Goal: Transaction & Acquisition: Purchase product/service

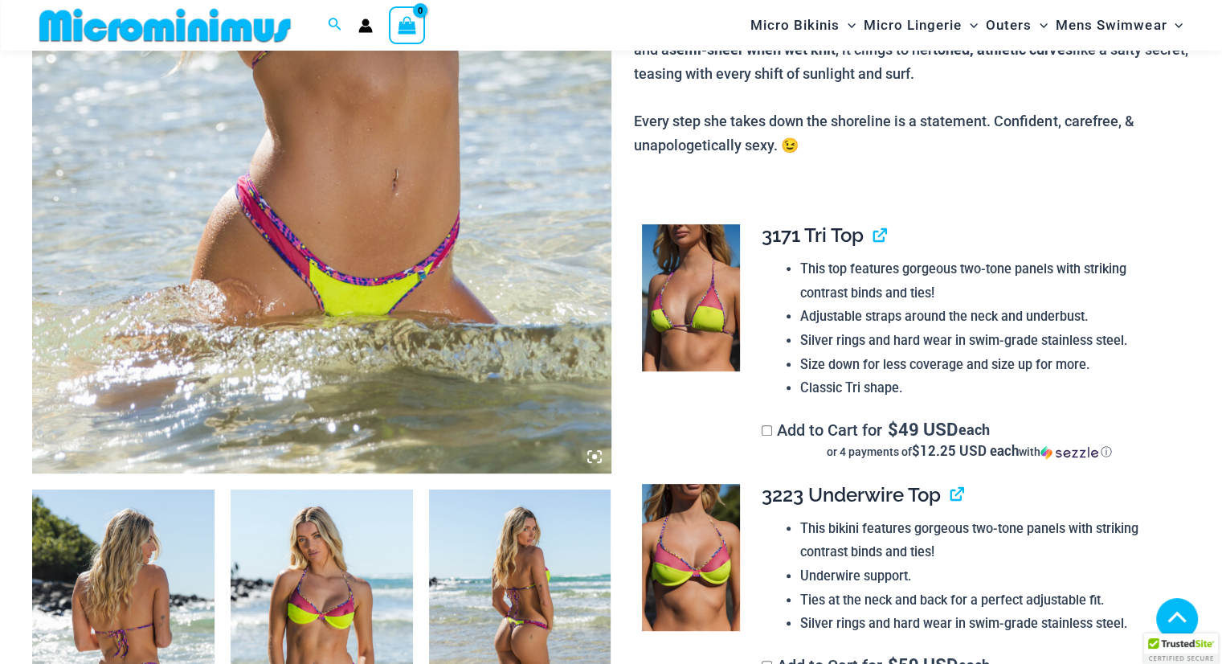
scroll to position [788, 0]
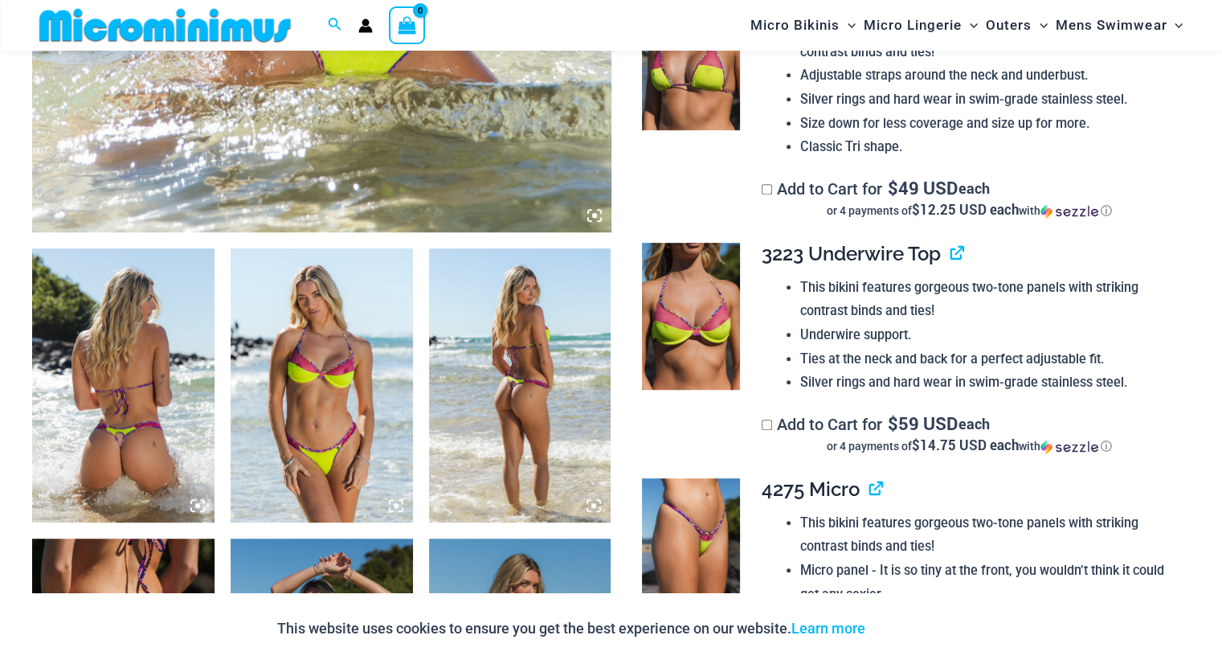
click at [157, 396] on img at bounding box center [123, 384] width 182 height 273
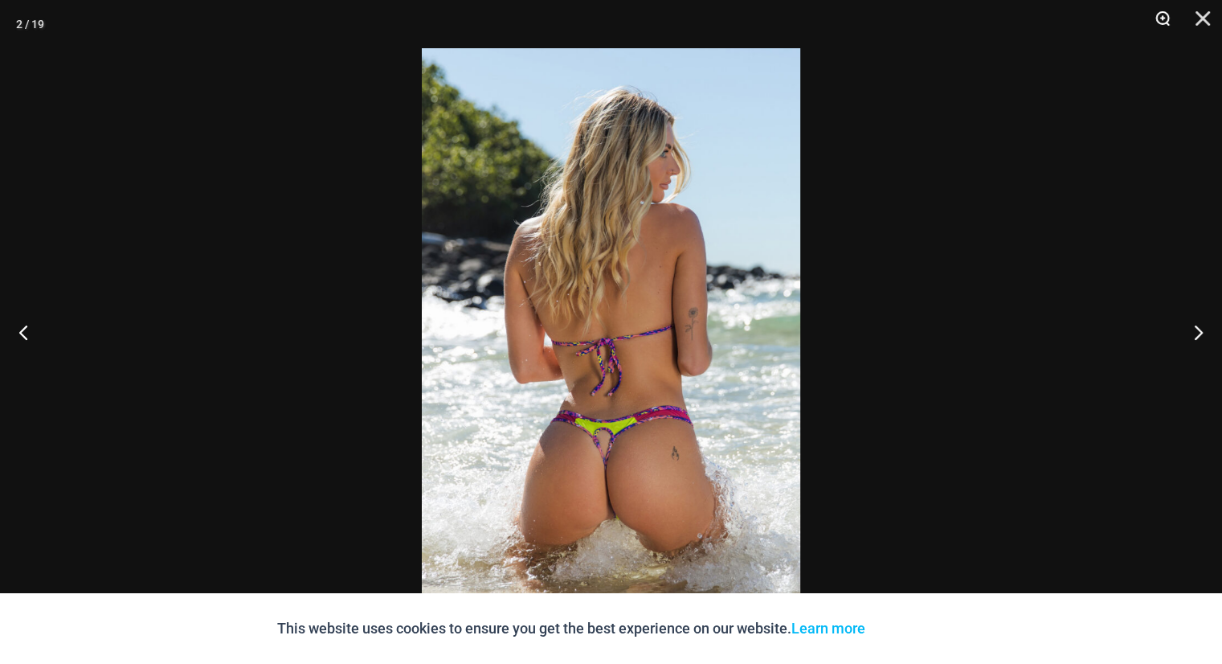
click at [1162, 11] on button "Zoom" at bounding box center [1157, 24] width 40 height 48
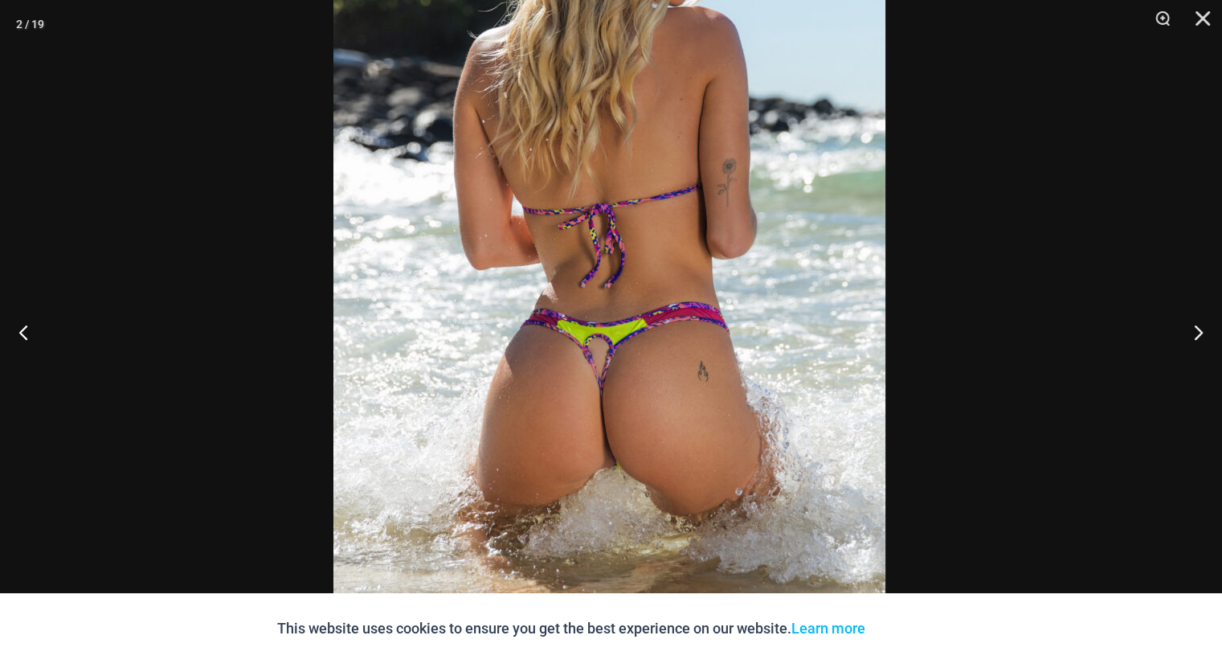
click at [599, 335] on img at bounding box center [609, 195] width 552 height 828
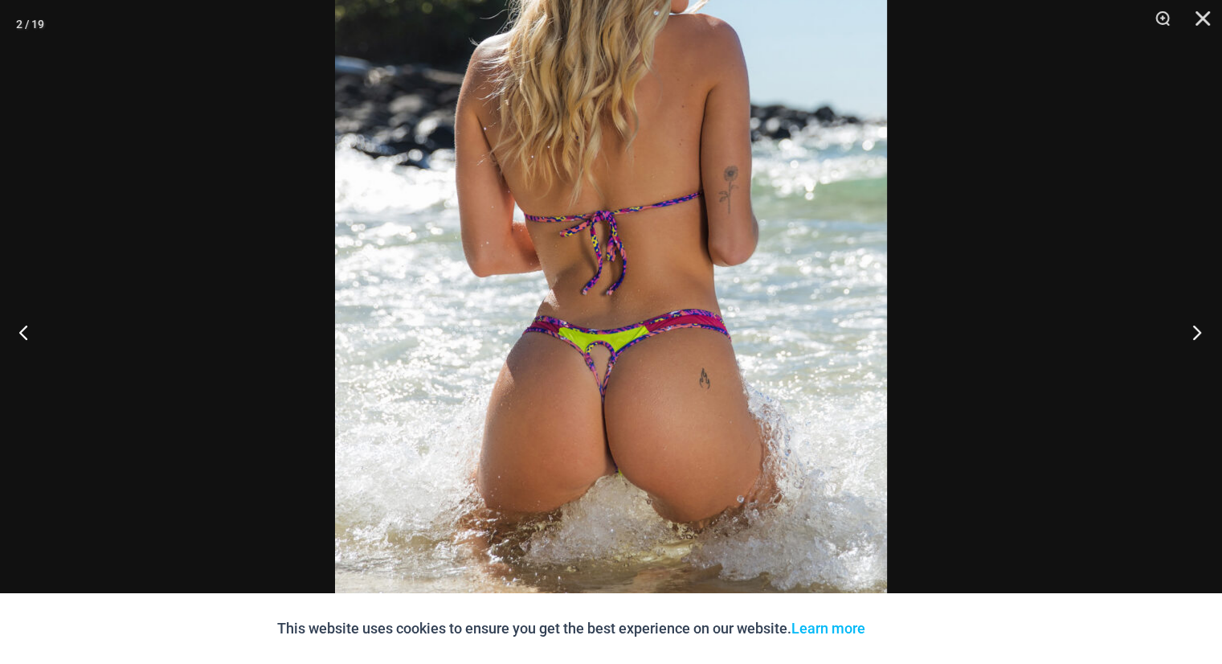
click at [1194, 329] on button "Next" at bounding box center [1192, 332] width 60 height 80
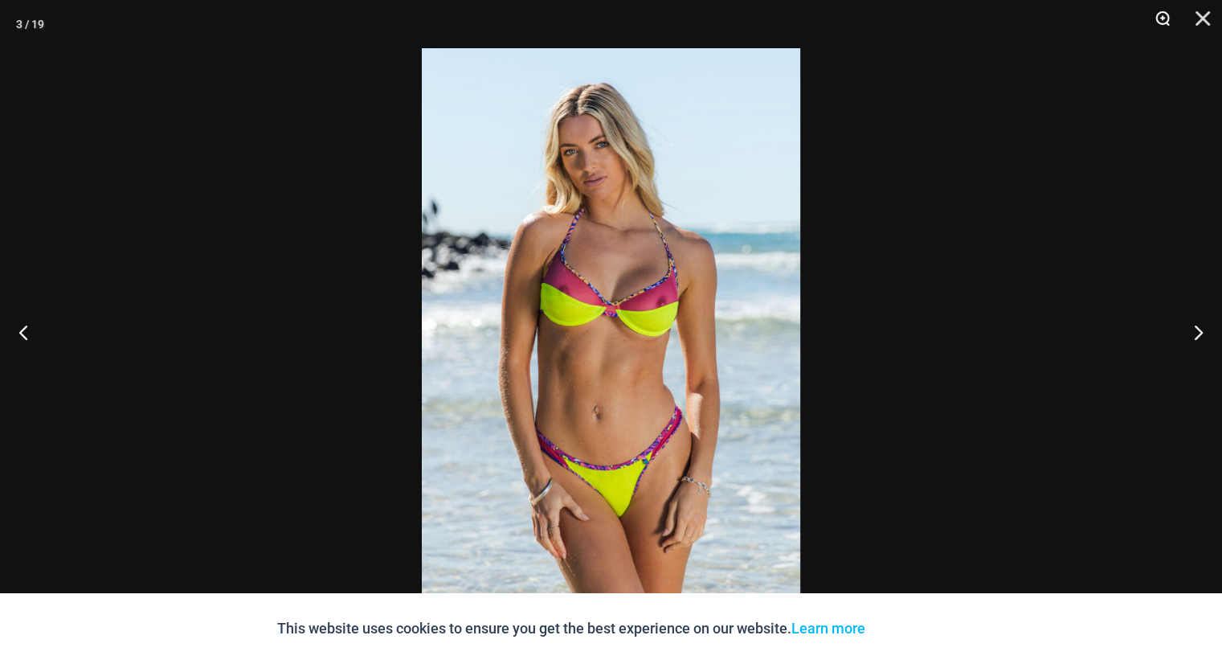
click at [1161, 14] on button "Zoom" at bounding box center [1157, 24] width 40 height 48
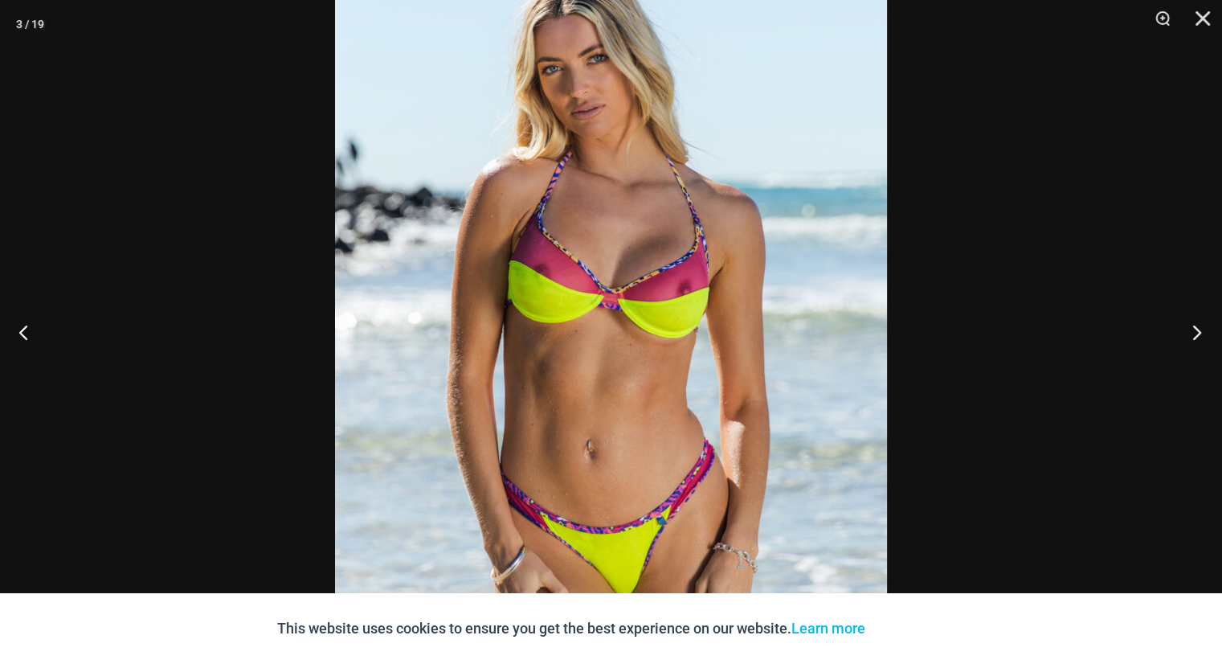
click at [1196, 331] on button "Next" at bounding box center [1192, 332] width 60 height 80
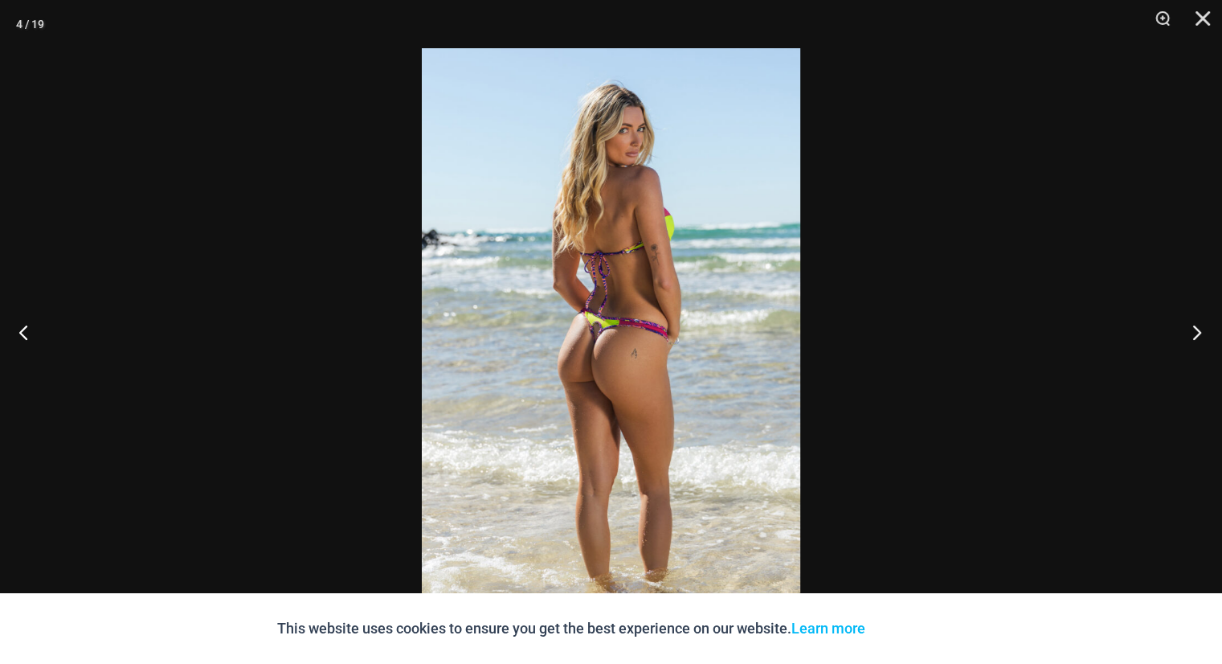
click at [1196, 331] on button "Next" at bounding box center [1192, 332] width 60 height 80
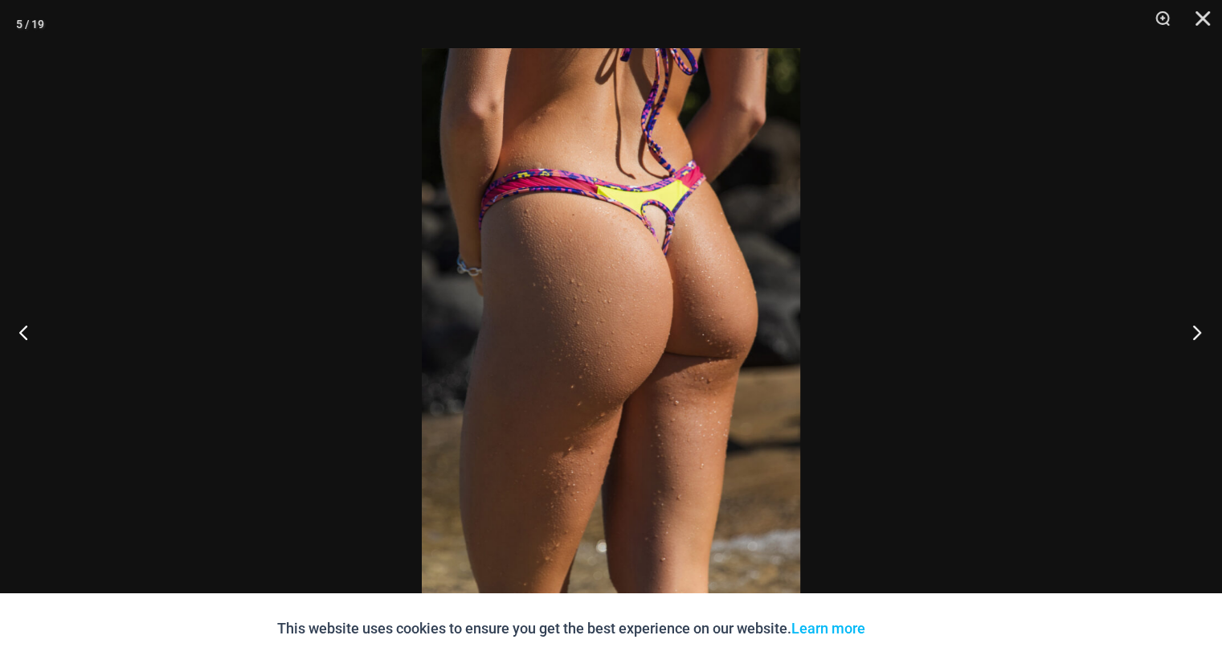
click at [1196, 331] on button "Next" at bounding box center [1192, 332] width 60 height 80
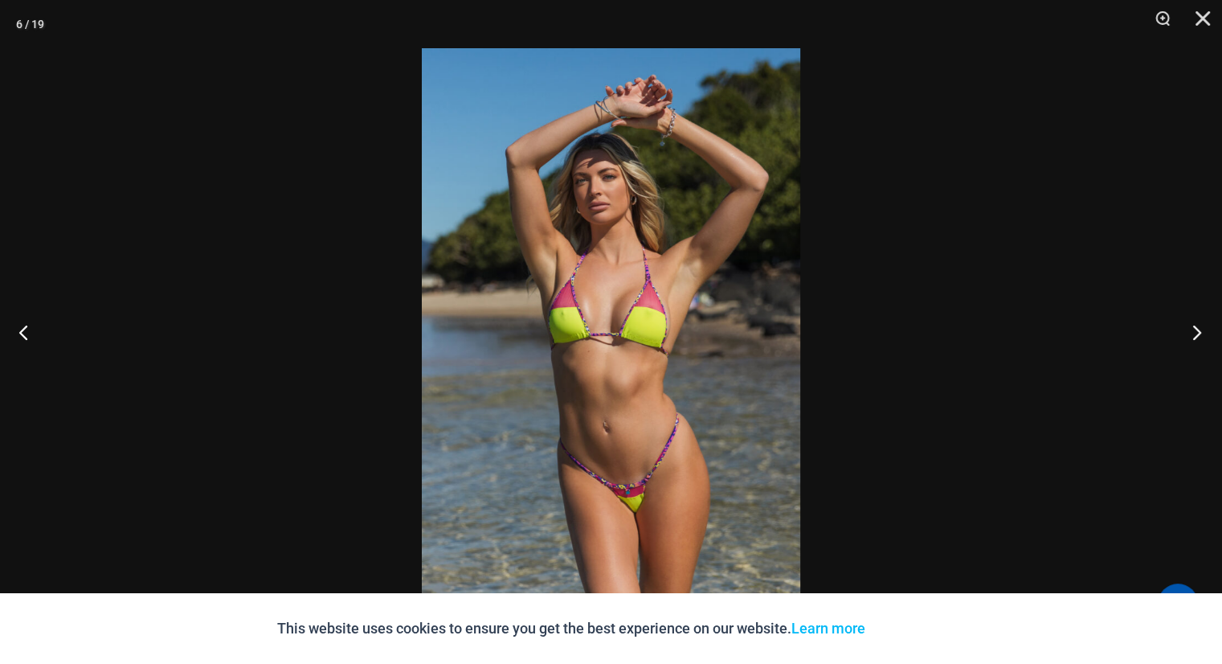
click at [1196, 331] on button "Next" at bounding box center [1192, 332] width 60 height 80
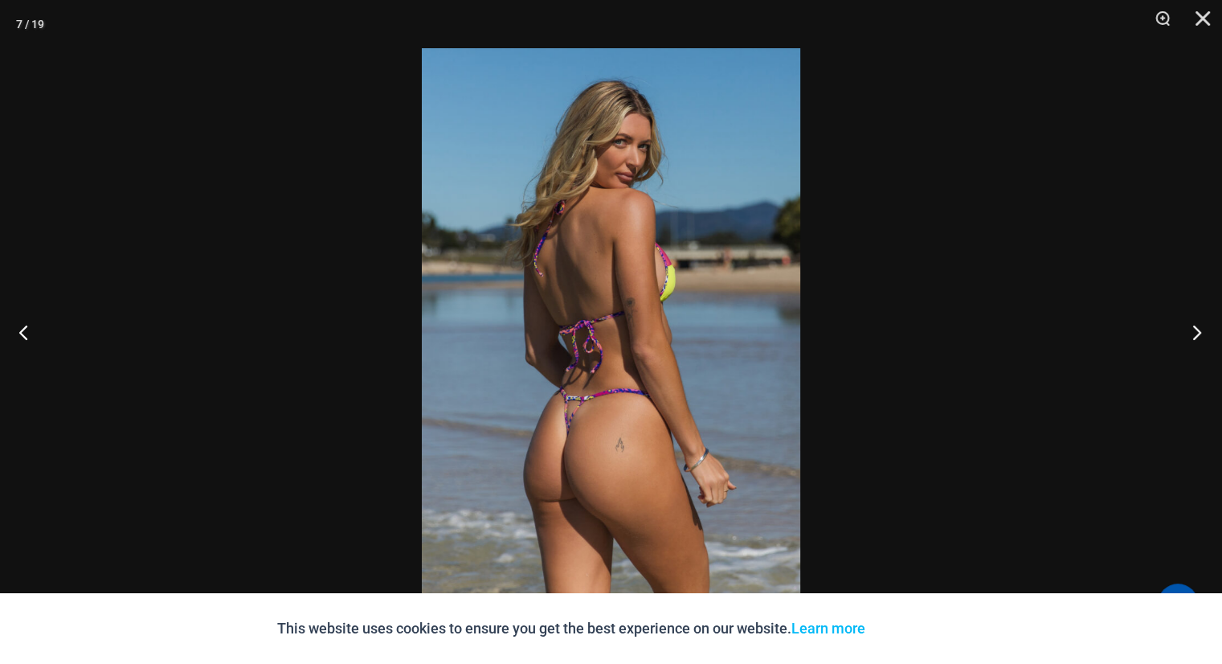
click at [1196, 331] on button "Next" at bounding box center [1192, 332] width 60 height 80
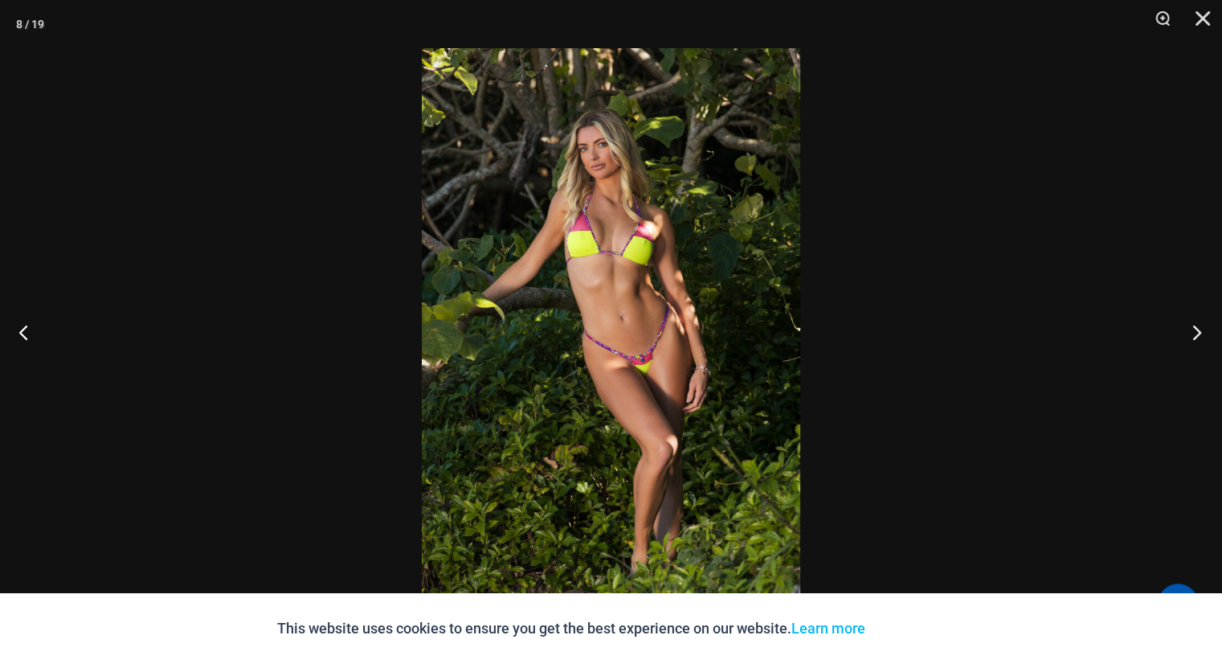
click at [1195, 331] on button "Next" at bounding box center [1192, 332] width 60 height 80
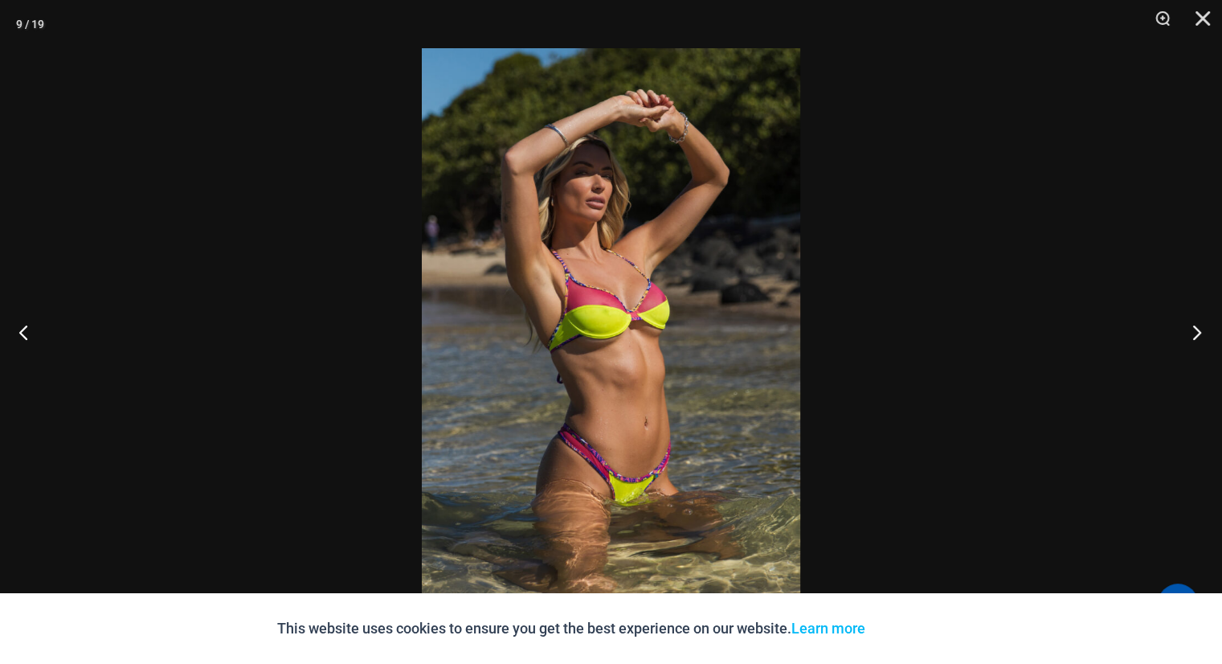
click at [1195, 331] on button "Next" at bounding box center [1192, 332] width 60 height 80
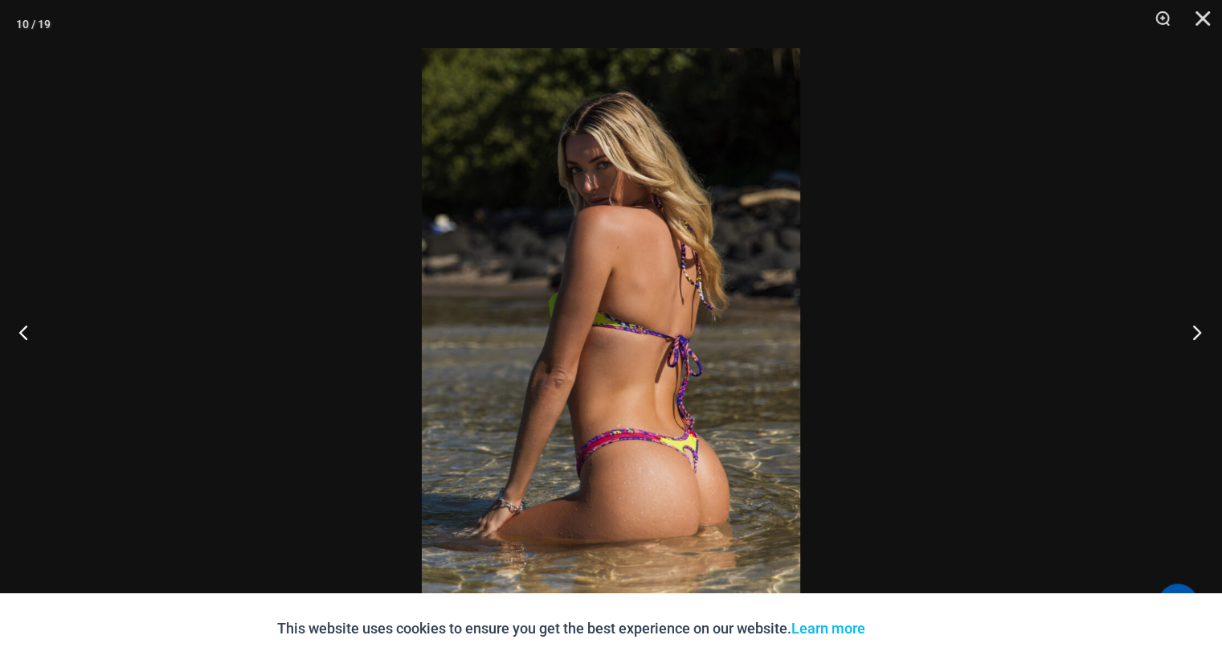
click at [1195, 331] on button "Next" at bounding box center [1192, 332] width 60 height 80
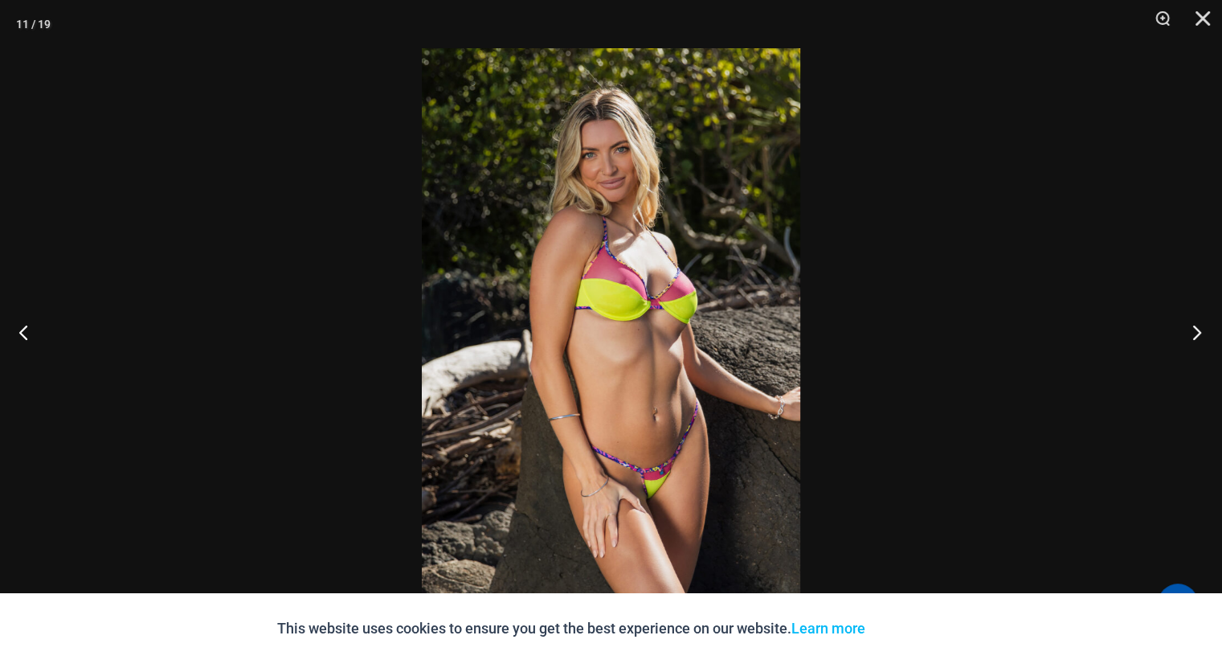
click at [1195, 331] on button "Next" at bounding box center [1192, 332] width 60 height 80
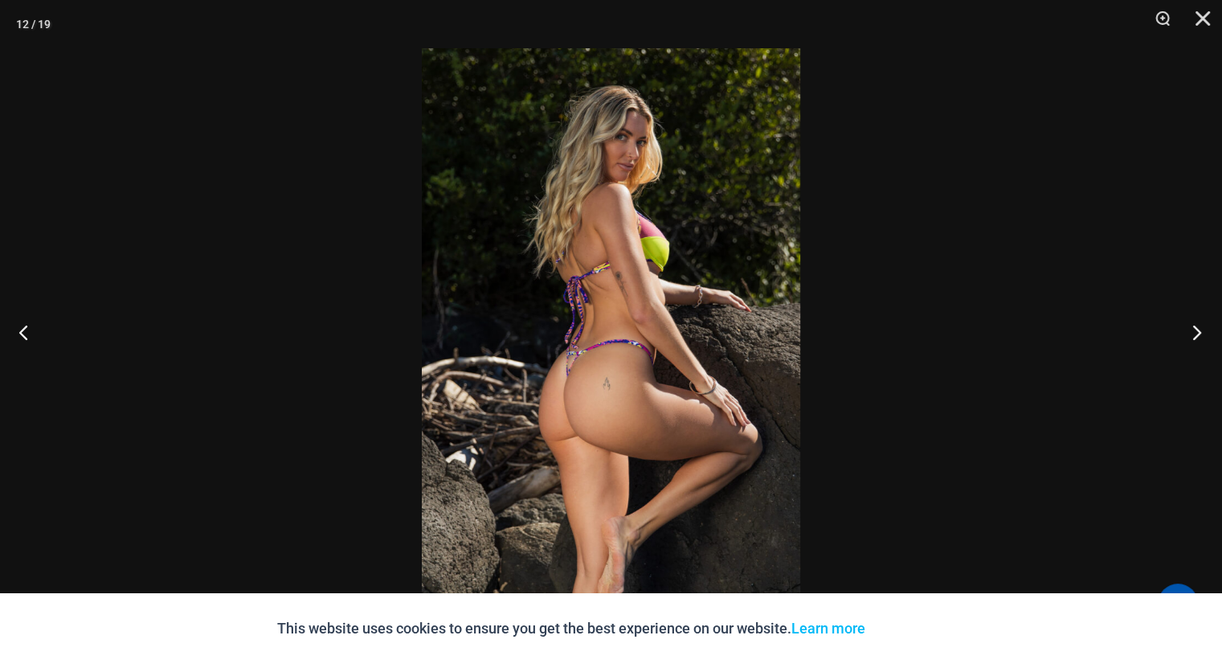
click at [1195, 331] on button "Next" at bounding box center [1192, 332] width 60 height 80
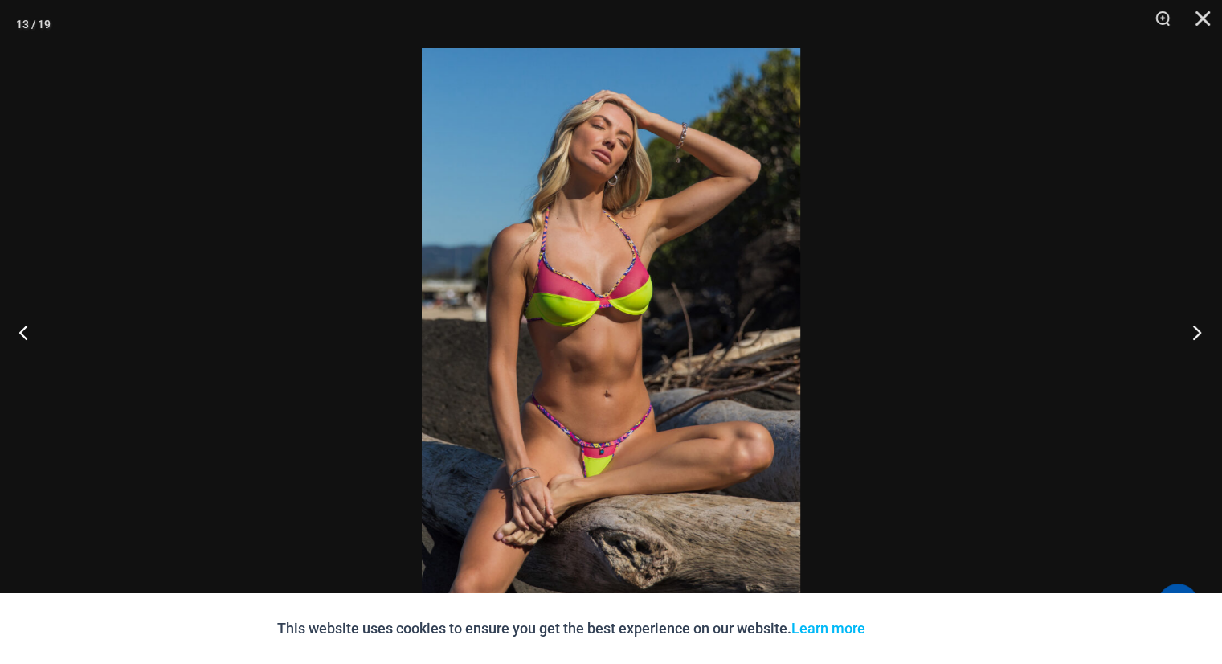
click at [1195, 331] on button "Next" at bounding box center [1192, 332] width 60 height 80
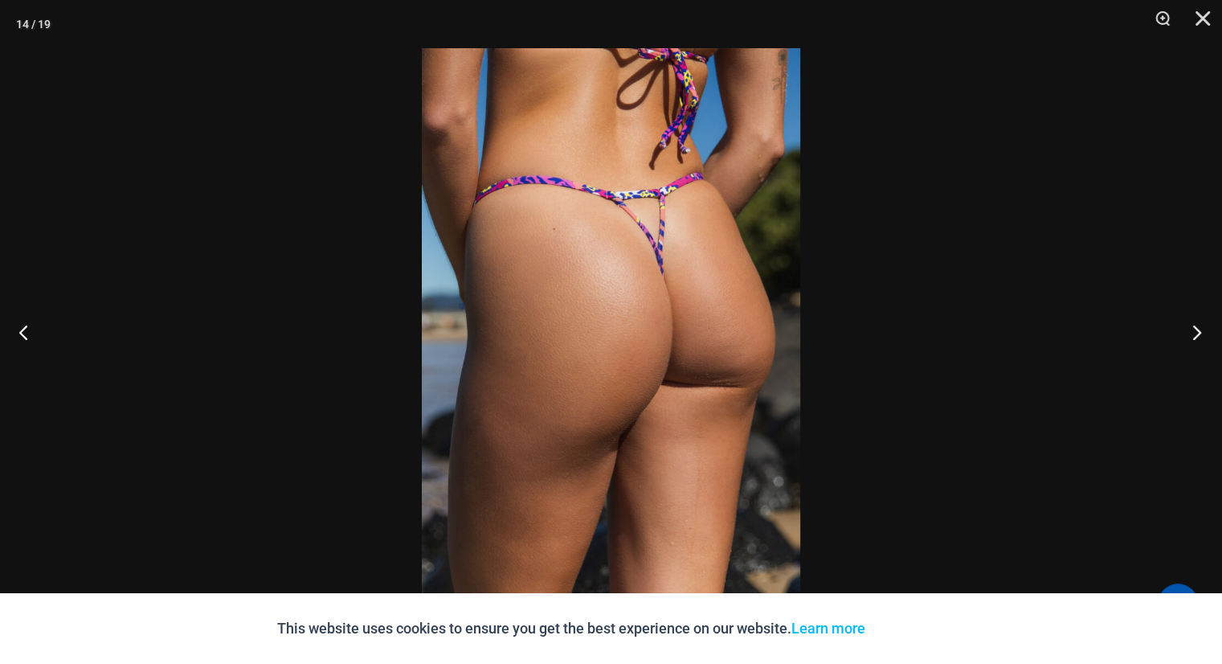
click at [1195, 331] on button "Next" at bounding box center [1192, 332] width 60 height 80
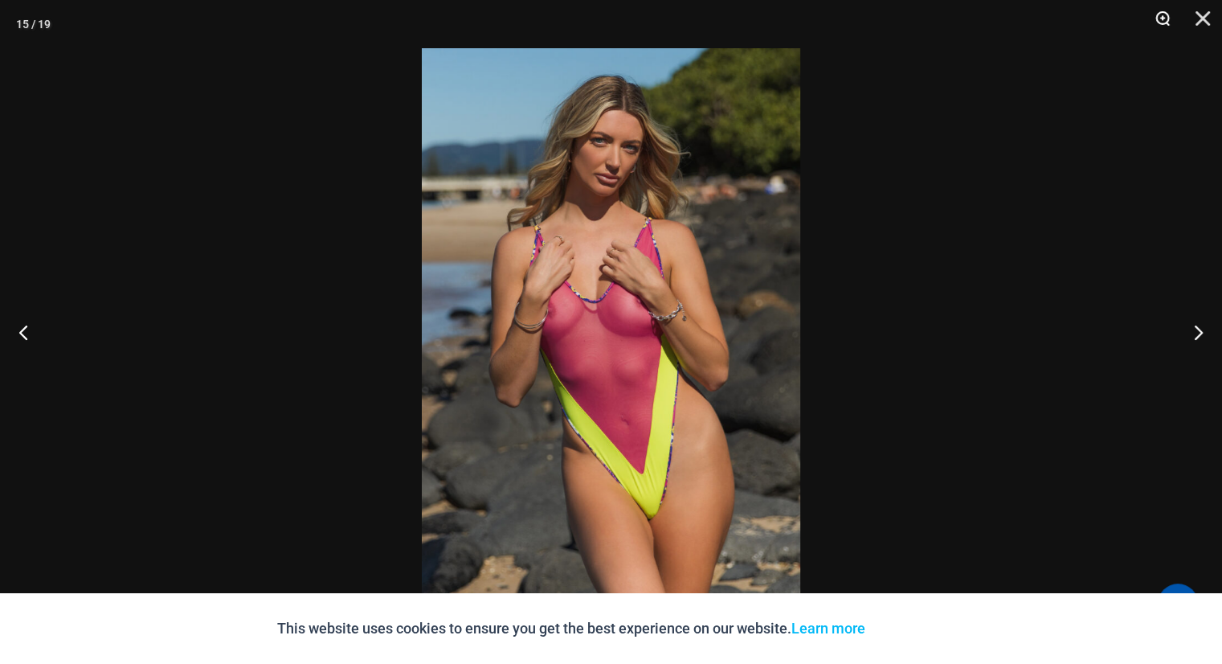
click at [1157, 14] on button "Zoom" at bounding box center [1157, 24] width 40 height 48
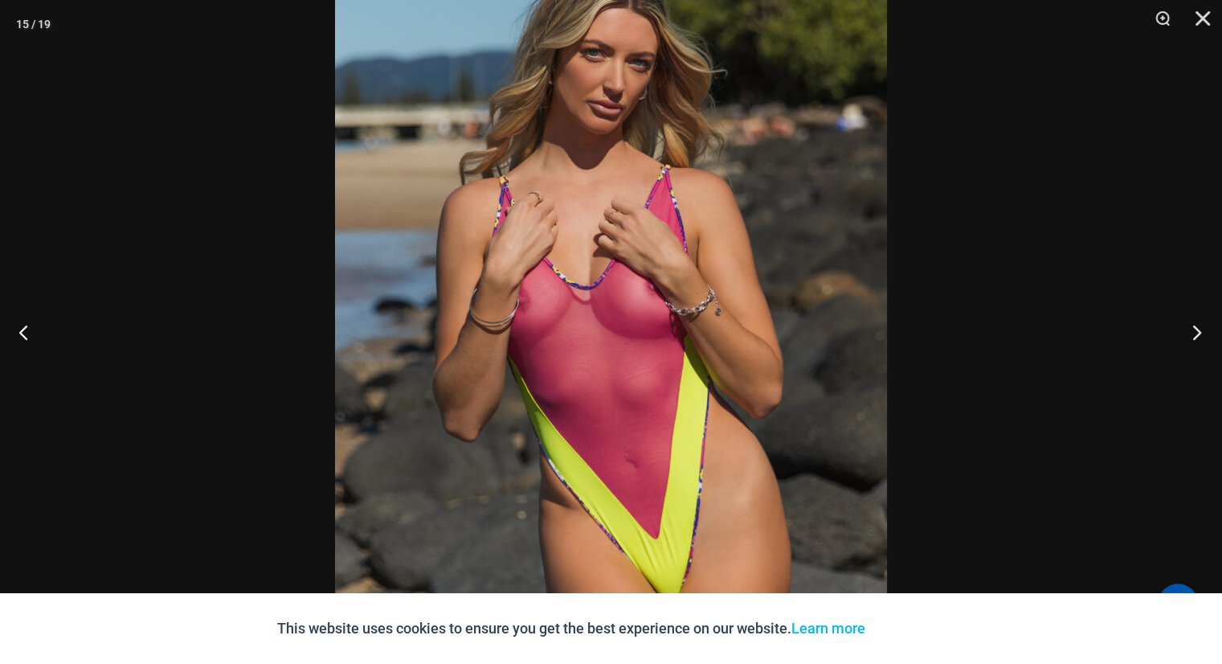
click at [1192, 329] on button "Next" at bounding box center [1192, 332] width 60 height 80
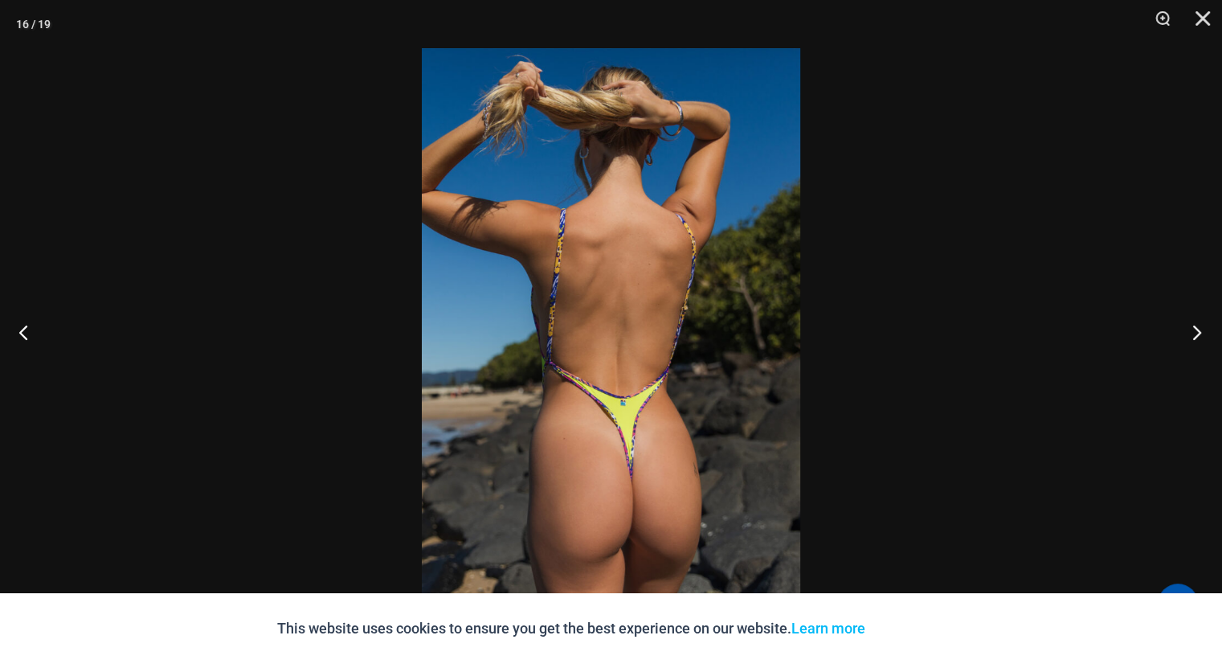
click at [1192, 329] on button "Next" at bounding box center [1192, 332] width 60 height 80
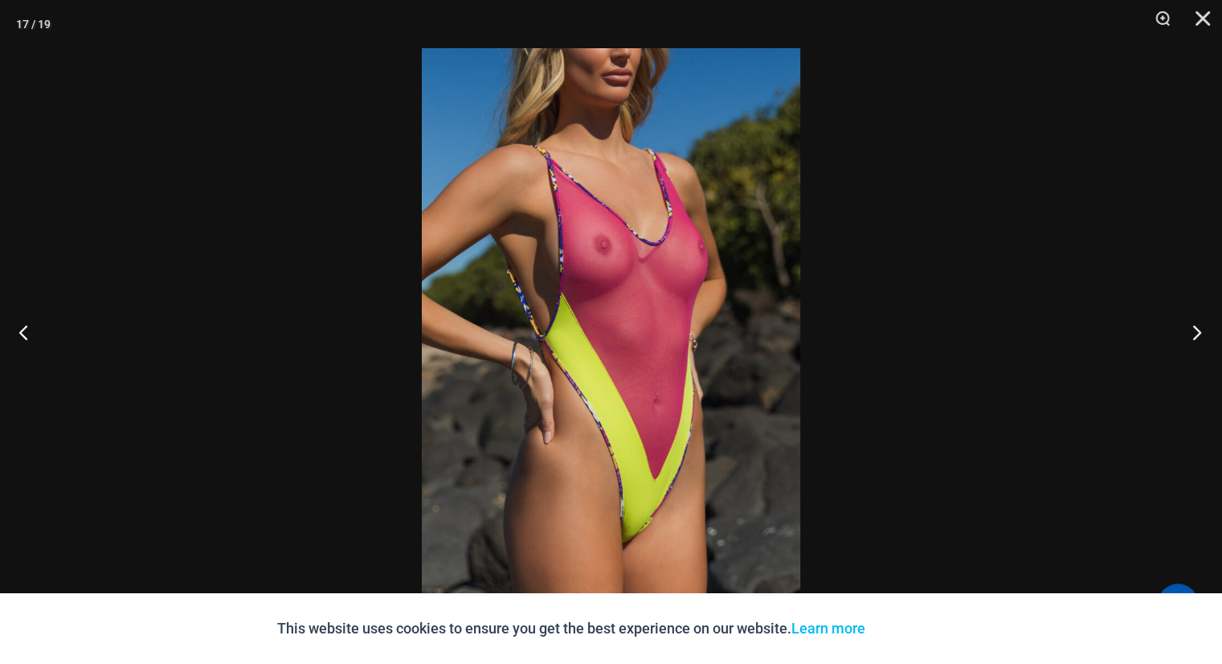
click at [1192, 329] on button "Next" at bounding box center [1192, 332] width 60 height 80
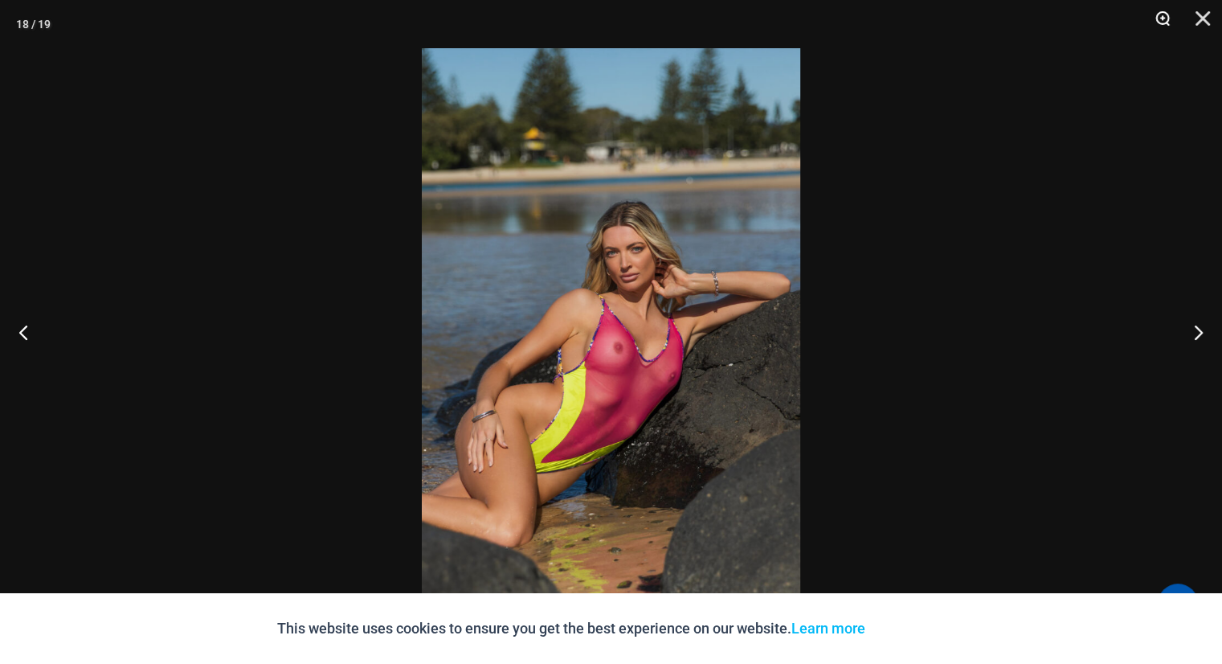
click at [1163, 10] on button "Zoom" at bounding box center [1157, 24] width 40 height 48
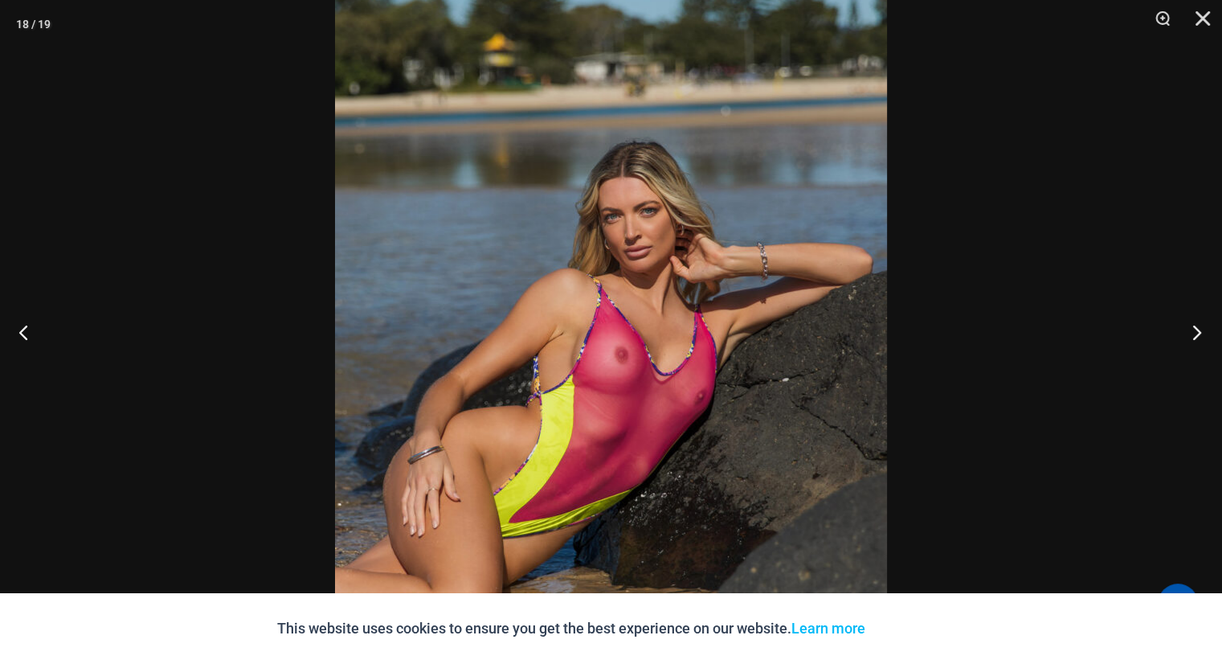
click at [1191, 330] on button "Next" at bounding box center [1192, 332] width 60 height 80
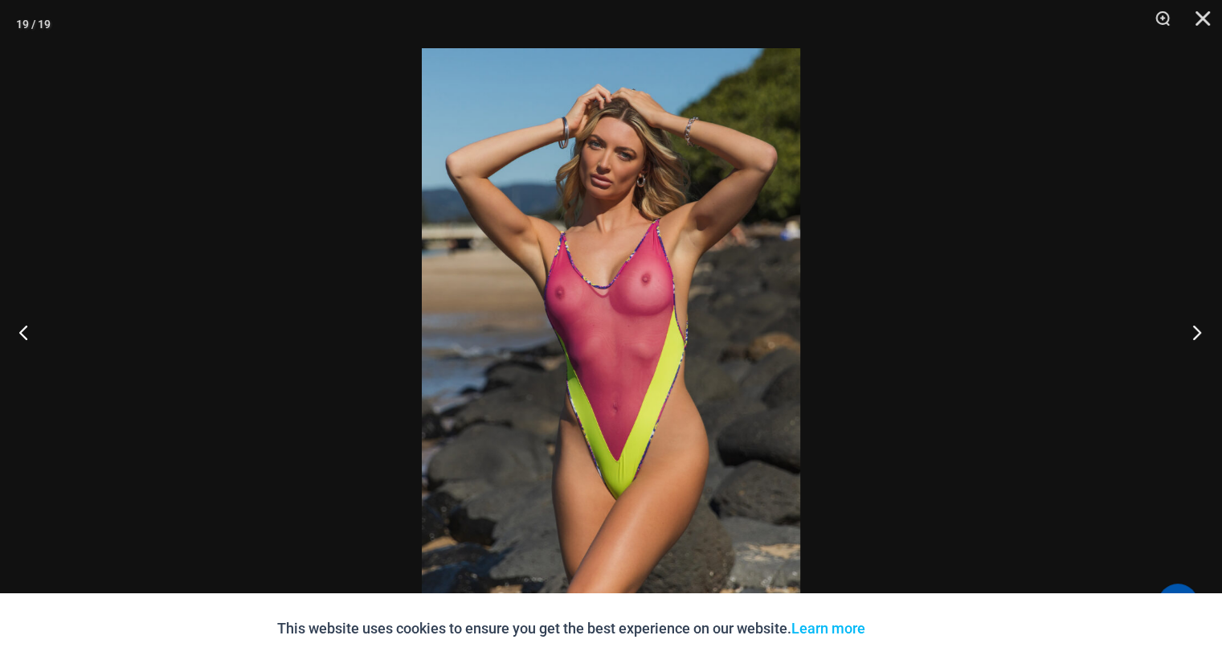
click at [1191, 331] on button "Next" at bounding box center [1192, 332] width 60 height 80
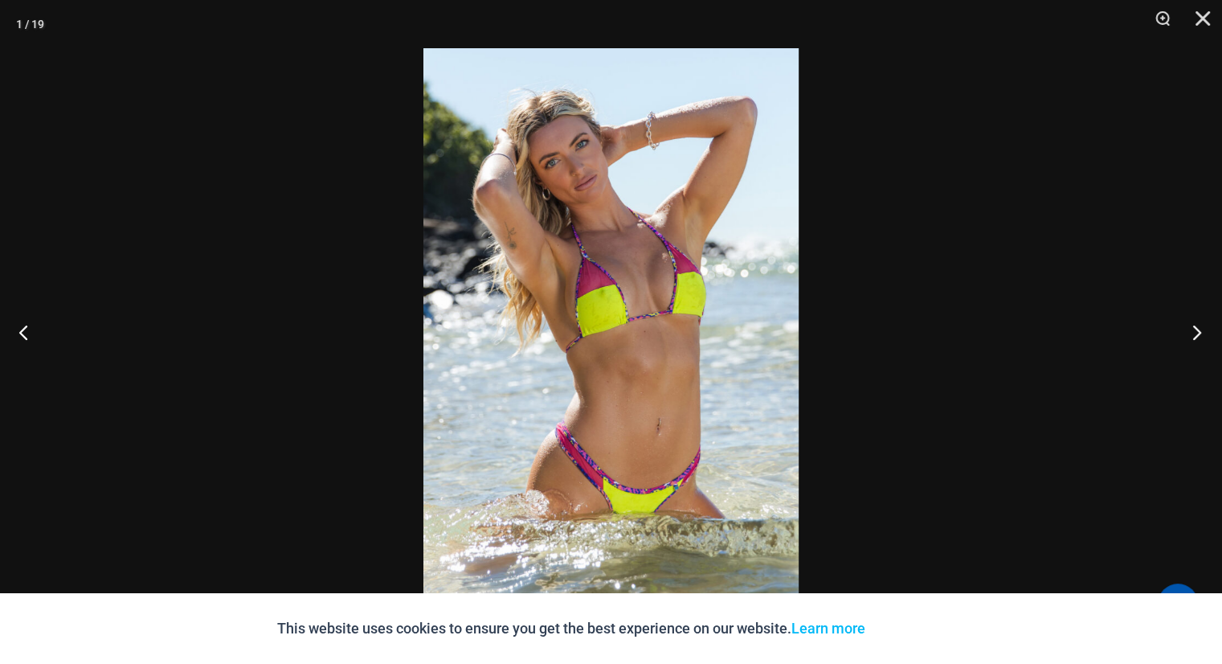
click at [1191, 331] on button "Next" at bounding box center [1192, 332] width 60 height 80
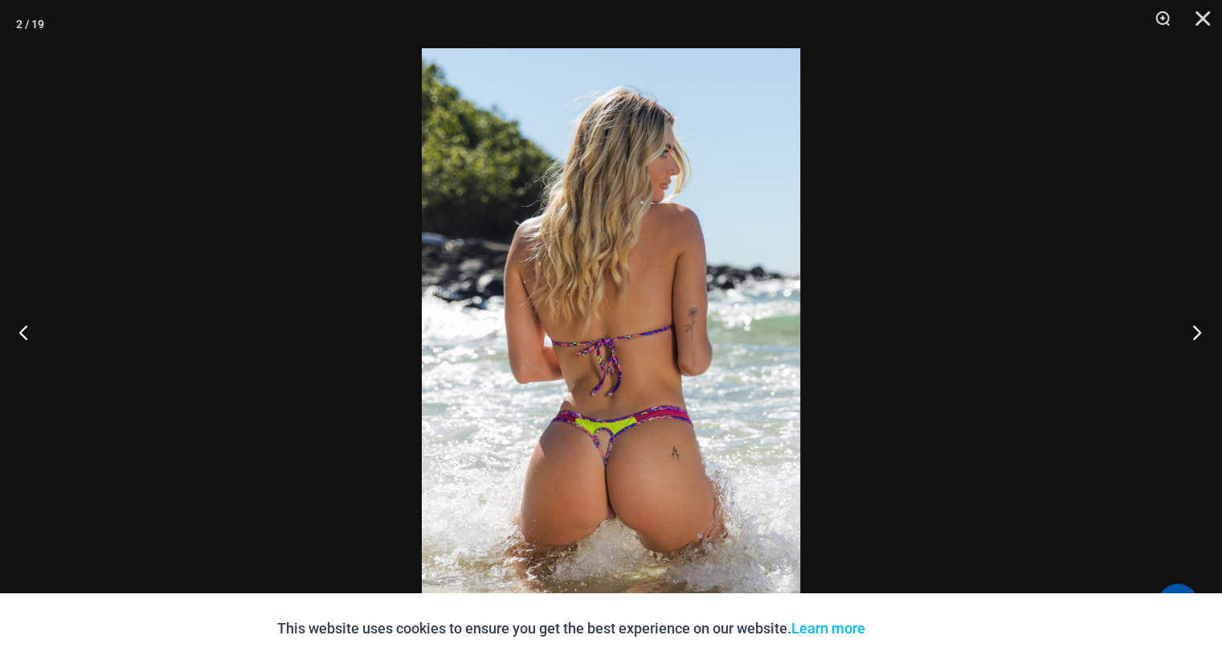
click at [1191, 331] on button "Next" at bounding box center [1192, 332] width 60 height 80
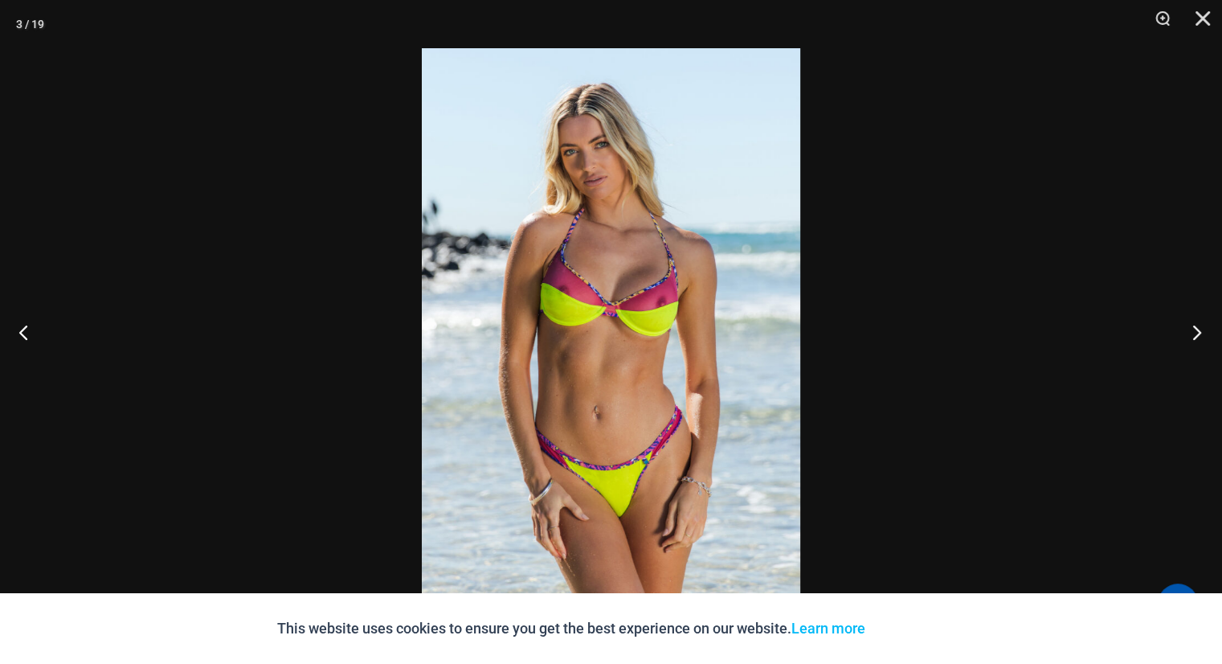
click at [1191, 331] on button "Next" at bounding box center [1192, 332] width 60 height 80
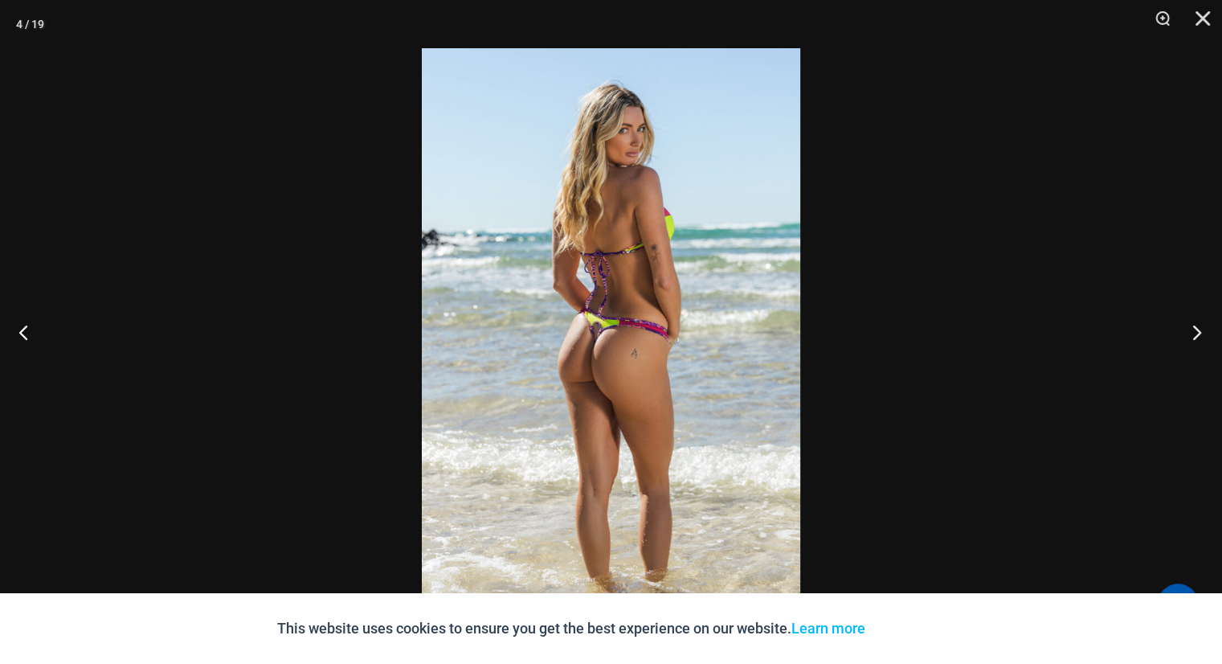
click at [1191, 331] on button "Next" at bounding box center [1192, 332] width 60 height 80
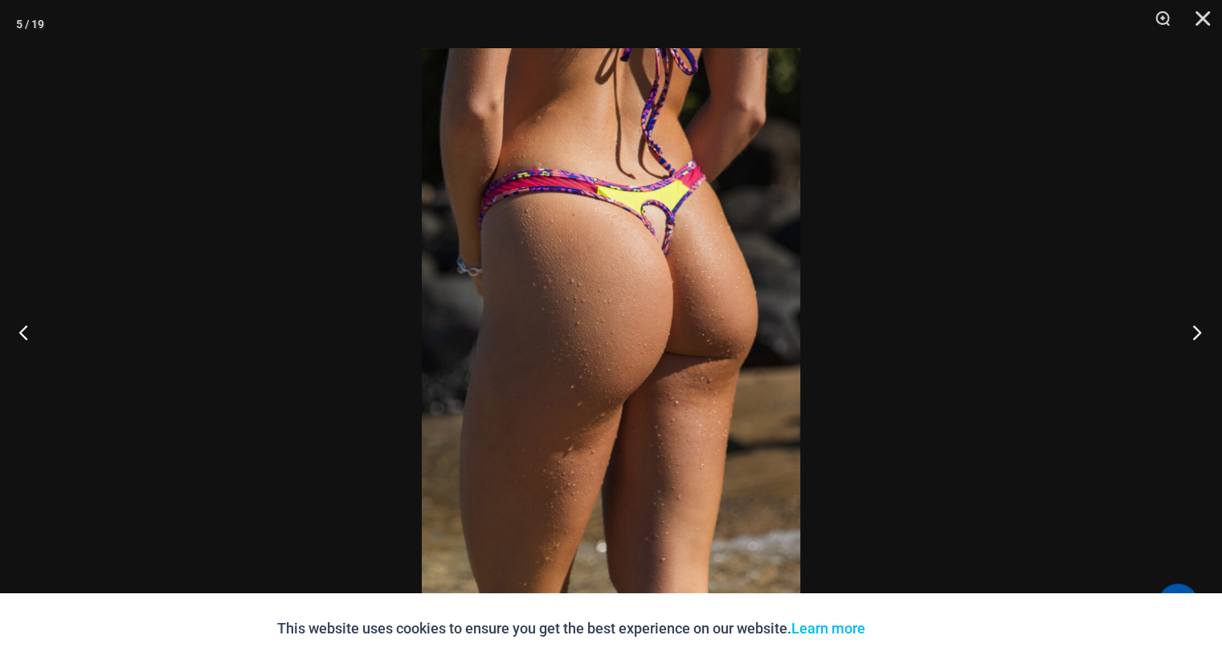
click at [1191, 331] on button "Next" at bounding box center [1192, 332] width 60 height 80
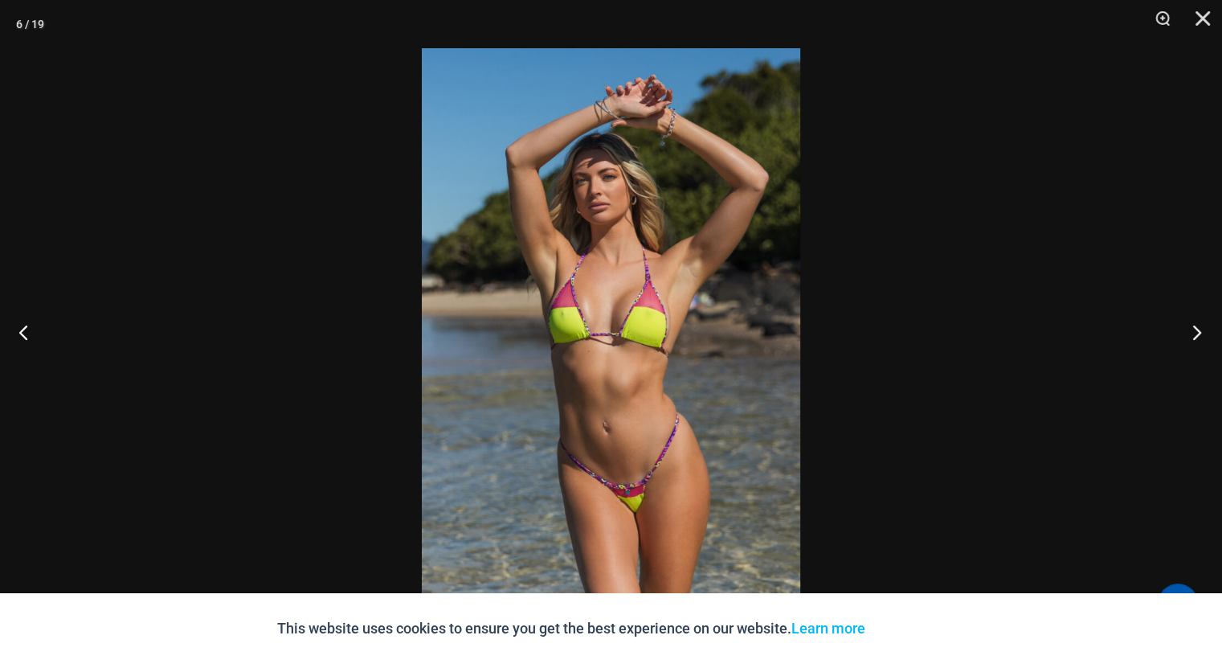
click at [1191, 331] on button "Next" at bounding box center [1192, 332] width 60 height 80
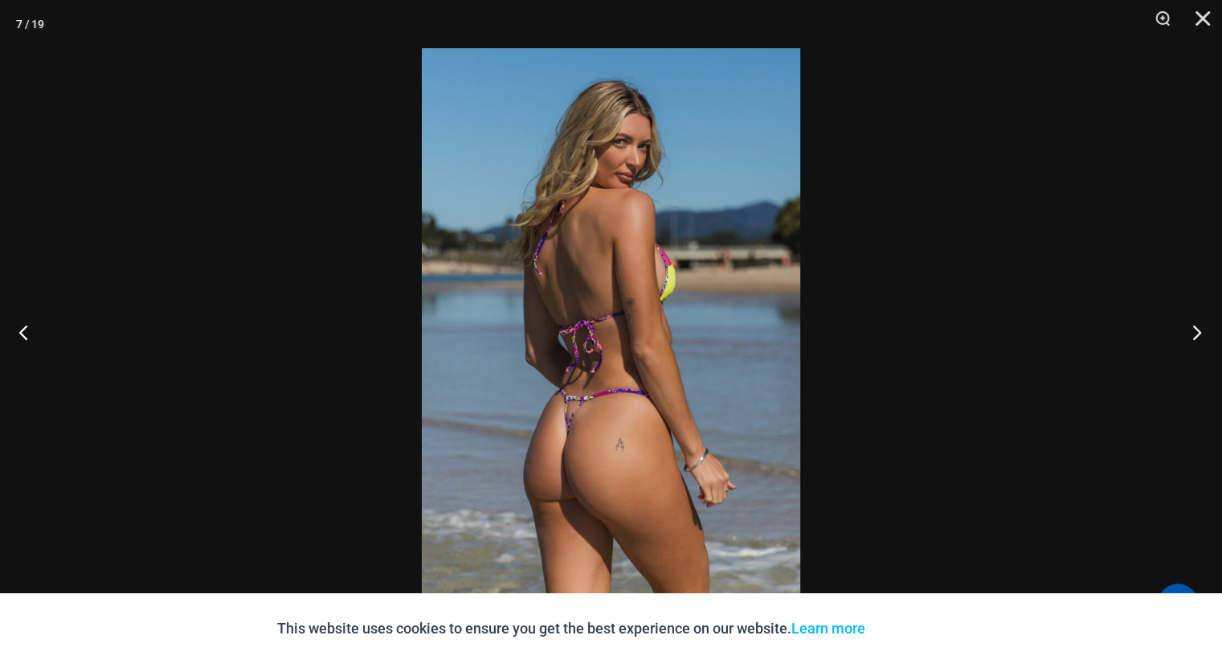
click at [1191, 331] on button "Next" at bounding box center [1192, 332] width 60 height 80
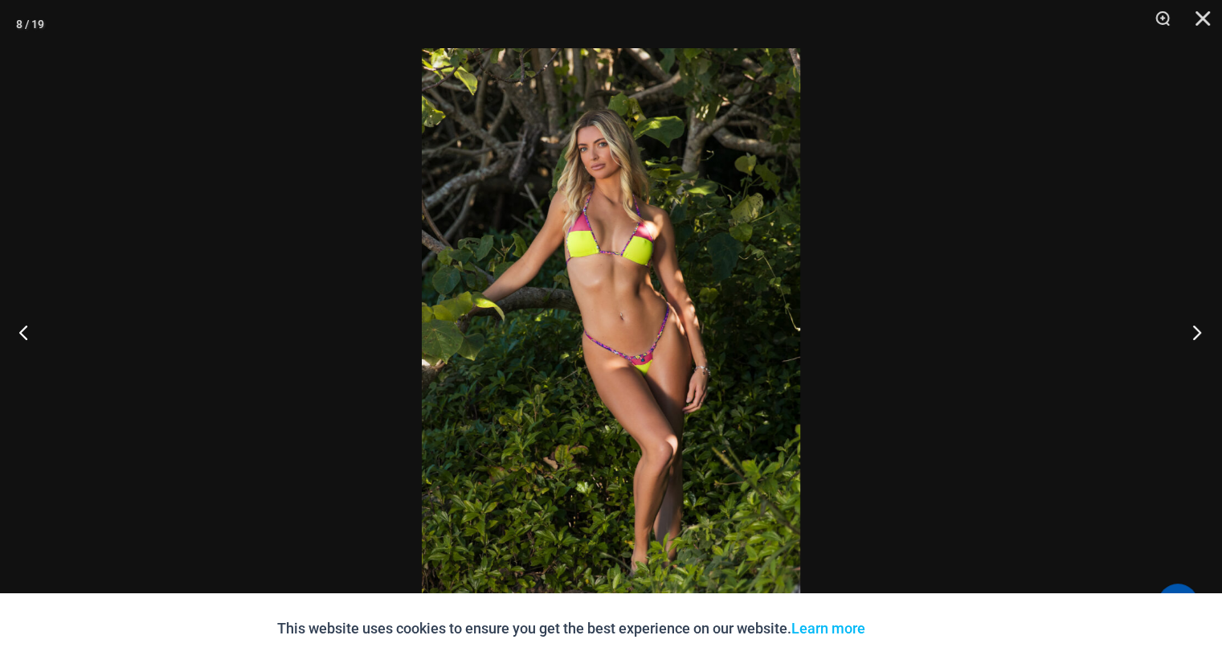
click at [1191, 331] on button "Next" at bounding box center [1192, 332] width 60 height 80
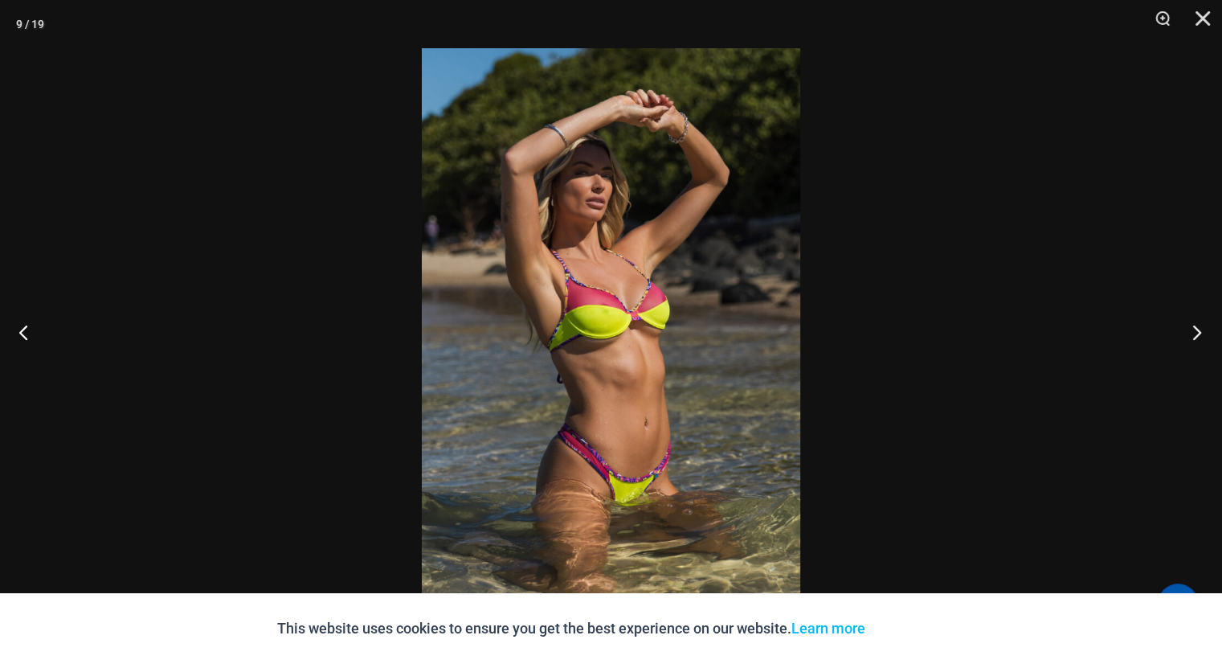
click at [1191, 331] on button "Next" at bounding box center [1192, 332] width 60 height 80
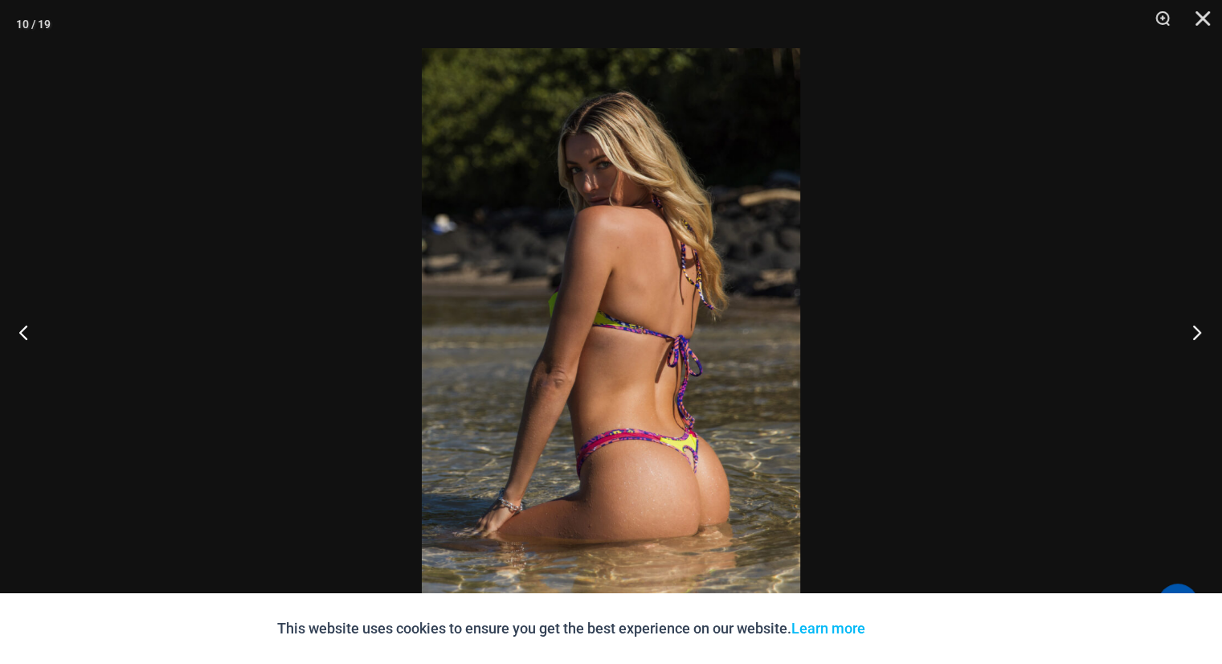
click at [1191, 331] on button "Next" at bounding box center [1192, 332] width 60 height 80
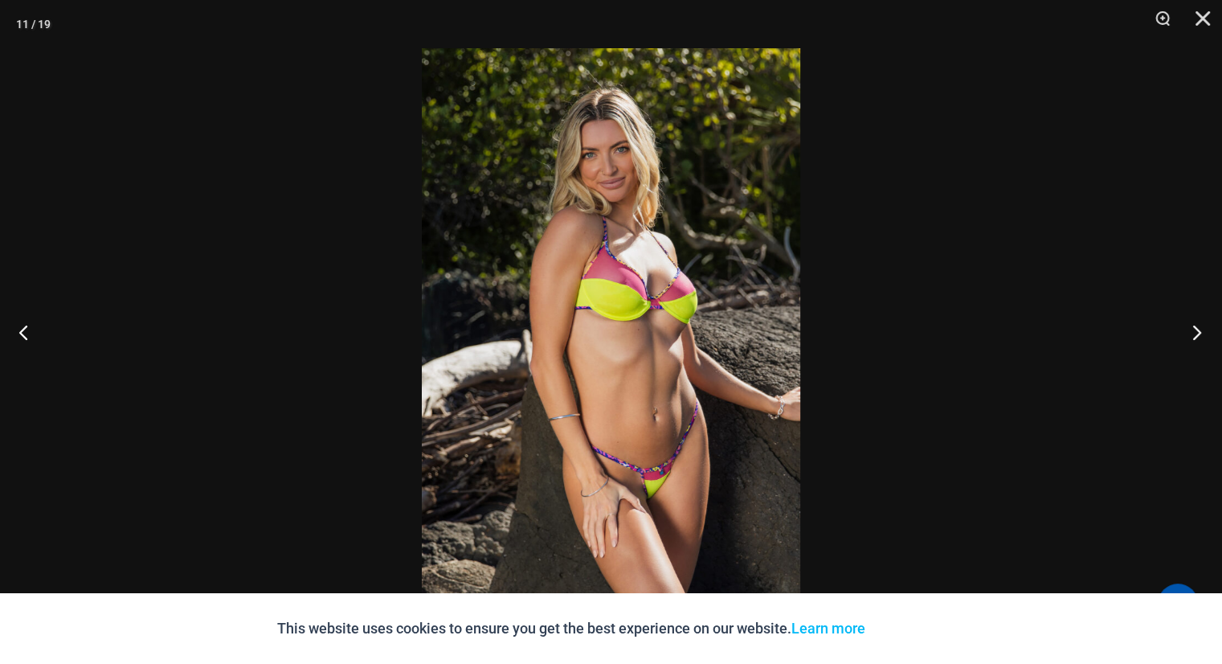
click at [1191, 331] on button "Next" at bounding box center [1192, 332] width 60 height 80
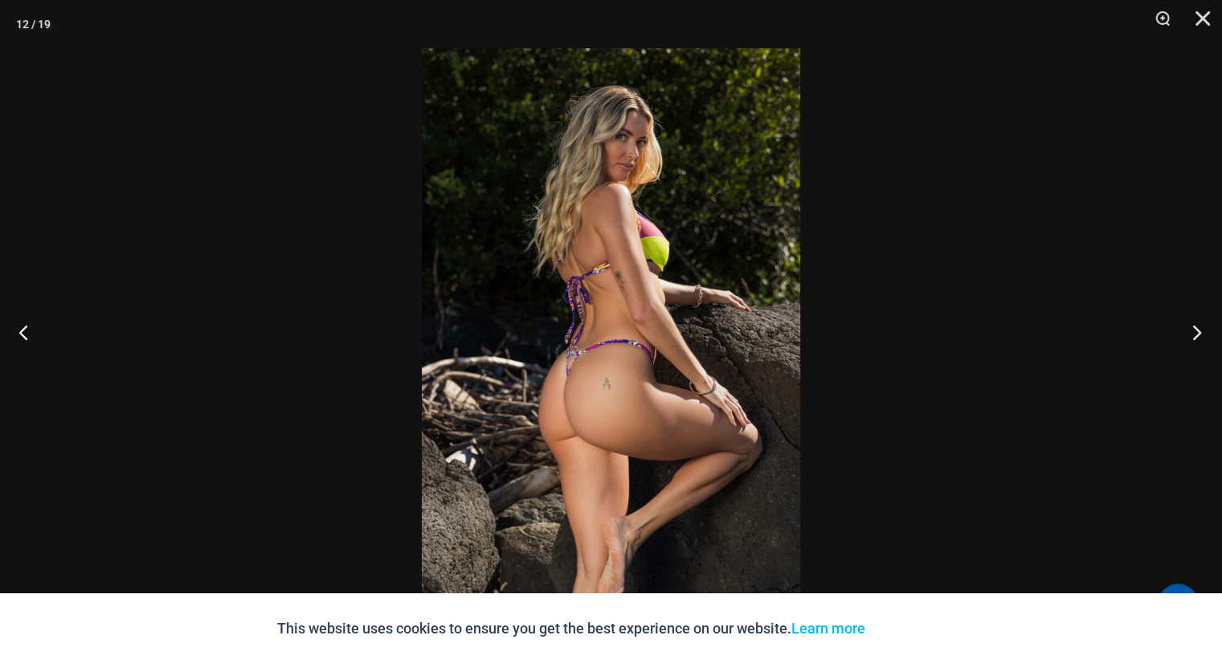
click at [1191, 331] on button "Next" at bounding box center [1192, 332] width 60 height 80
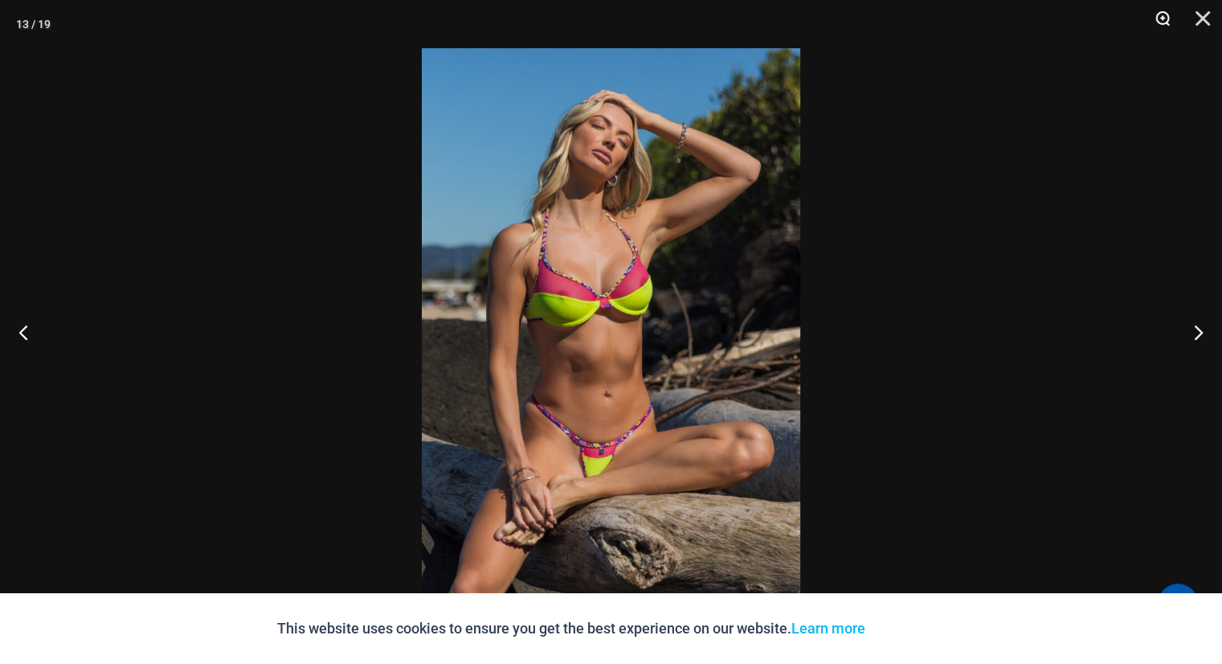
click at [1160, 22] on button "Zoom" at bounding box center [1157, 24] width 40 height 48
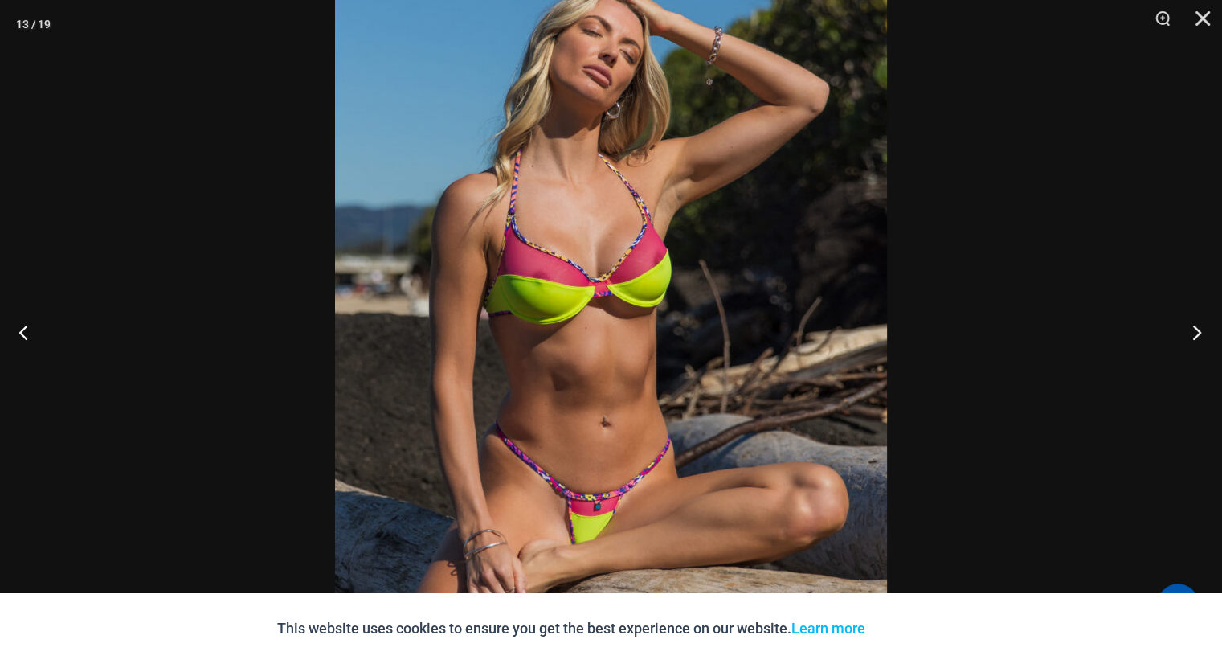
click at [1189, 333] on button "Next" at bounding box center [1192, 332] width 60 height 80
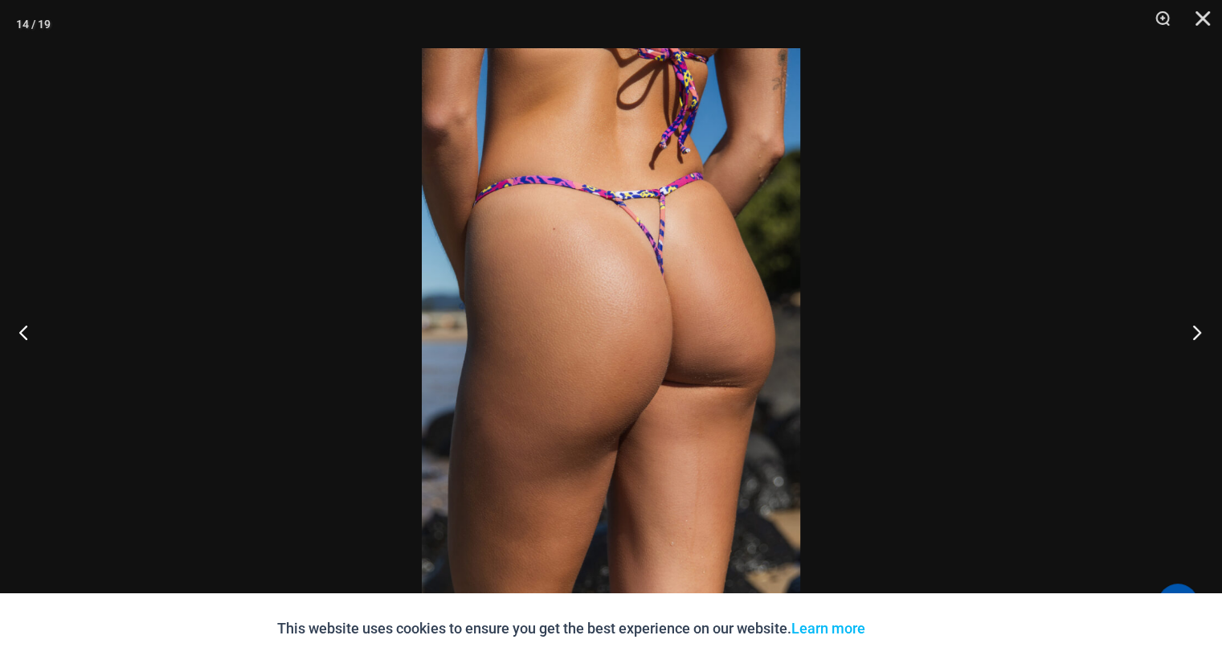
click at [1192, 335] on button "Next" at bounding box center [1192, 332] width 60 height 80
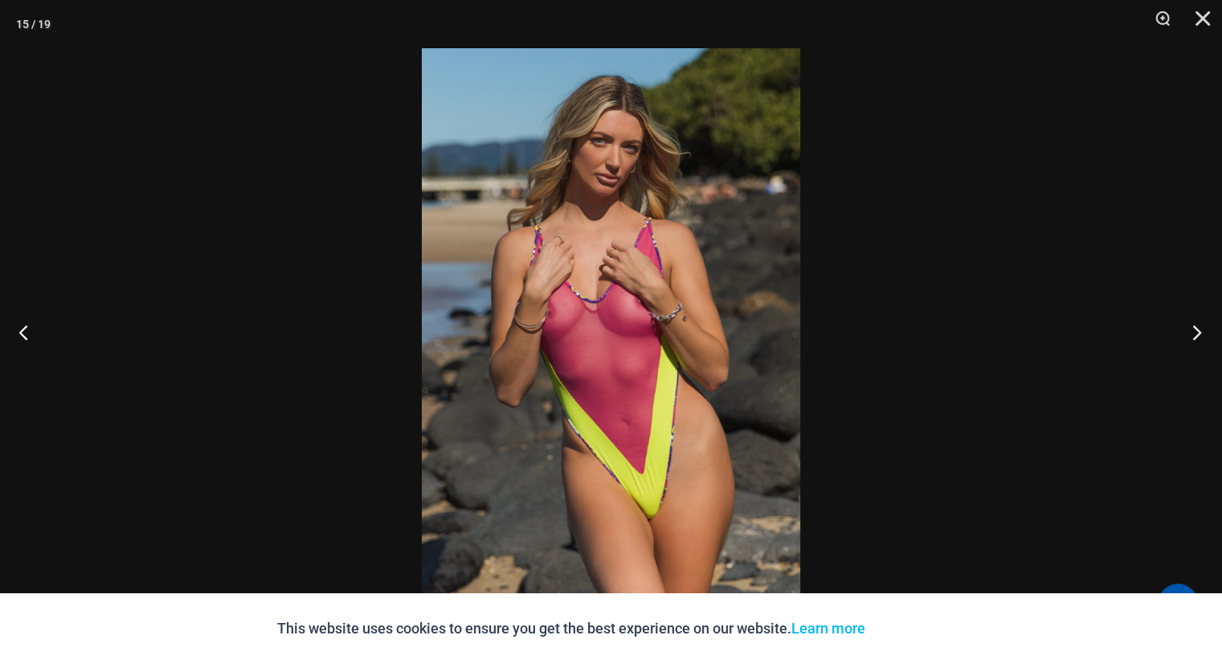
click at [1192, 335] on button "Next" at bounding box center [1192, 332] width 60 height 80
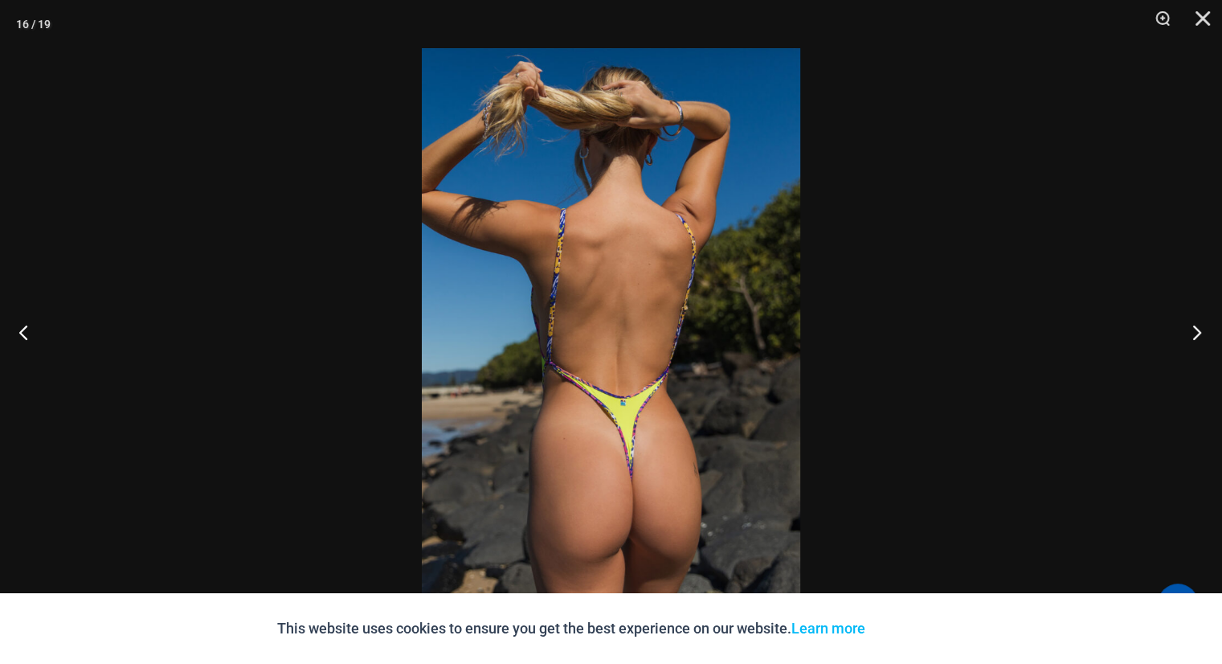
click at [1192, 335] on button "Next" at bounding box center [1192, 332] width 60 height 80
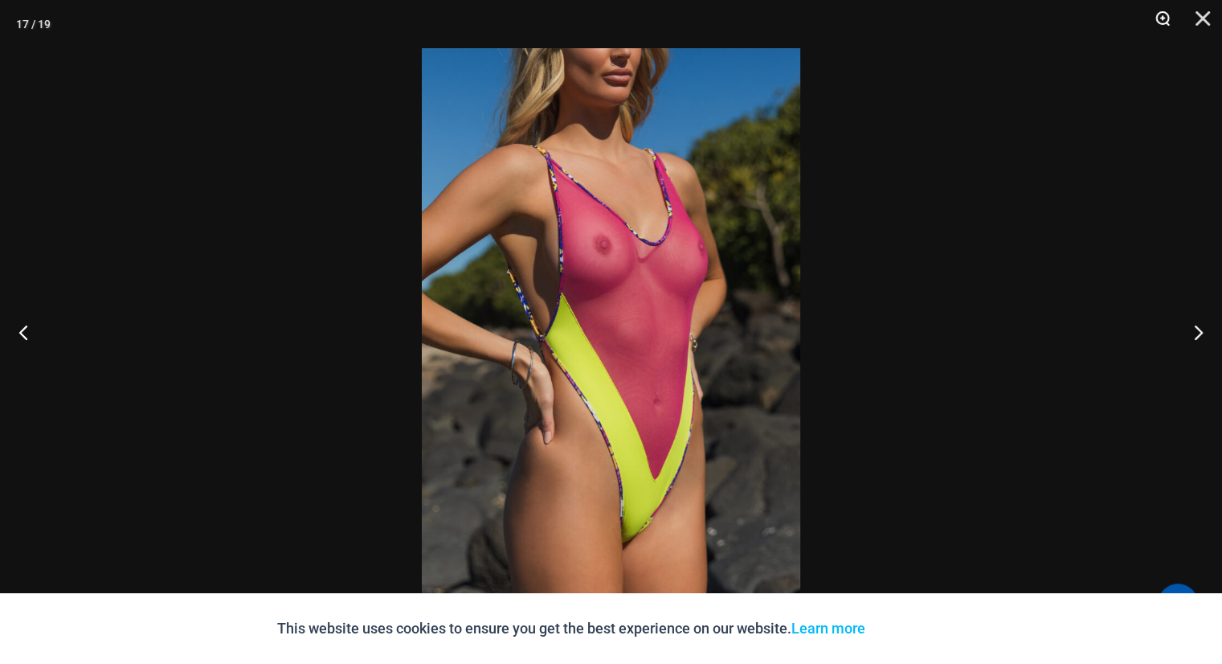
click at [1166, 20] on button "Zoom" at bounding box center [1157, 24] width 40 height 48
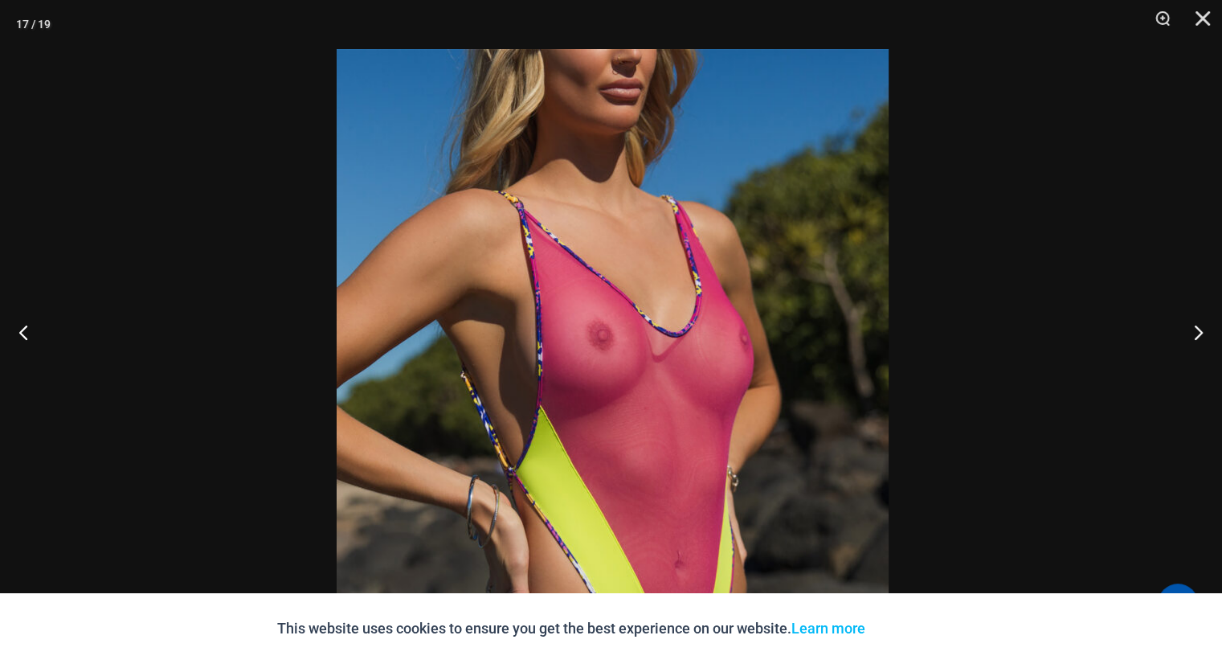
click at [736, 414] on img at bounding box center [613, 463] width 552 height 828
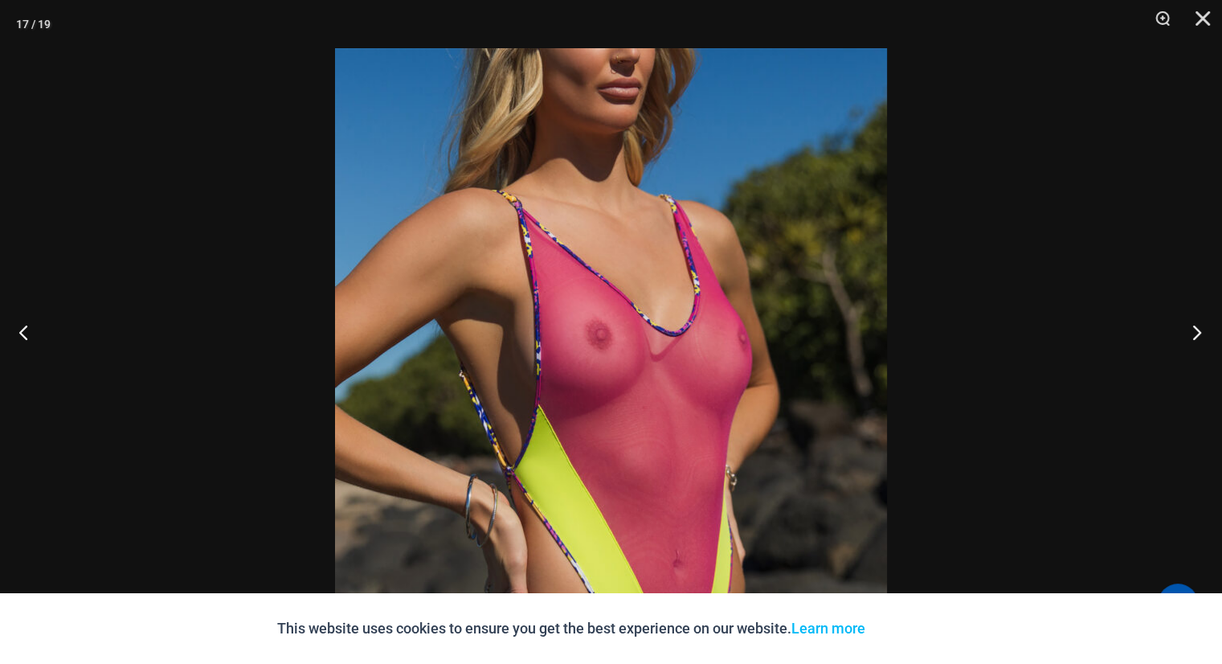
click at [1194, 331] on button "Next" at bounding box center [1192, 332] width 60 height 80
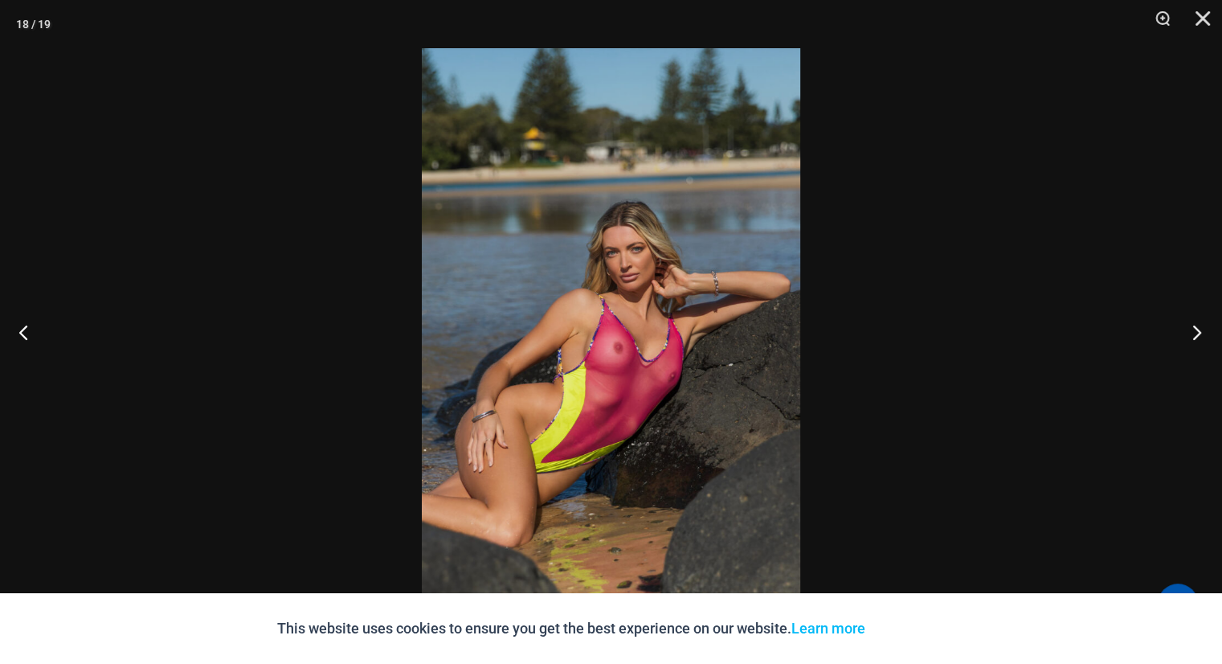
click at [1194, 331] on button "Next" at bounding box center [1192, 332] width 60 height 80
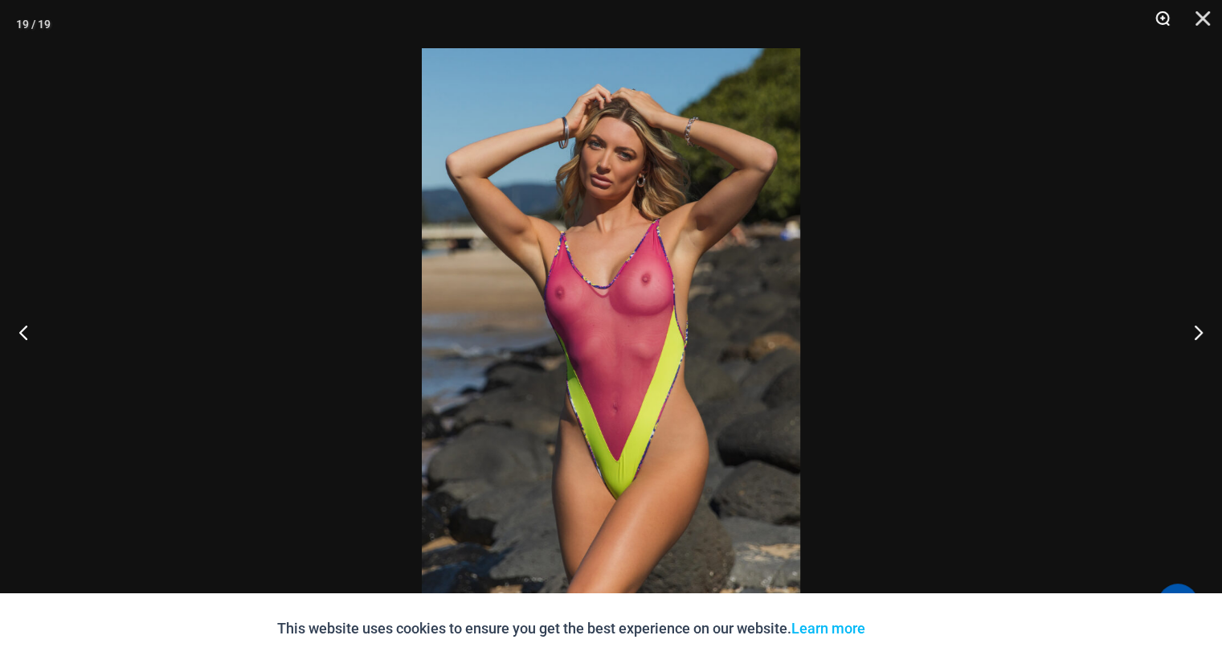
click at [1156, 20] on button "Zoom" at bounding box center [1157, 24] width 40 height 48
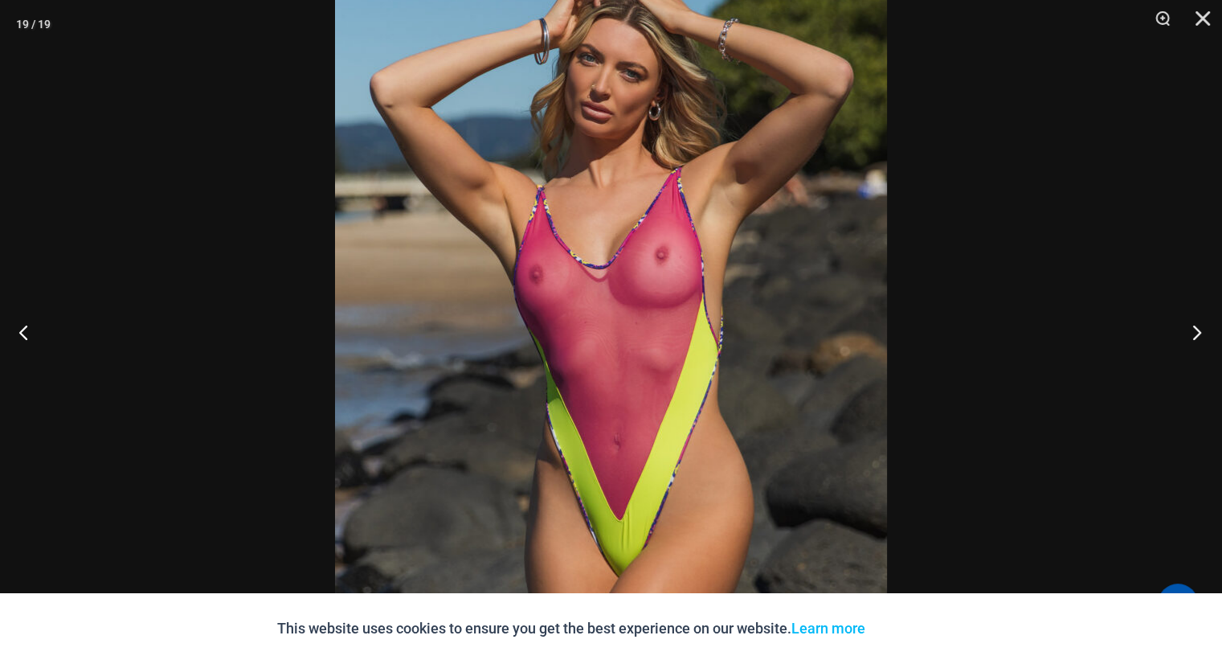
click at [1195, 329] on button "Next" at bounding box center [1192, 332] width 60 height 80
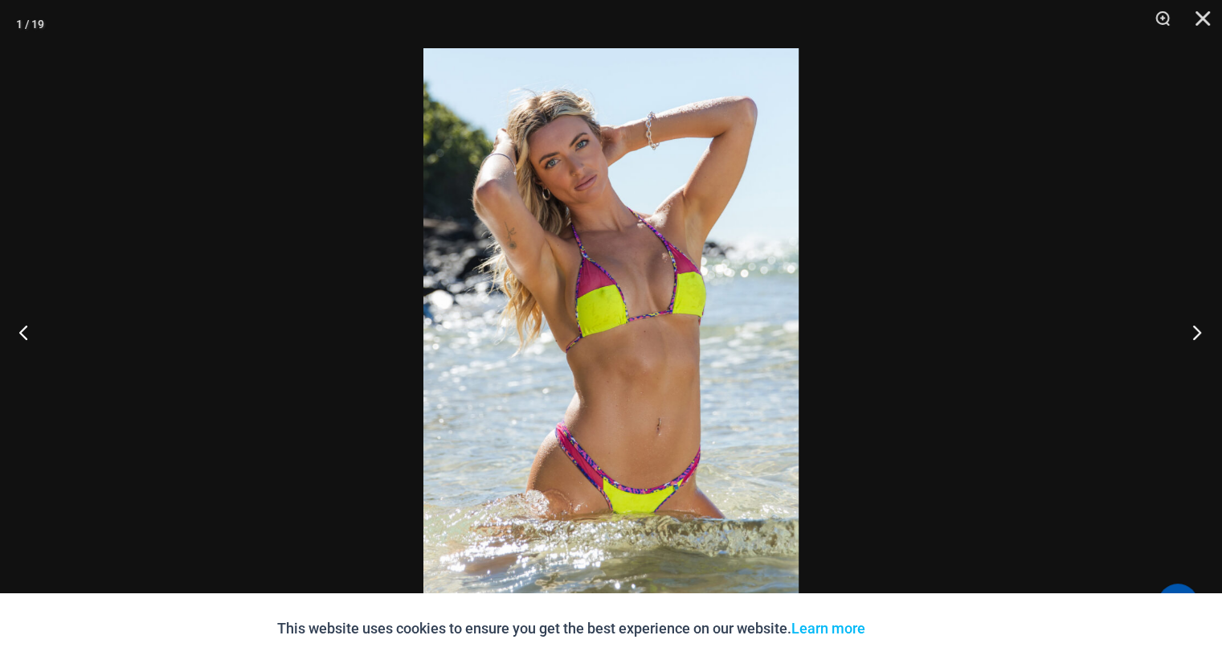
click at [1195, 329] on button "Next" at bounding box center [1192, 332] width 60 height 80
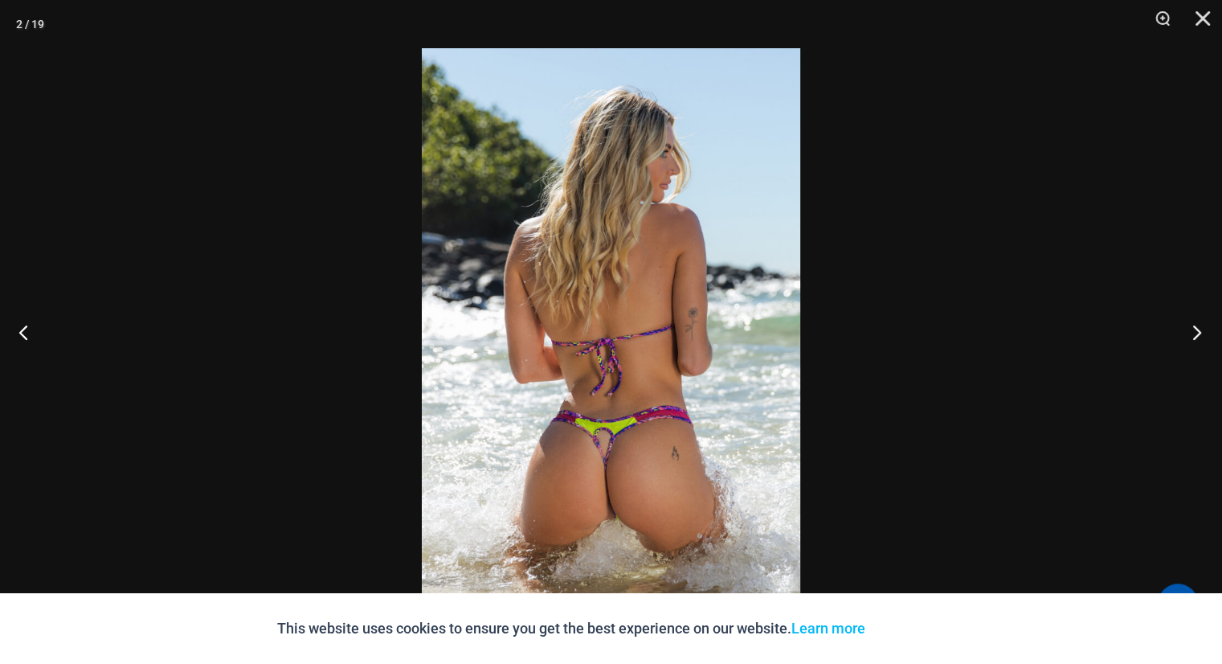
click at [1195, 329] on button "Next" at bounding box center [1192, 332] width 60 height 80
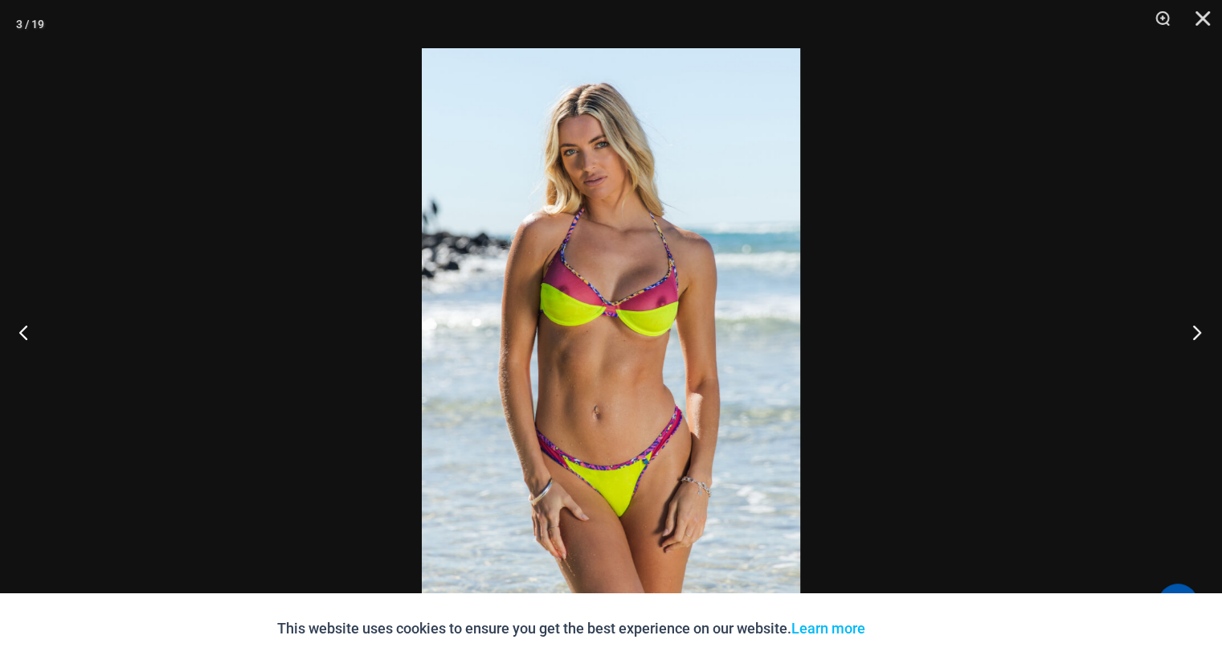
click at [1195, 329] on button "Next" at bounding box center [1192, 332] width 60 height 80
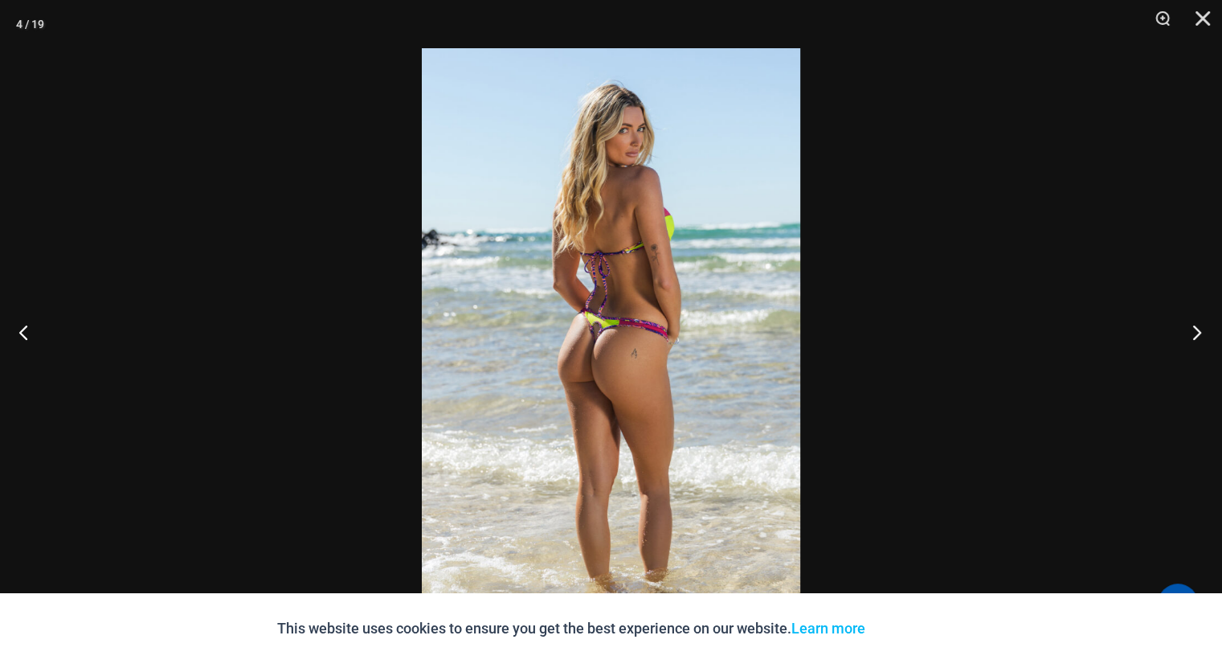
click at [1195, 329] on button "Next" at bounding box center [1192, 332] width 60 height 80
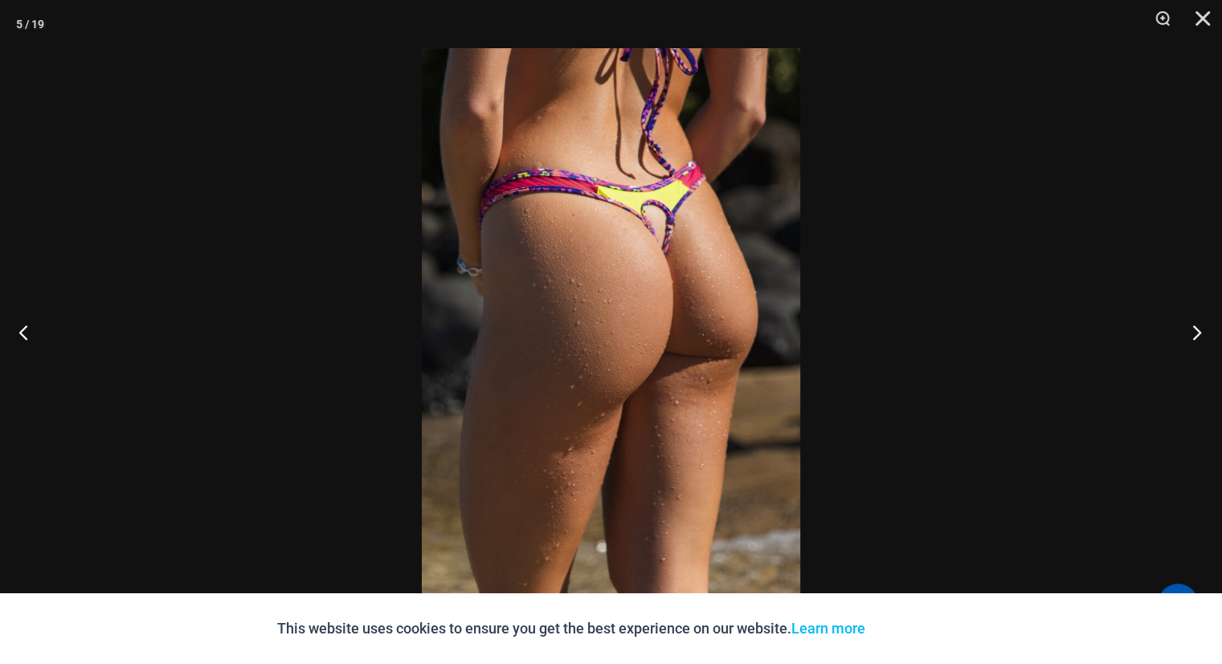
click at [1195, 329] on button "Next" at bounding box center [1192, 332] width 60 height 80
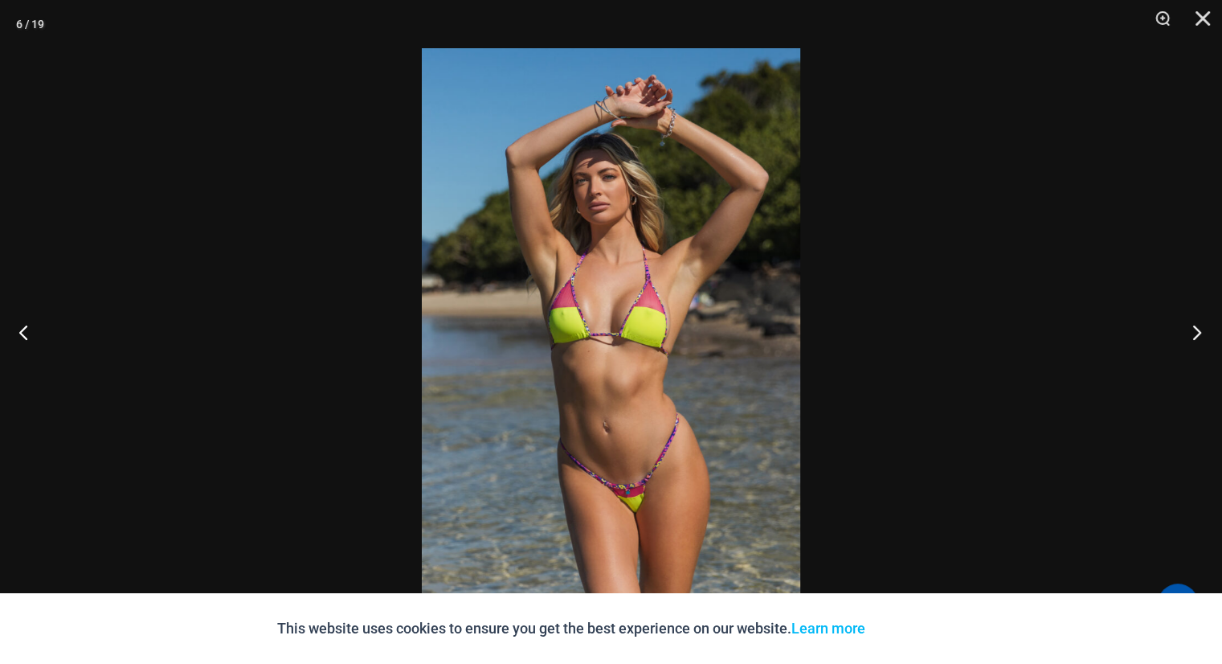
click at [1195, 329] on button "Next" at bounding box center [1192, 332] width 60 height 80
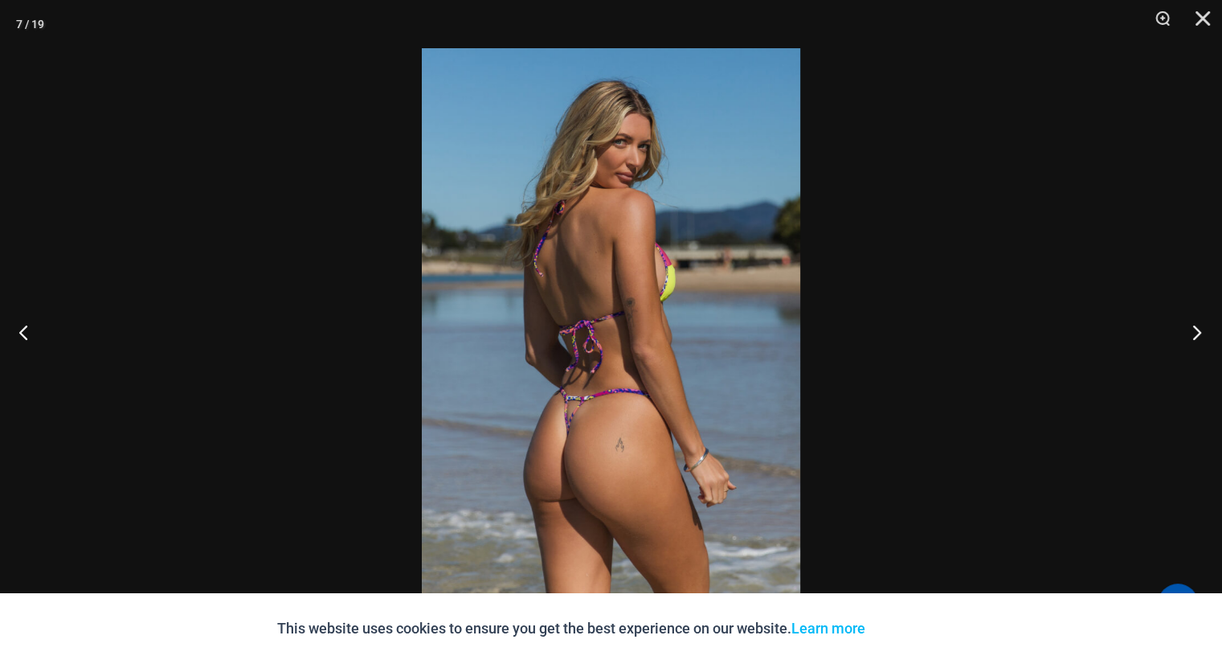
click at [1195, 329] on button "Next" at bounding box center [1192, 332] width 60 height 80
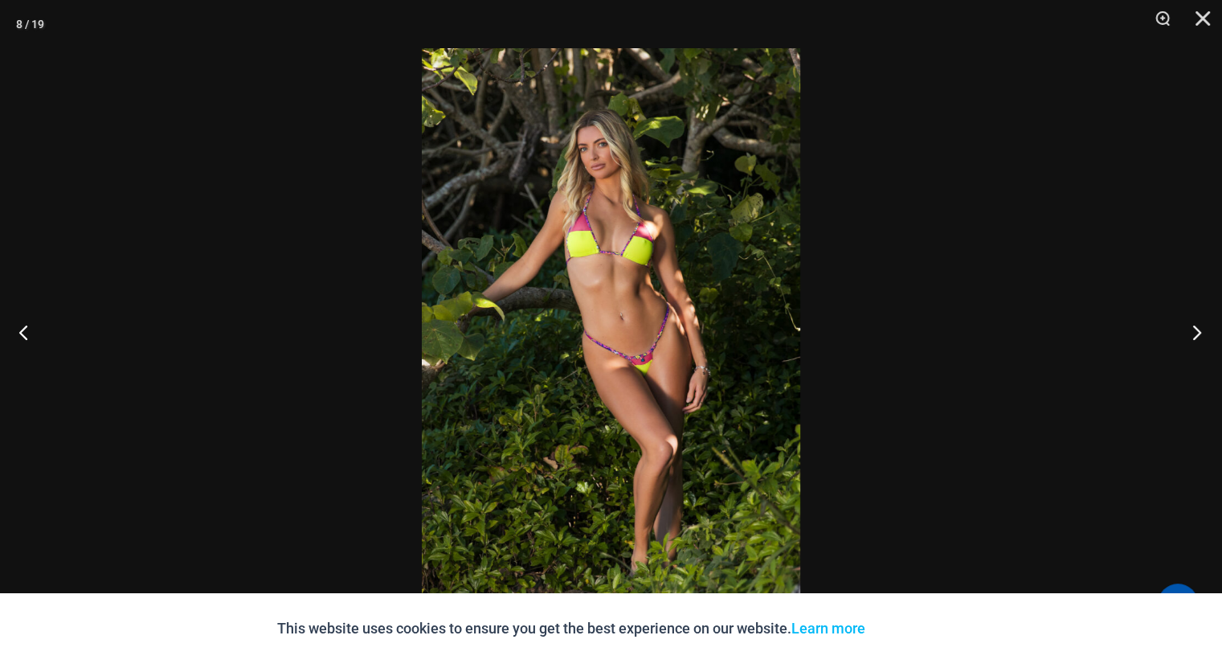
click at [1195, 329] on button "Next" at bounding box center [1192, 332] width 60 height 80
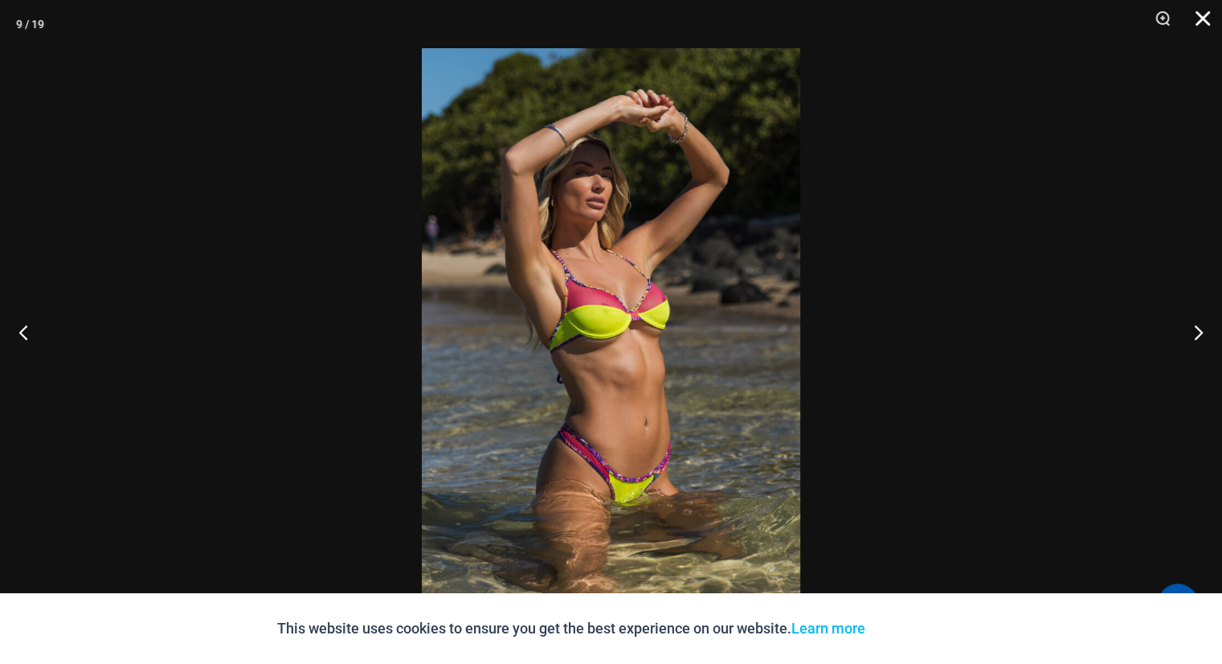
click at [1199, 11] on button "Close" at bounding box center [1197, 24] width 40 height 48
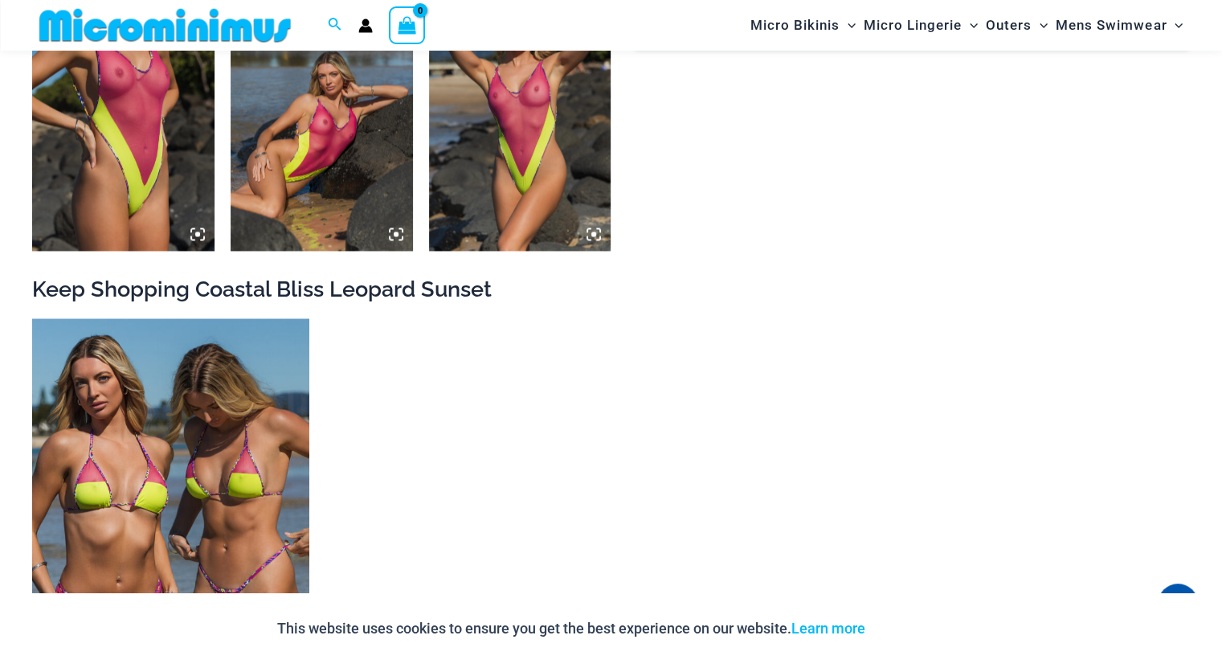
scroll to position [2636, 0]
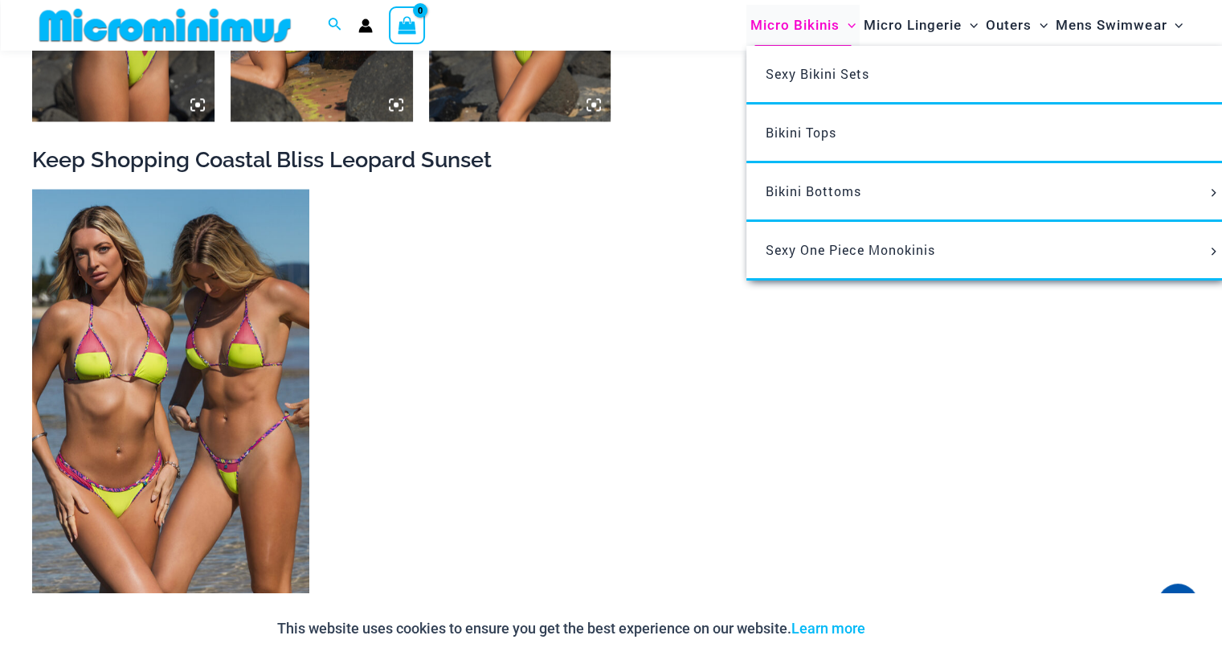
click at [791, 27] on span "Micro Bikinis" at bounding box center [795, 25] width 89 height 41
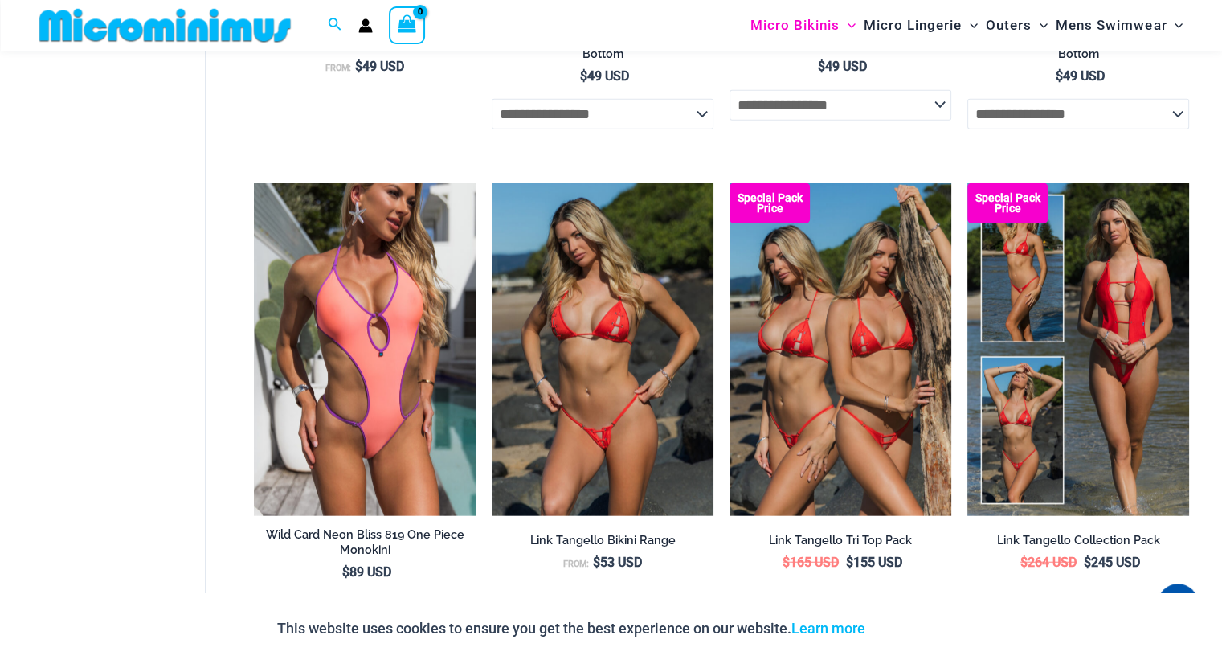
scroll to position [4083, 0]
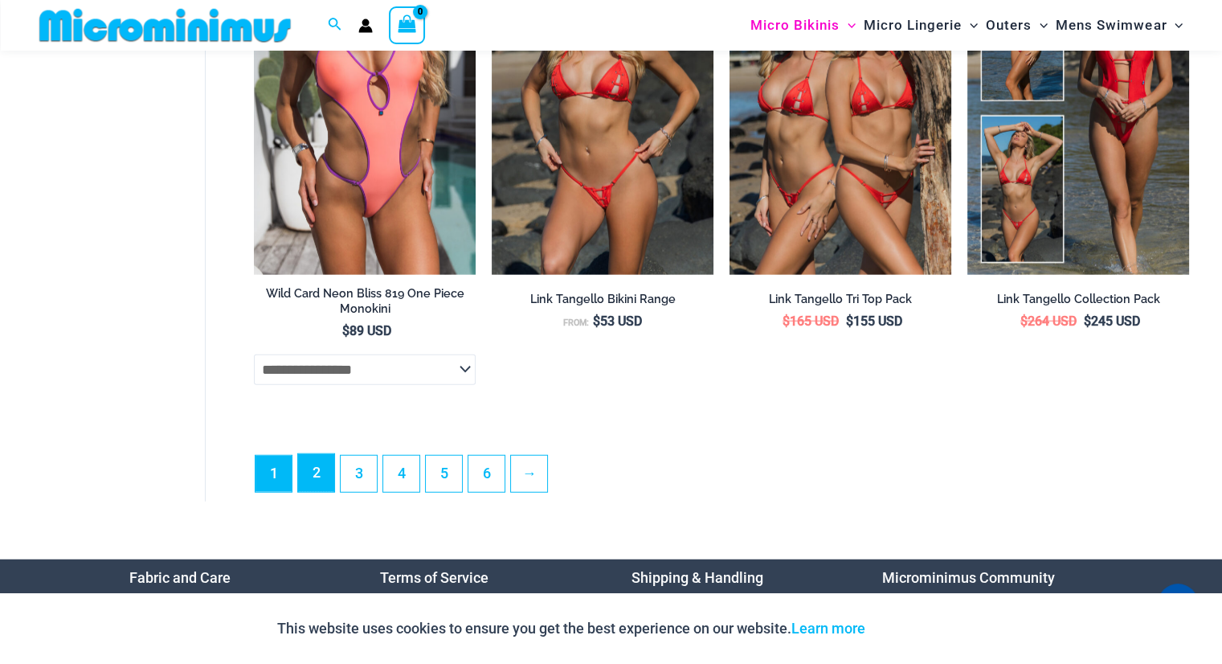
click at [318, 479] on link "2" at bounding box center [316, 473] width 36 height 38
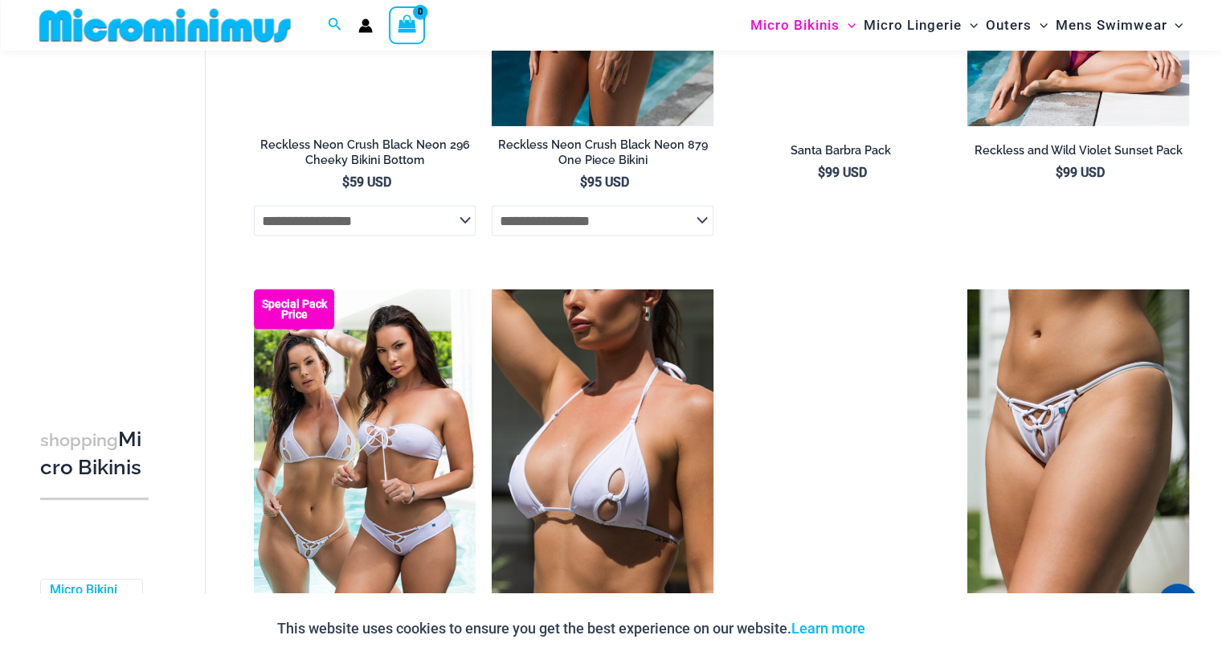
scroll to position [3602, 0]
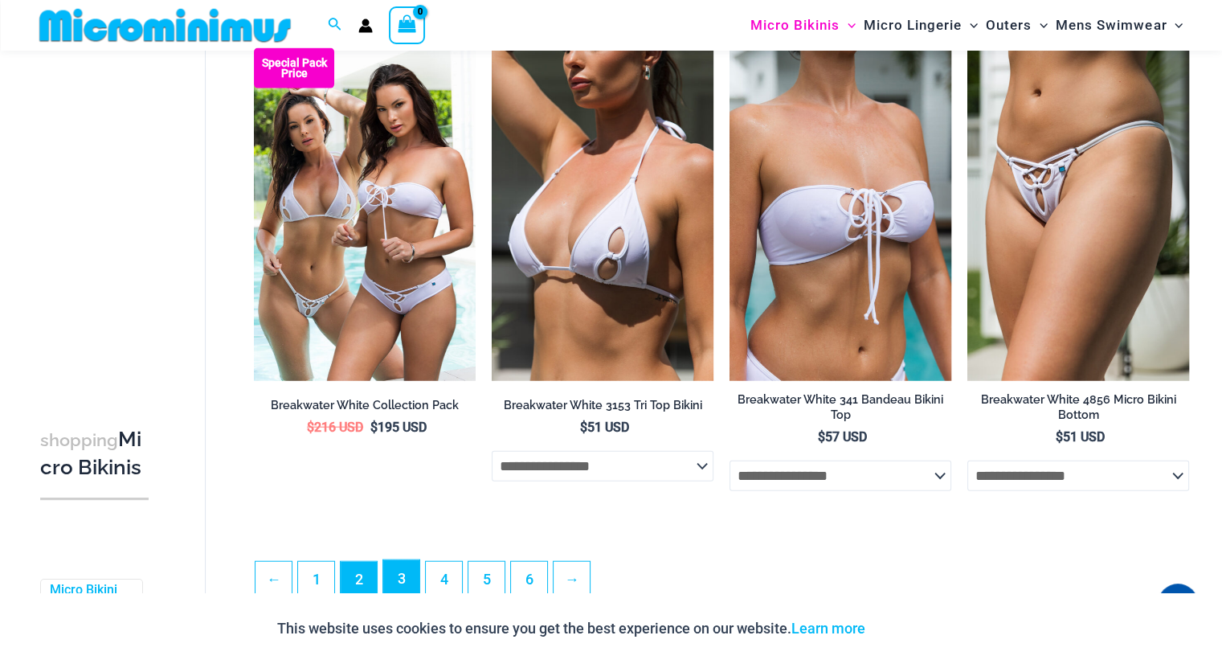
click at [402, 578] on link "3" at bounding box center [401, 579] width 36 height 38
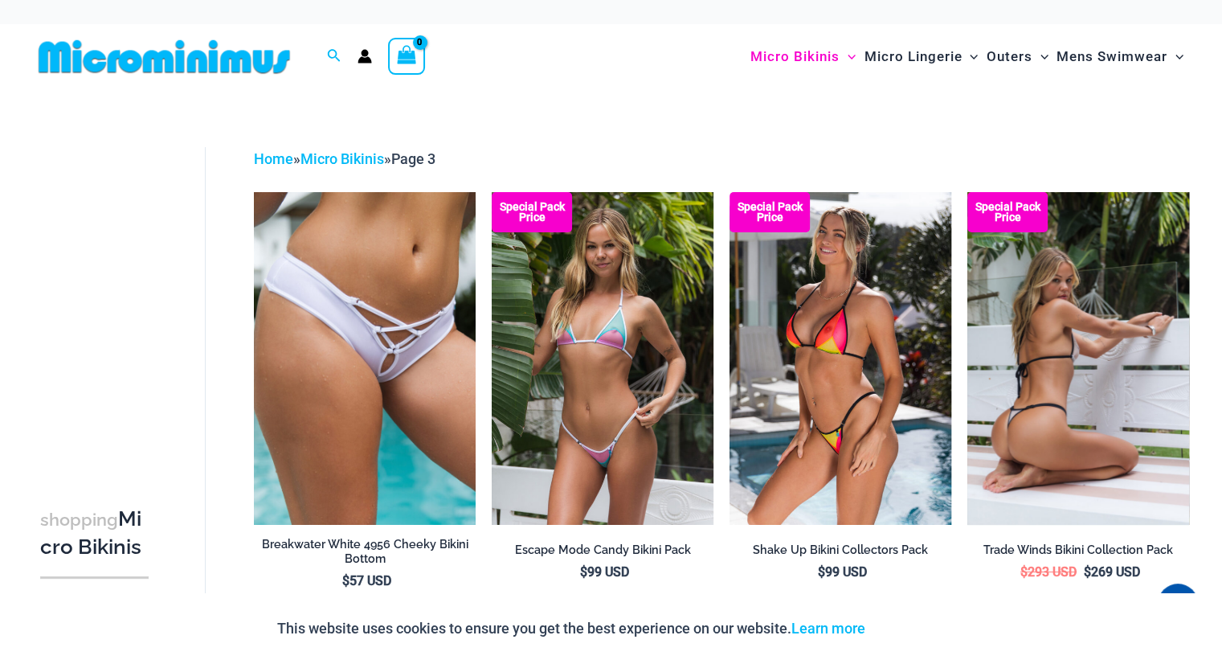
click at [1066, 347] on img at bounding box center [1078, 358] width 222 height 333
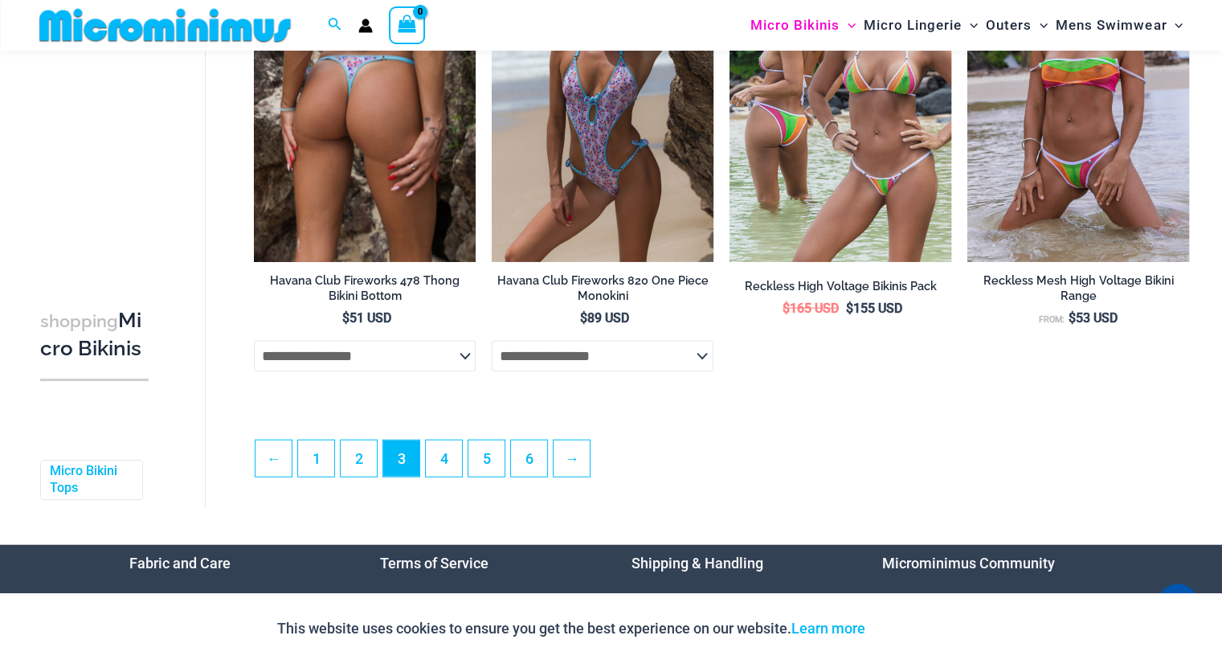
scroll to position [3843, 0]
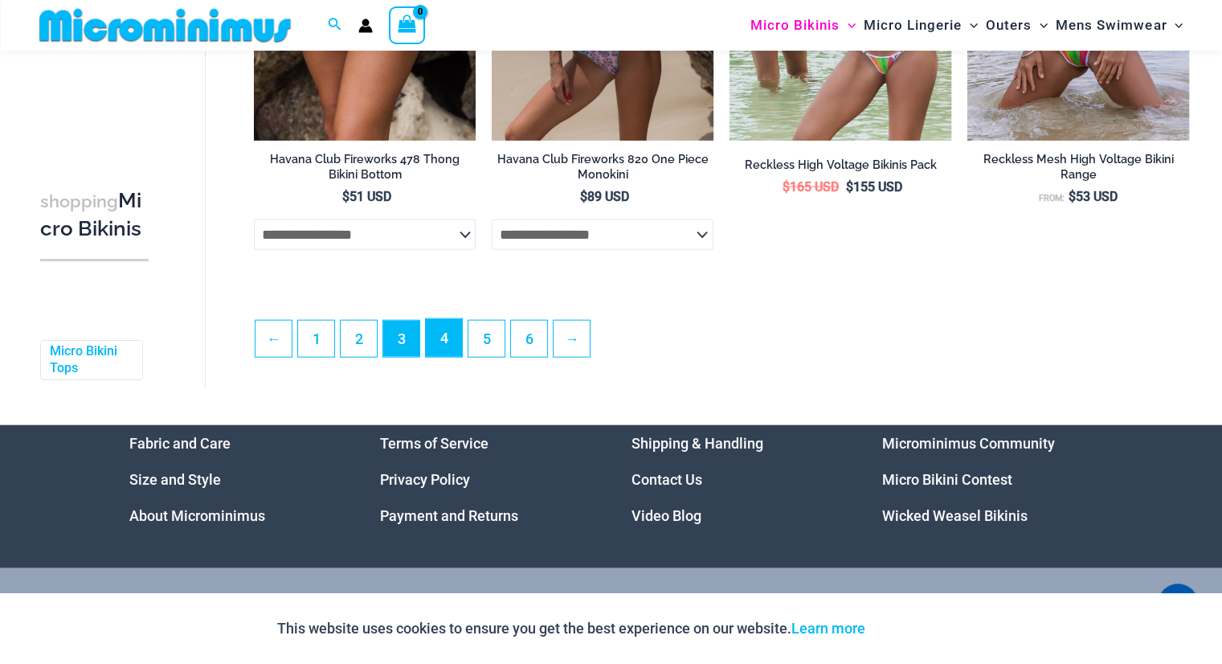
click at [449, 357] on link "4" at bounding box center [444, 338] width 36 height 38
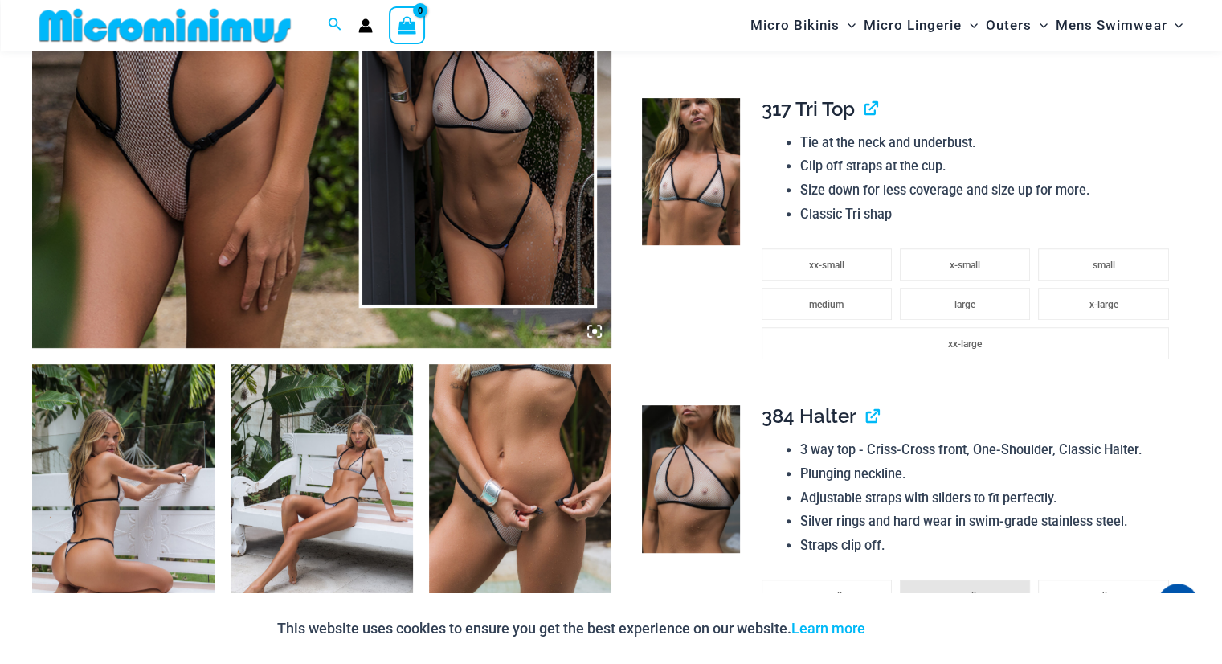
scroll to position [788, 0]
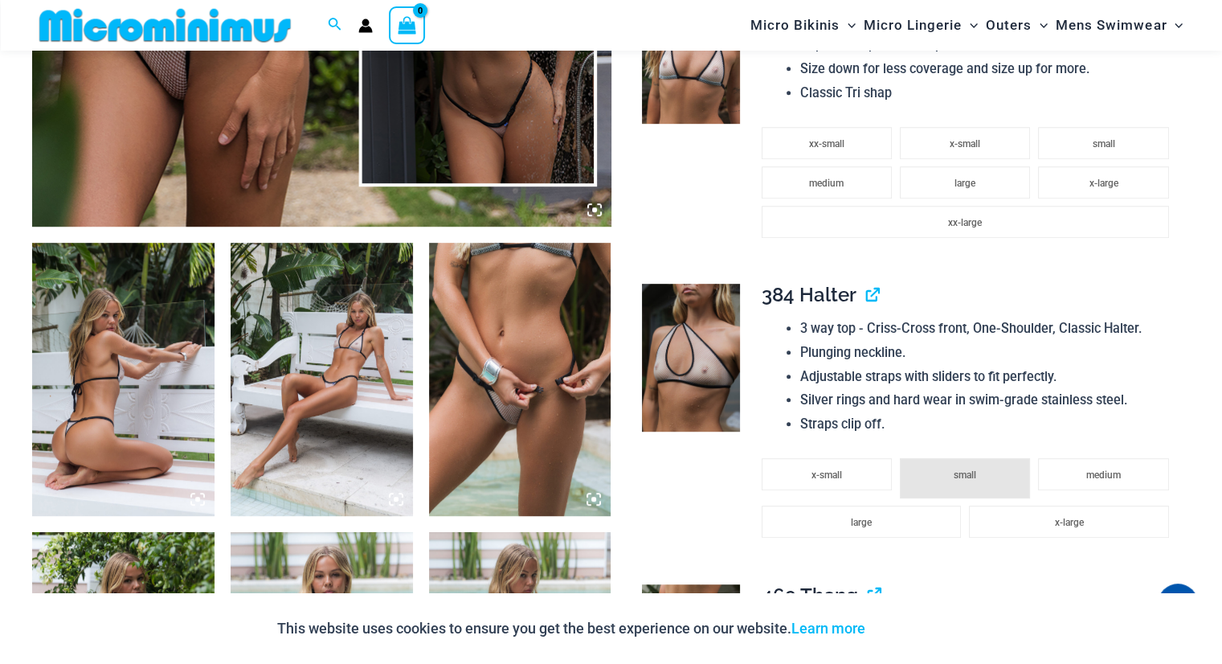
click at [106, 399] on img at bounding box center [123, 379] width 182 height 273
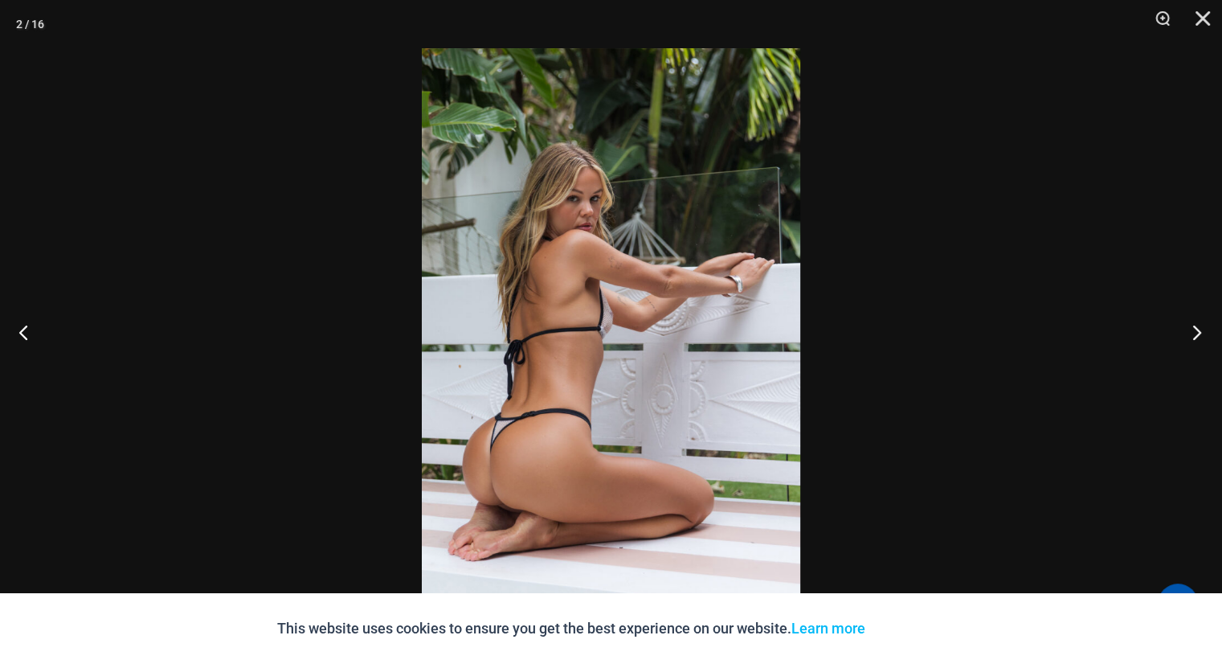
click at [1192, 328] on button "Next" at bounding box center [1192, 332] width 60 height 80
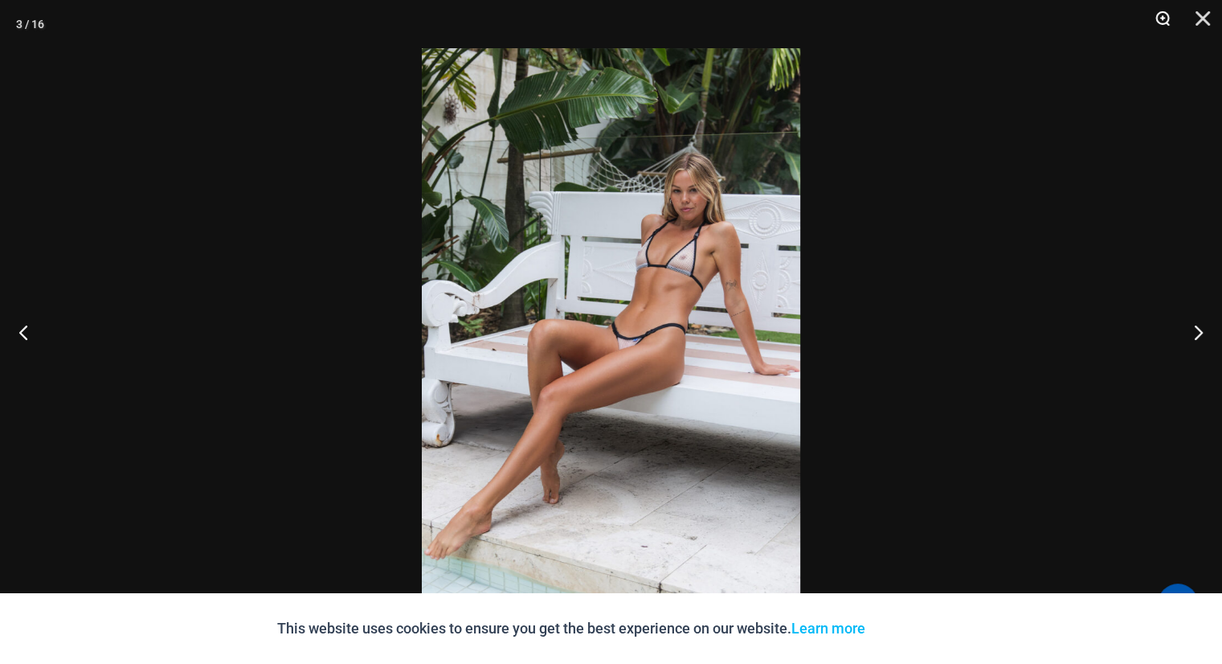
click at [1163, 11] on button "Zoom" at bounding box center [1157, 24] width 40 height 48
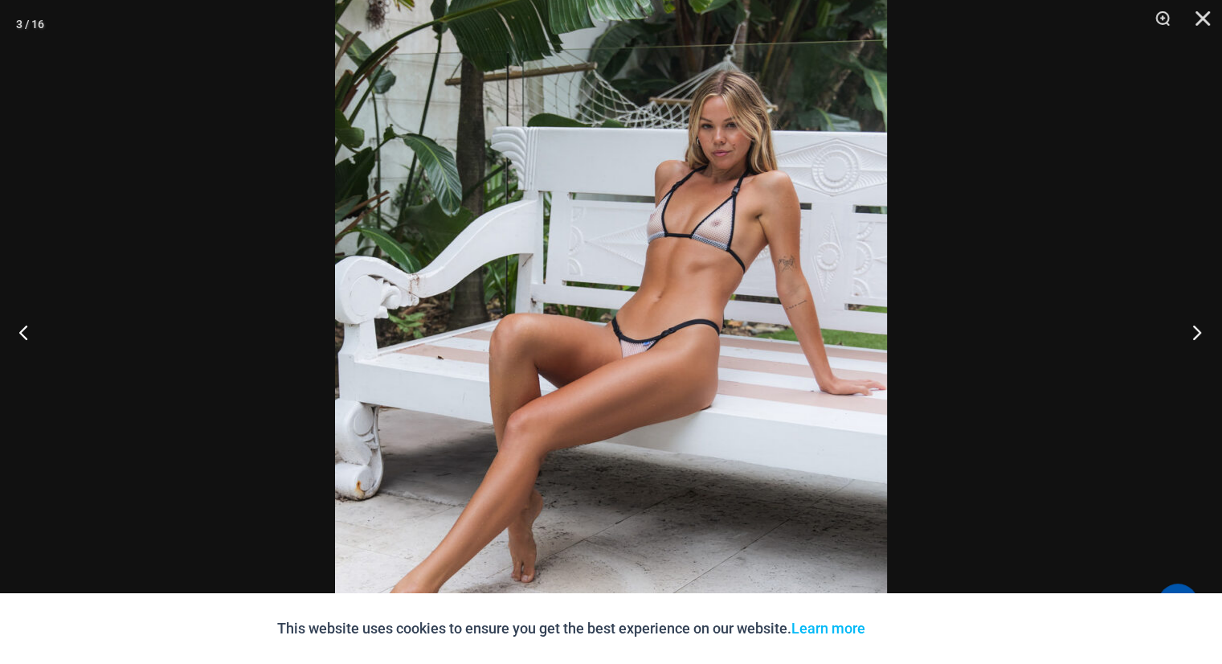
click at [1199, 333] on button "Next" at bounding box center [1192, 332] width 60 height 80
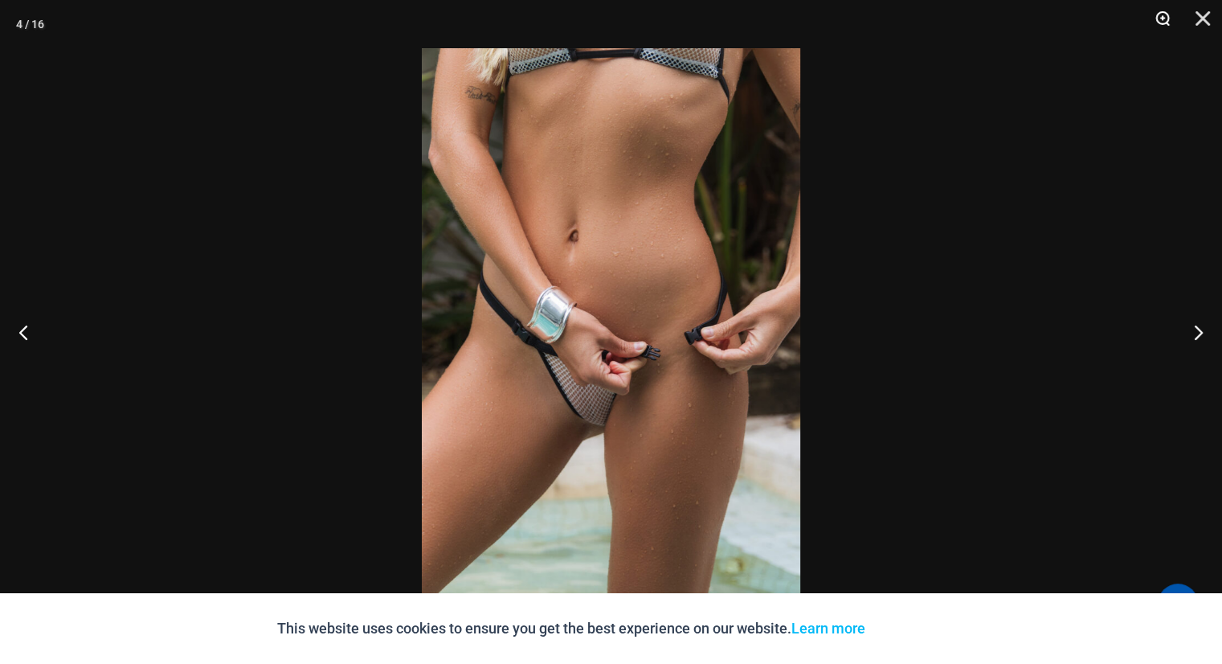
click at [1165, 17] on button "Zoom" at bounding box center [1157, 24] width 40 height 48
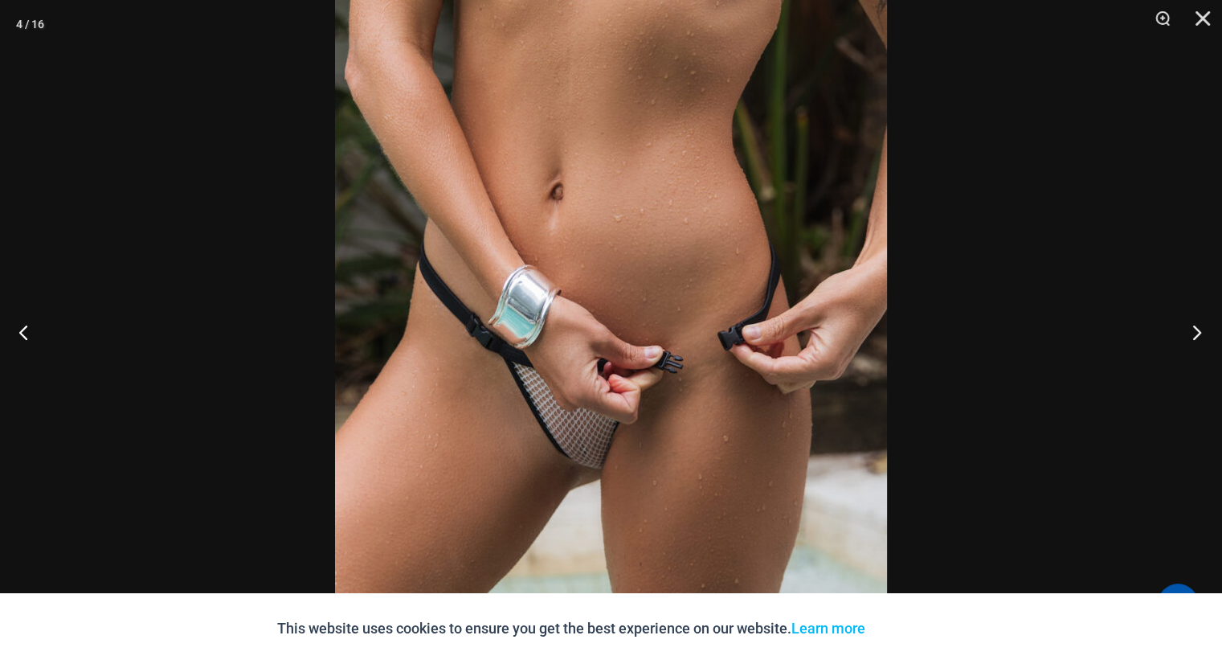
click at [1195, 322] on button "Next" at bounding box center [1192, 332] width 60 height 80
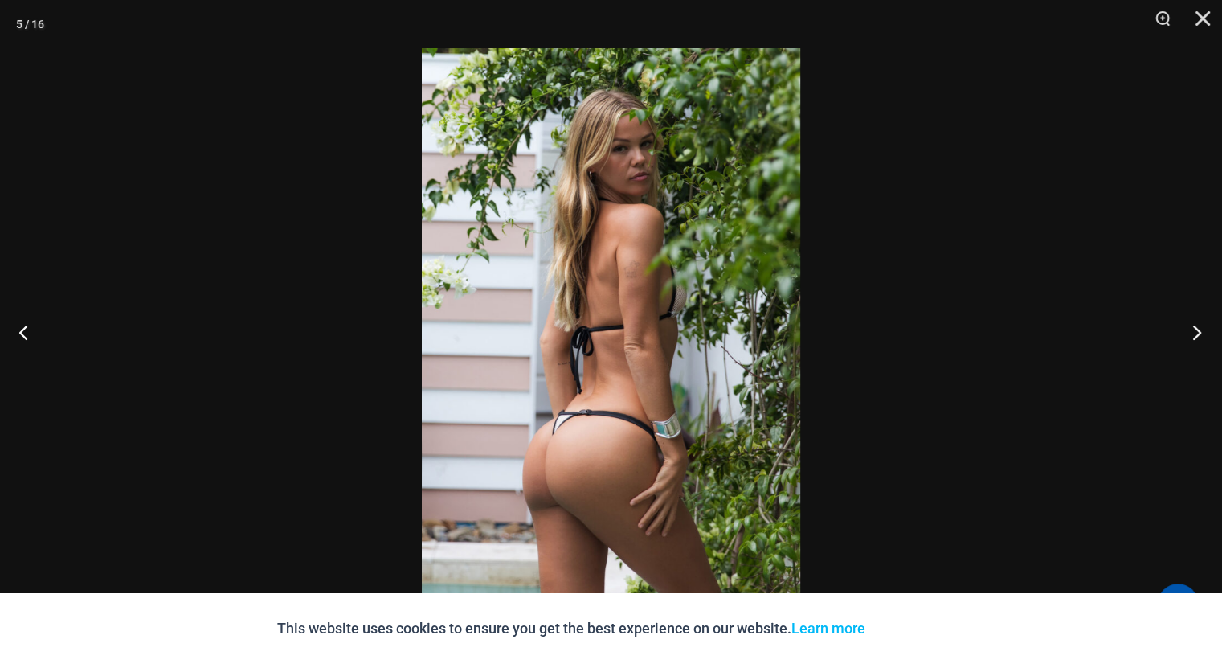
click at [1199, 325] on button "Next" at bounding box center [1192, 332] width 60 height 80
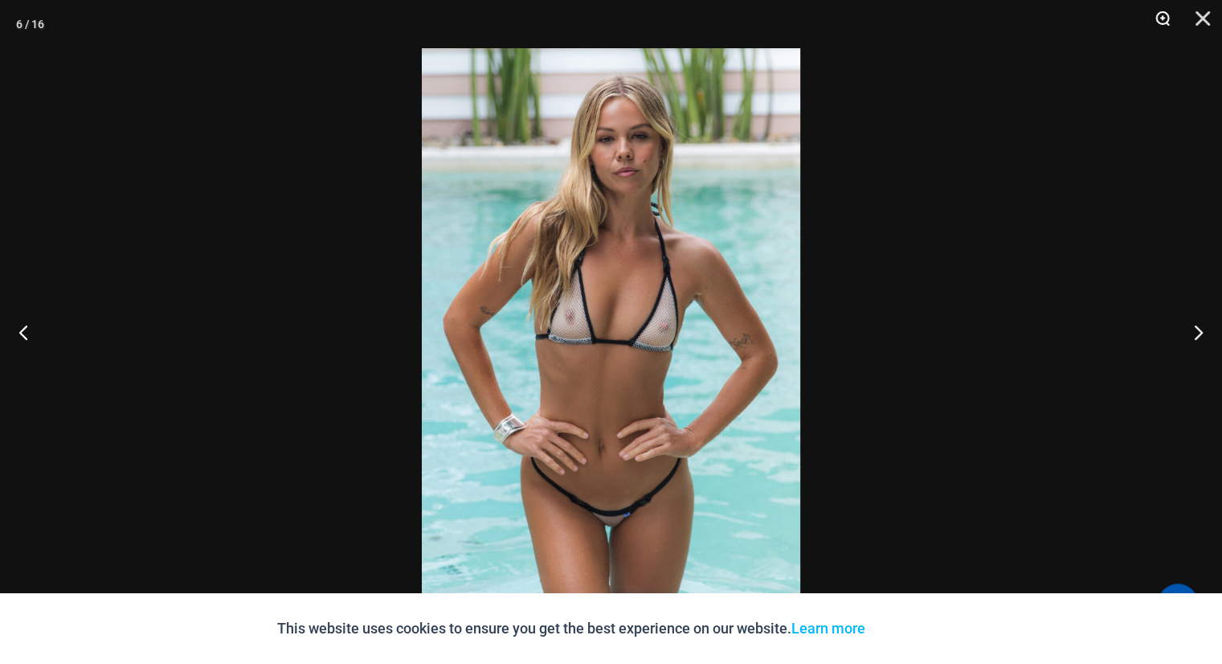
click at [1166, 14] on button "Zoom" at bounding box center [1157, 24] width 40 height 48
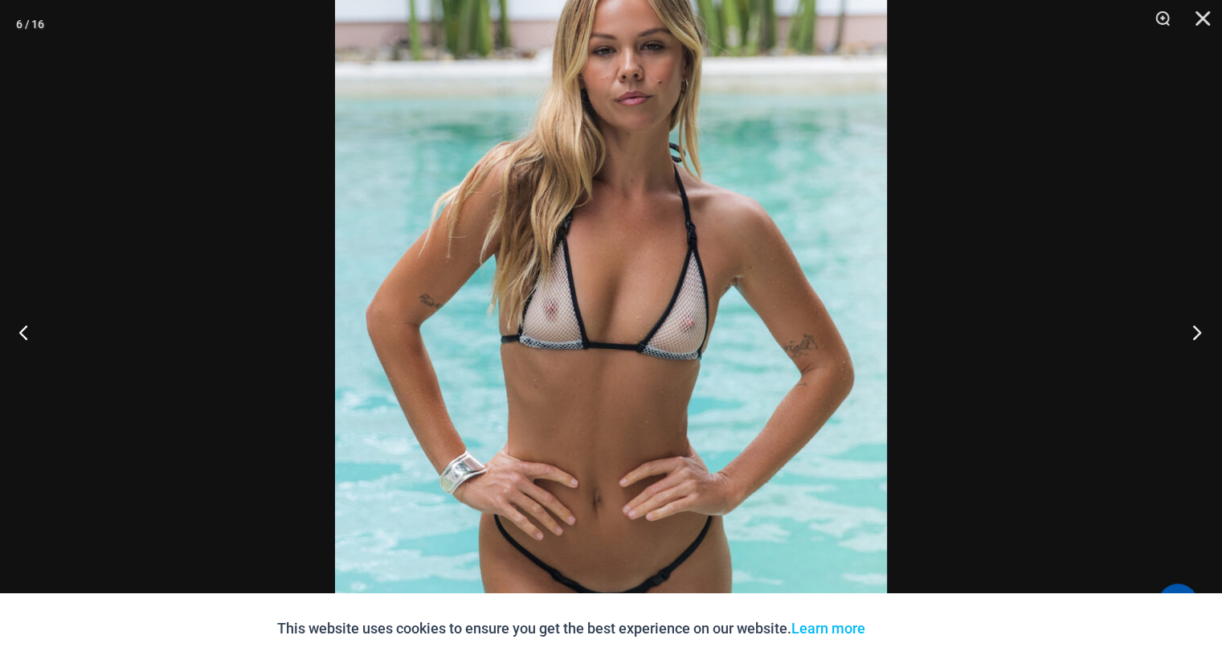
click at [1192, 333] on button "Next" at bounding box center [1192, 332] width 60 height 80
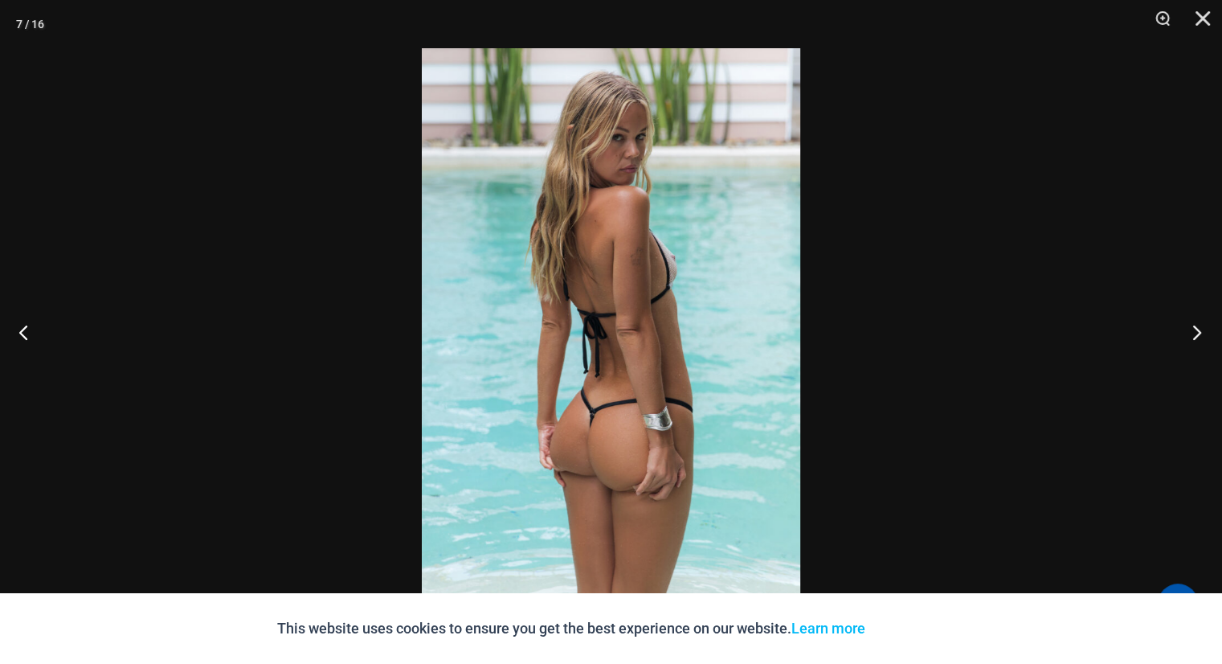
click at [1193, 333] on button "Next" at bounding box center [1192, 332] width 60 height 80
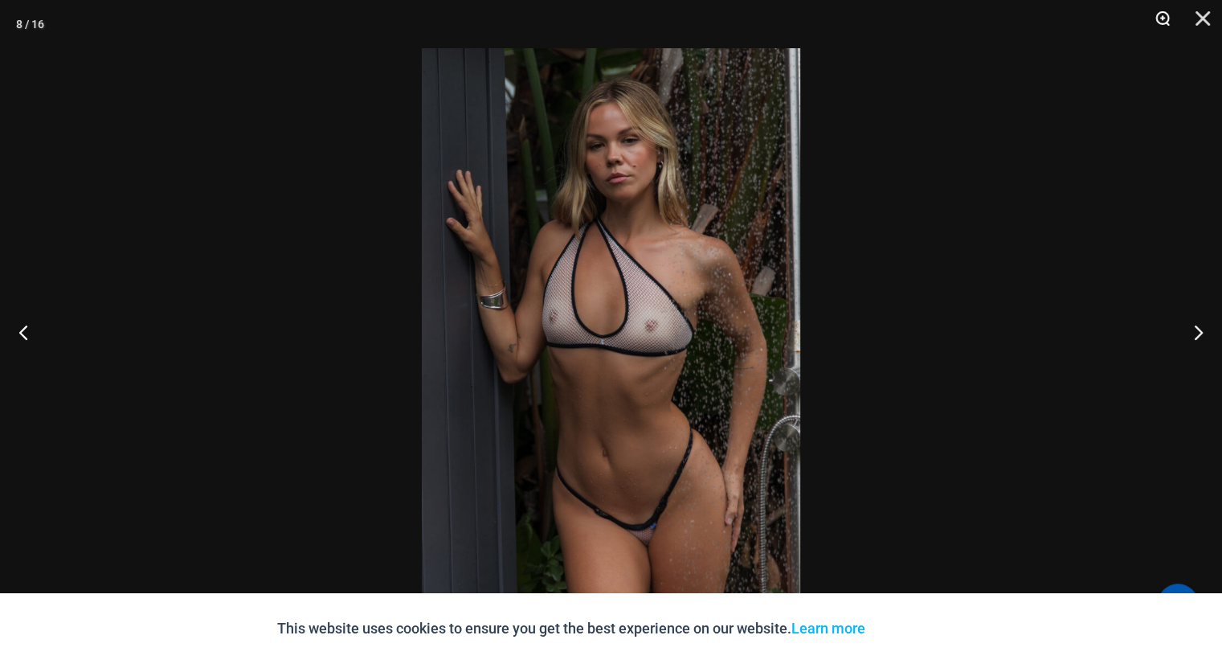
click at [1164, 14] on button "Zoom" at bounding box center [1157, 24] width 40 height 48
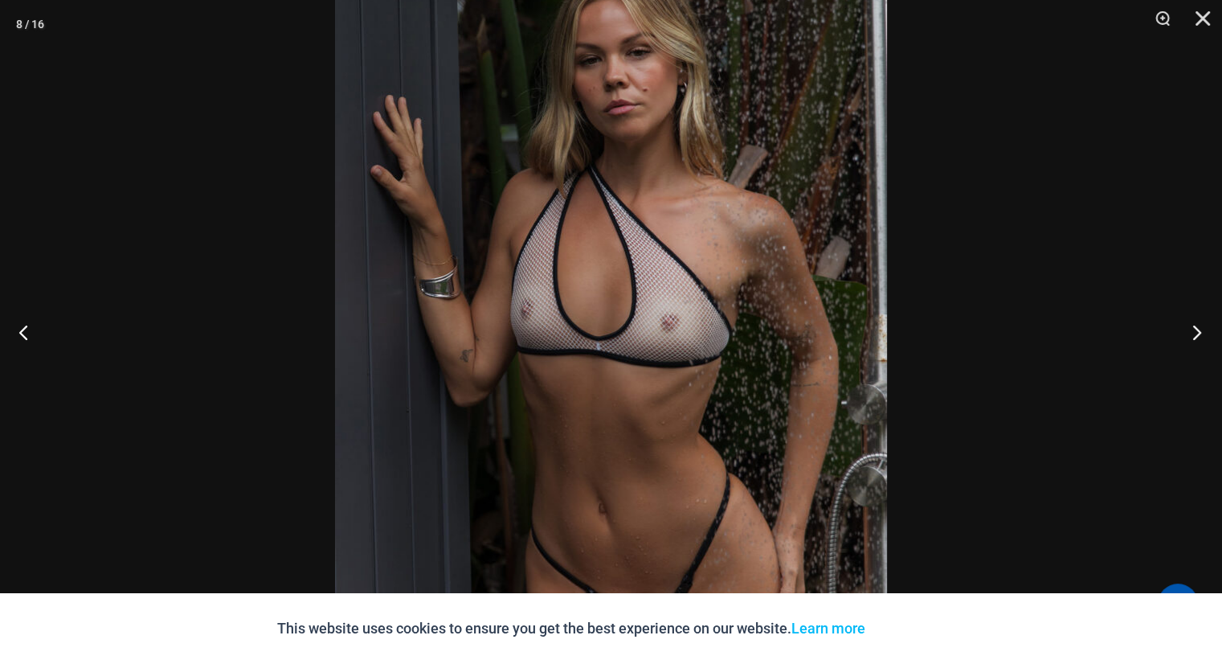
click at [1196, 333] on button "Next" at bounding box center [1192, 332] width 60 height 80
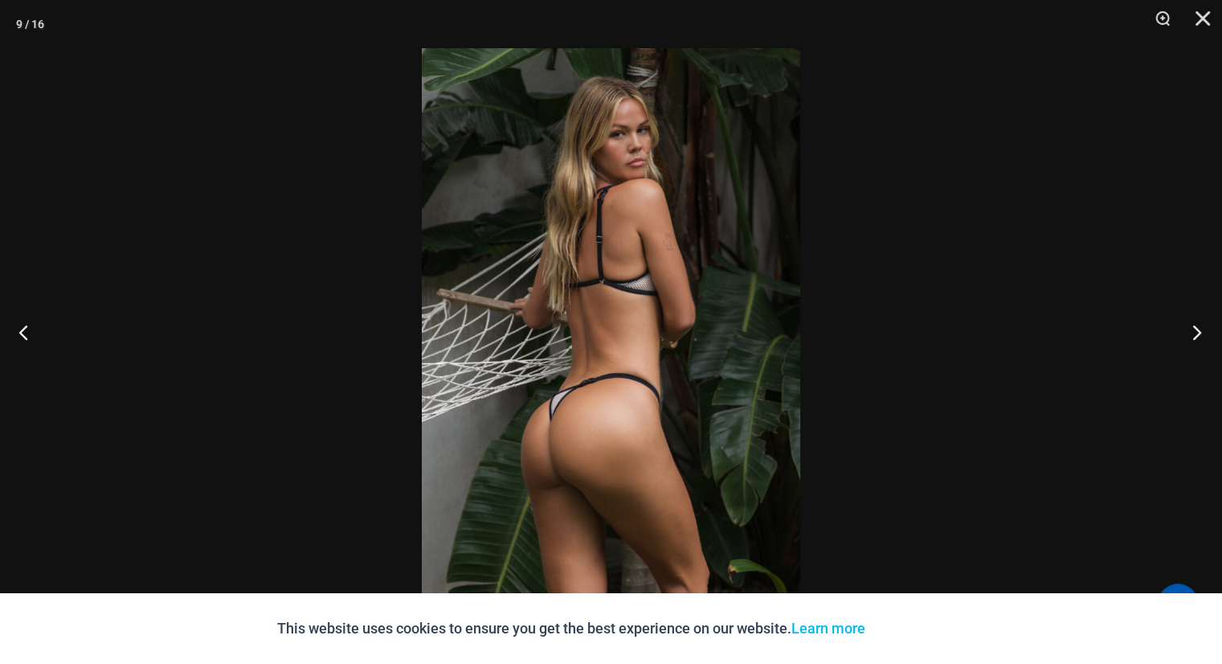
click at [1194, 333] on button "Next" at bounding box center [1192, 332] width 60 height 80
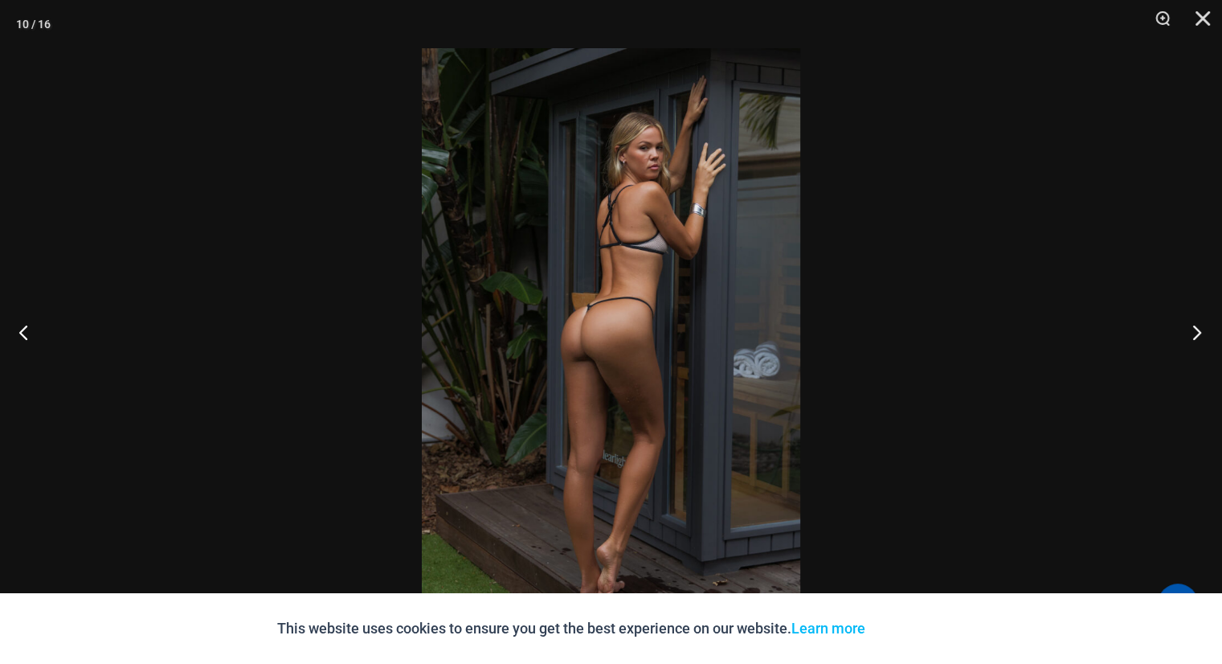
click at [1194, 333] on button "Next" at bounding box center [1192, 332] width 60 height 80
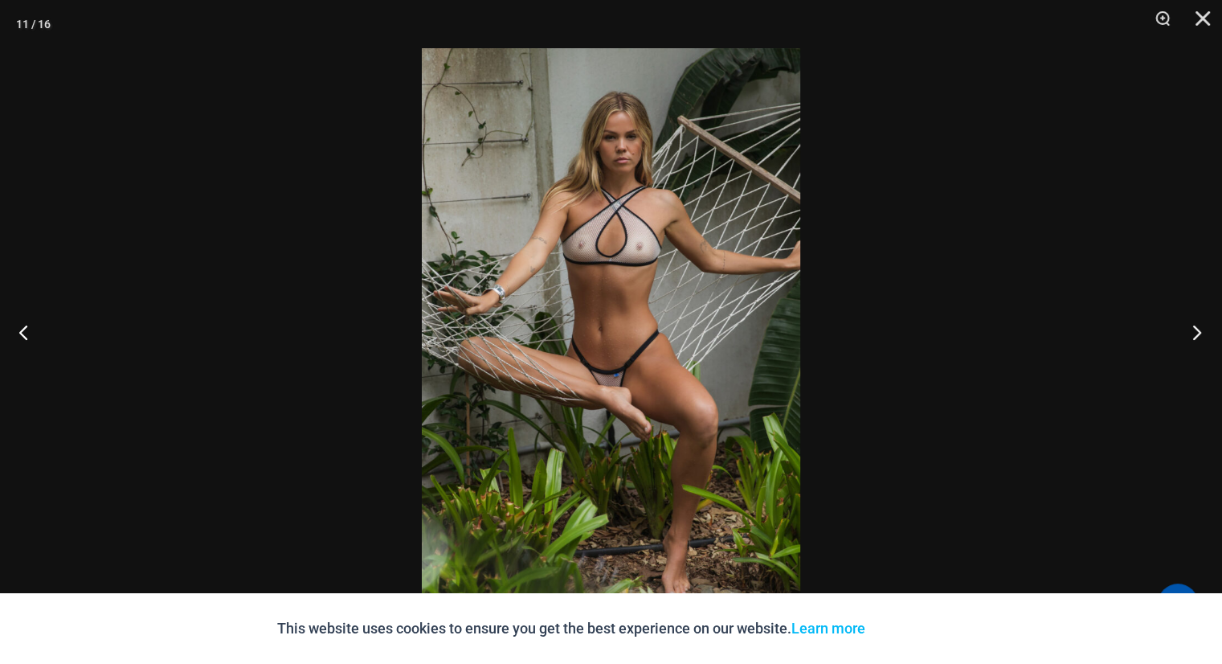
click at [1192, 333] on button "Next" at bounding box center [1192, 332] width 60 height 80
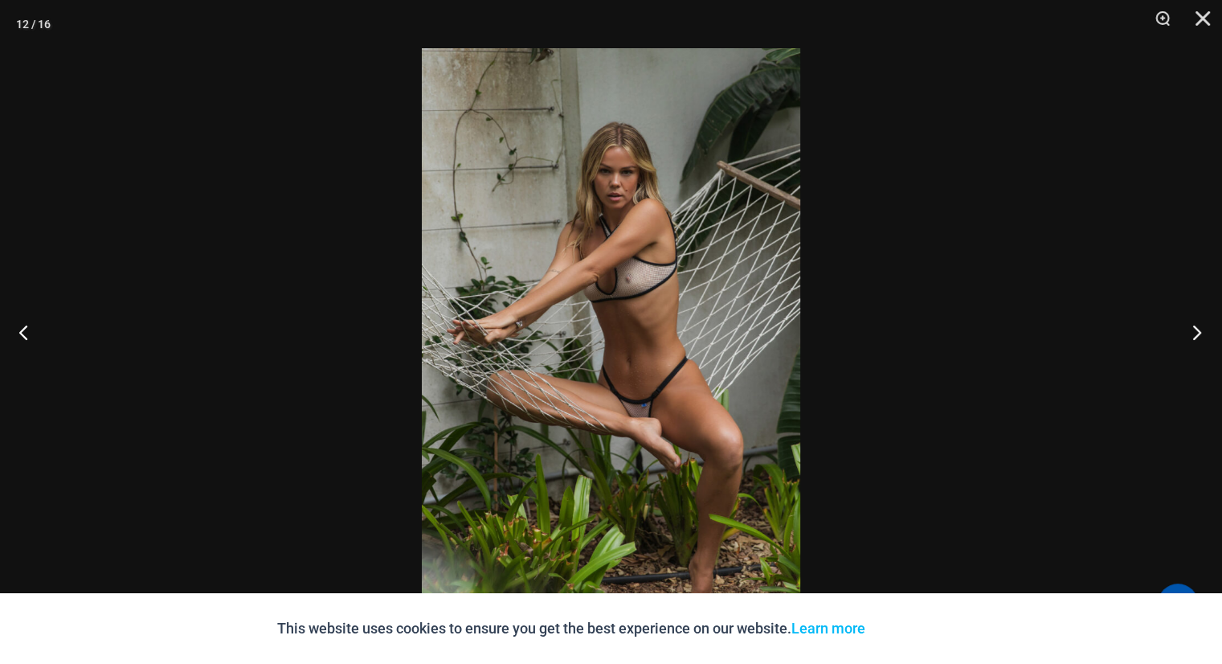
click at [1192, 333] on button "Next" at bounding box center [1192, 332] width 60 height 80
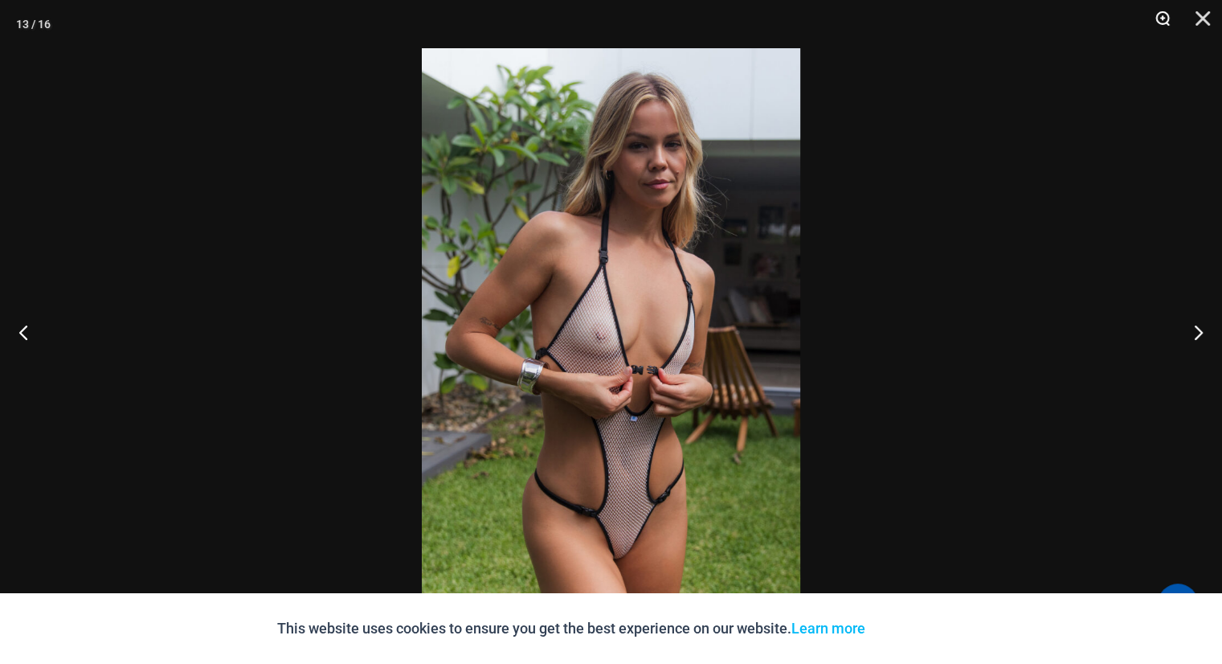
click at [1160, 17] on button "Zoom" at bounding box center [1157, 24] width 40 height 48
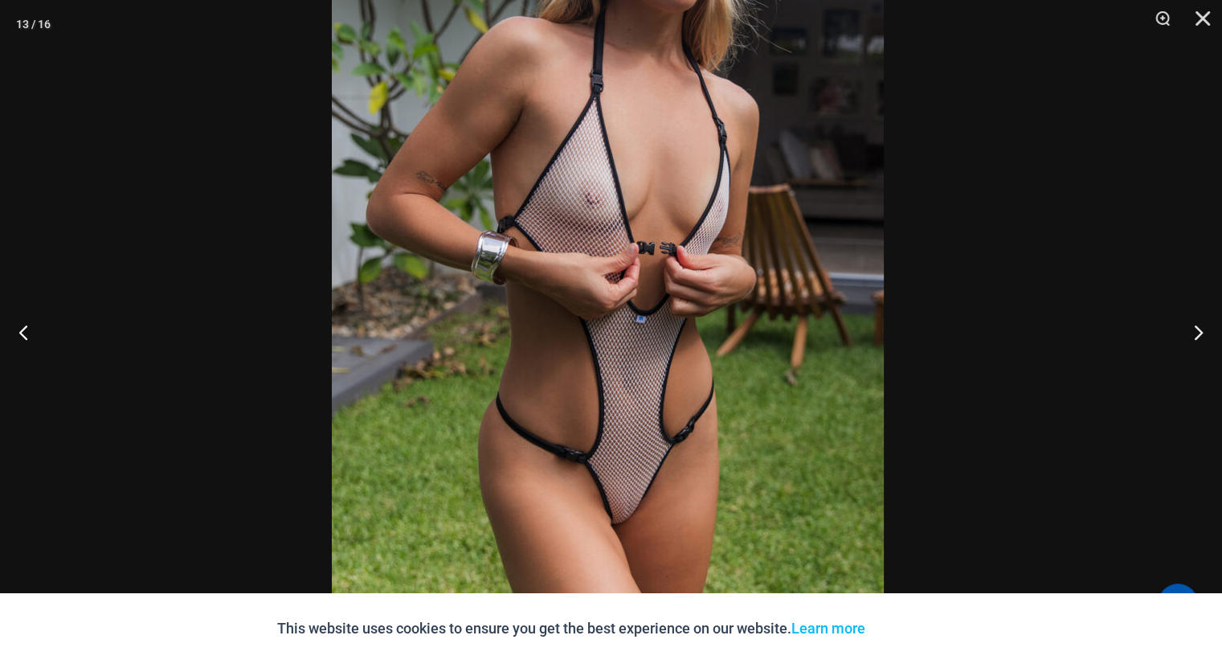
click at [602, 244] on img at bounding box center [608, 193] width 552 height 828
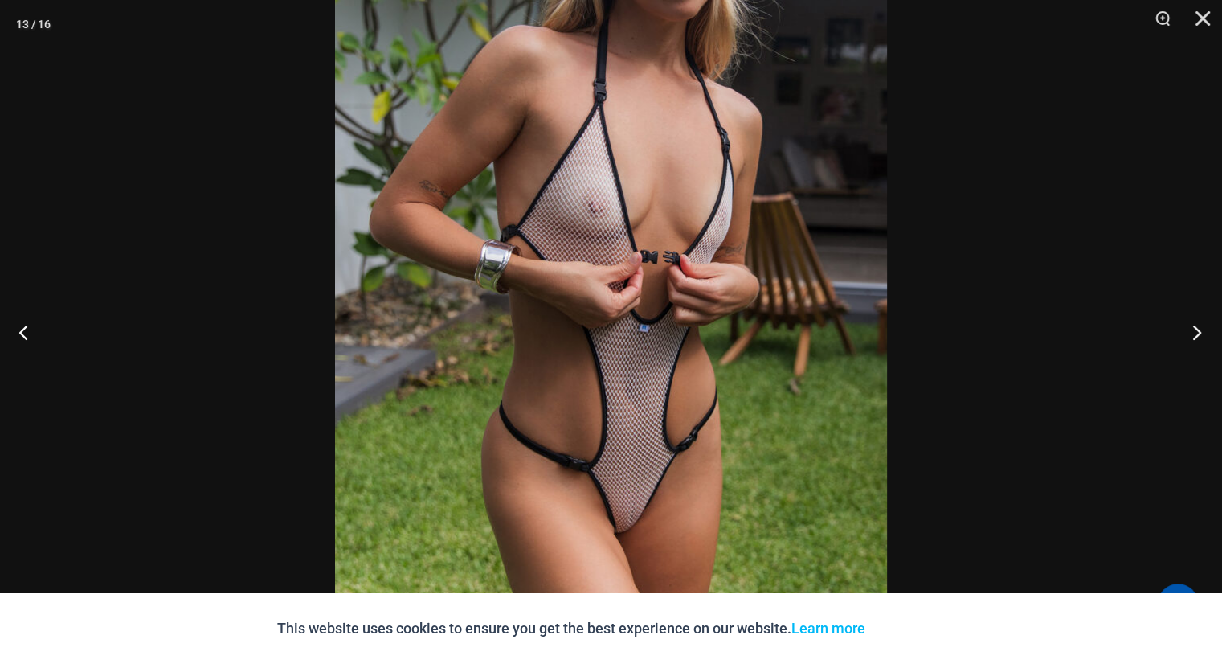
click at [1192, 330] on button "Next" at bounding box center [1192, 332] width 60 height 80
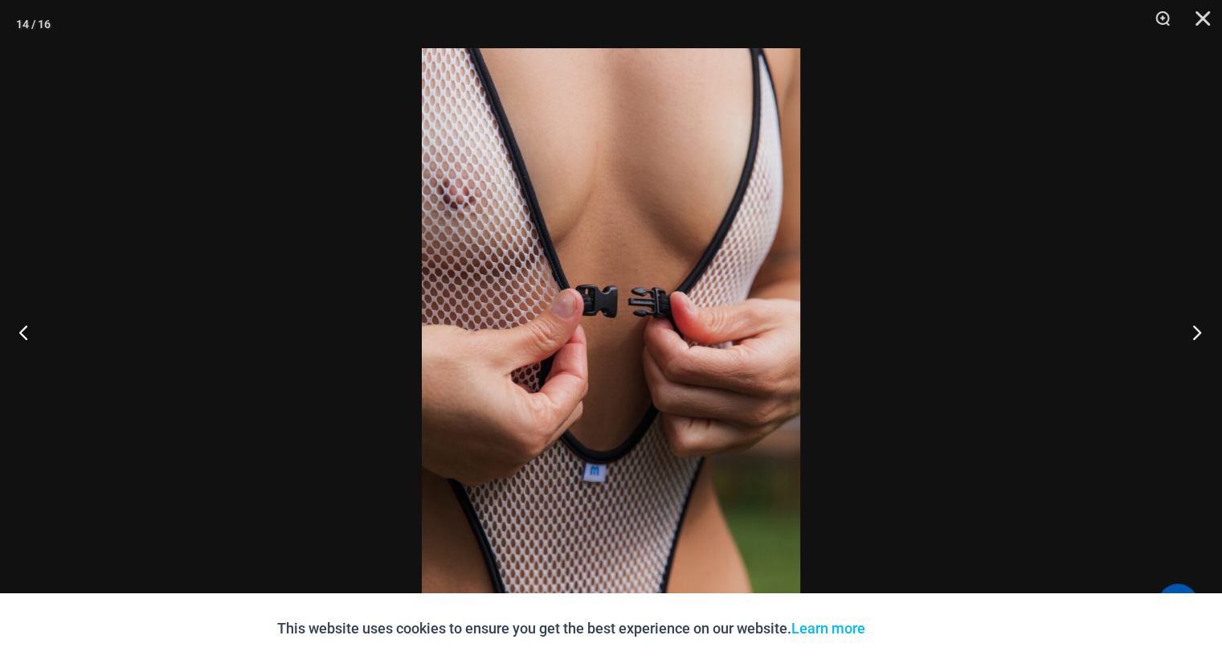
click at [1192, 330] on button "Next" at bounding box center [1192, 332] width 60 height 80
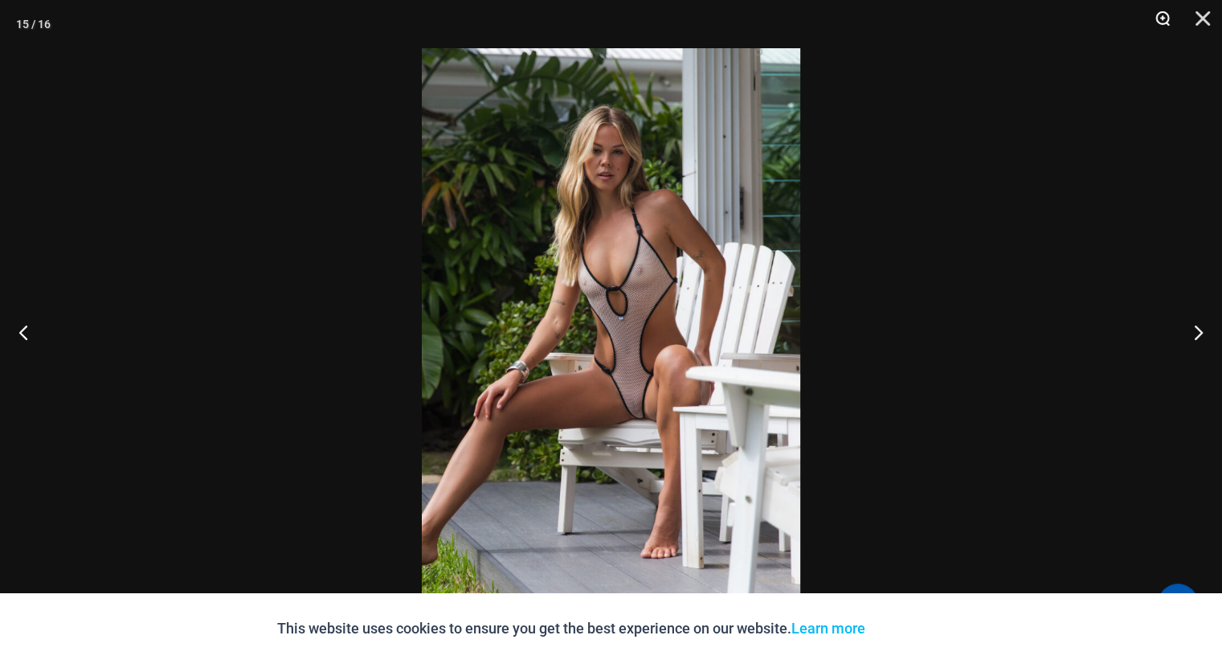
click at [1163, 17] on button "Zoom" at bounding box center [1157, 24] width 40 height 48
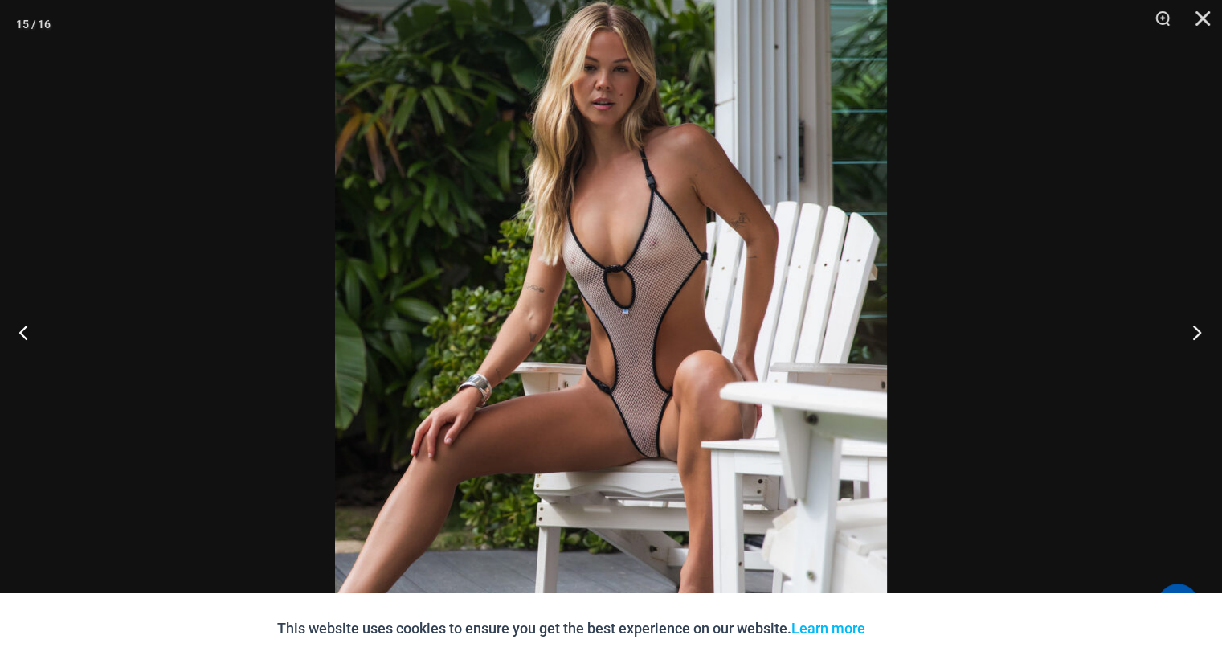
click at [1192, 329] on button "Next" at bounding box center [1192, 332] width 60 height 80
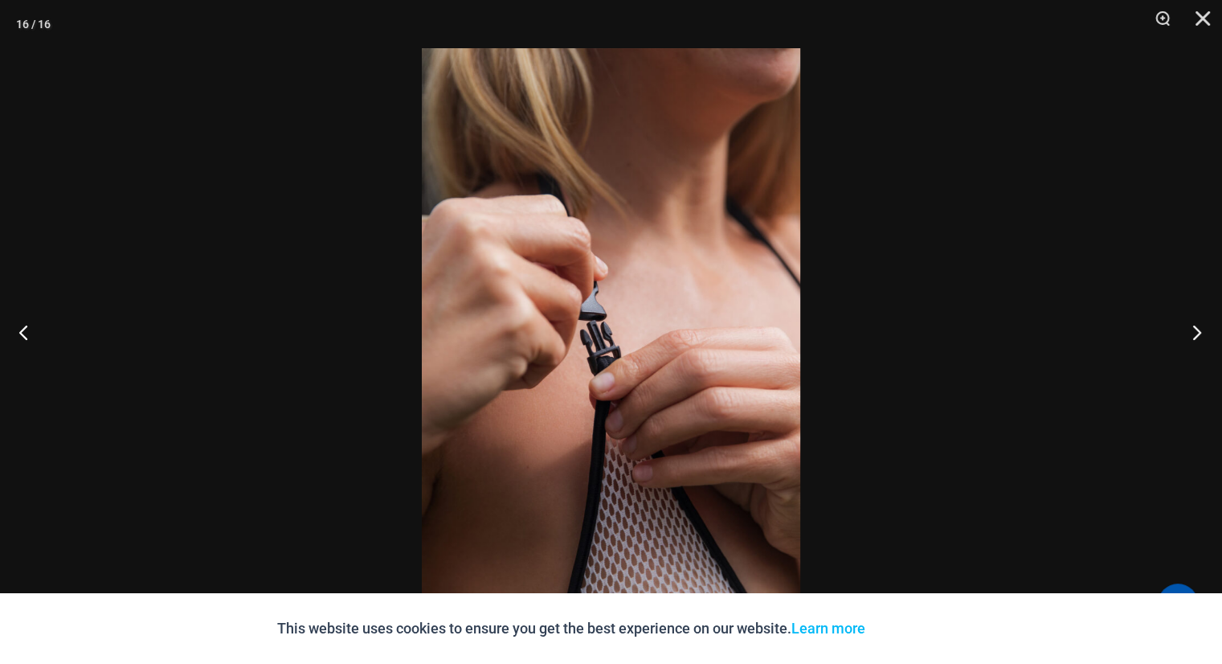
click at [1192, 329] on button "Next" at bounding box center [1192, 332] width 60 height 80
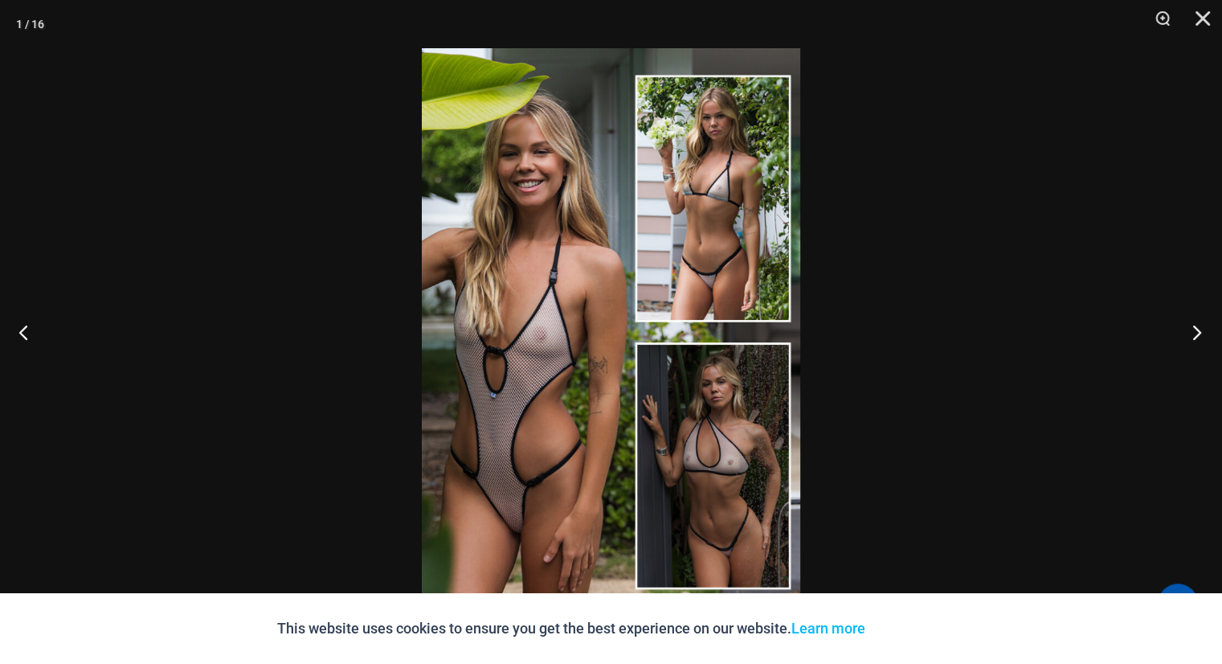
click at [1189, 329] on button "Next" at bounding box center [1192, 332] width 60 height 80
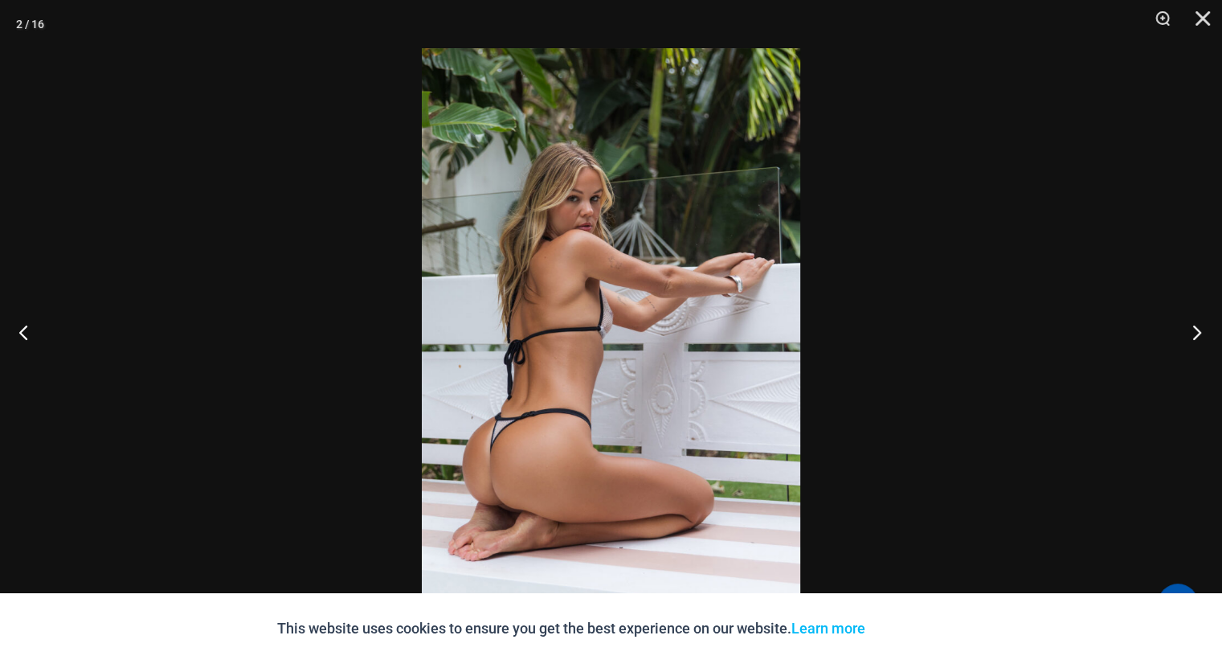
click at [1189, 329] on button "Next" at bounding box center [1192, 332] width 60 height 80
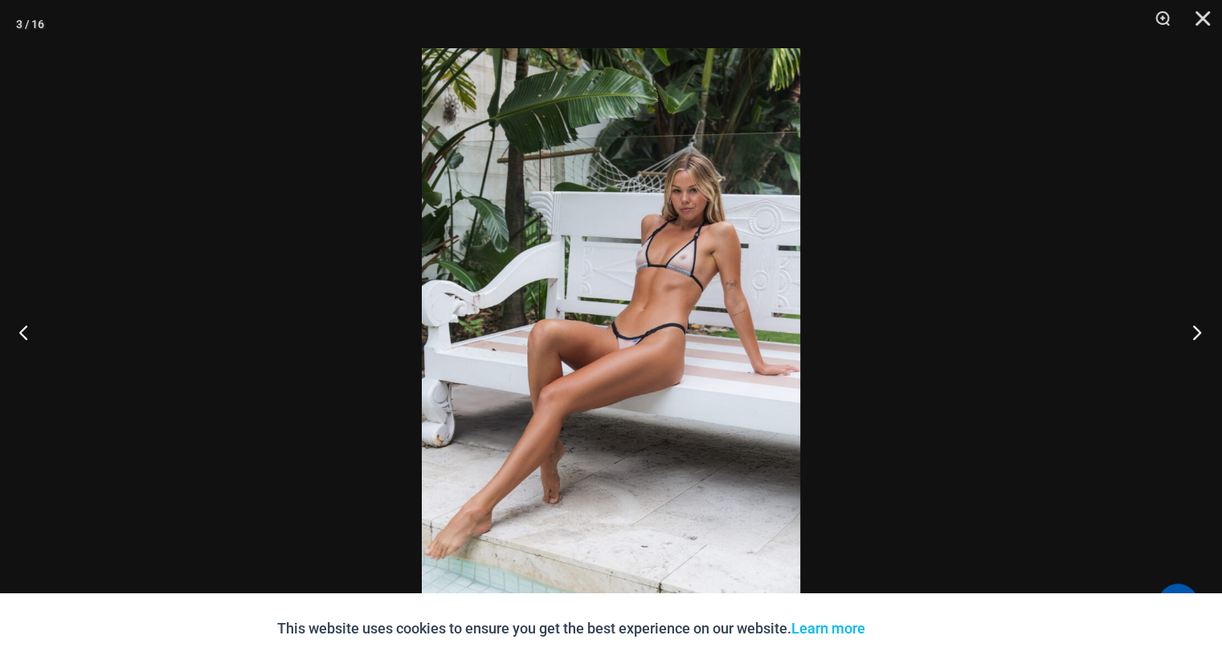
click at [1189, 329] on button "Next" at bounding box center [1192, 332] width 60 height 80
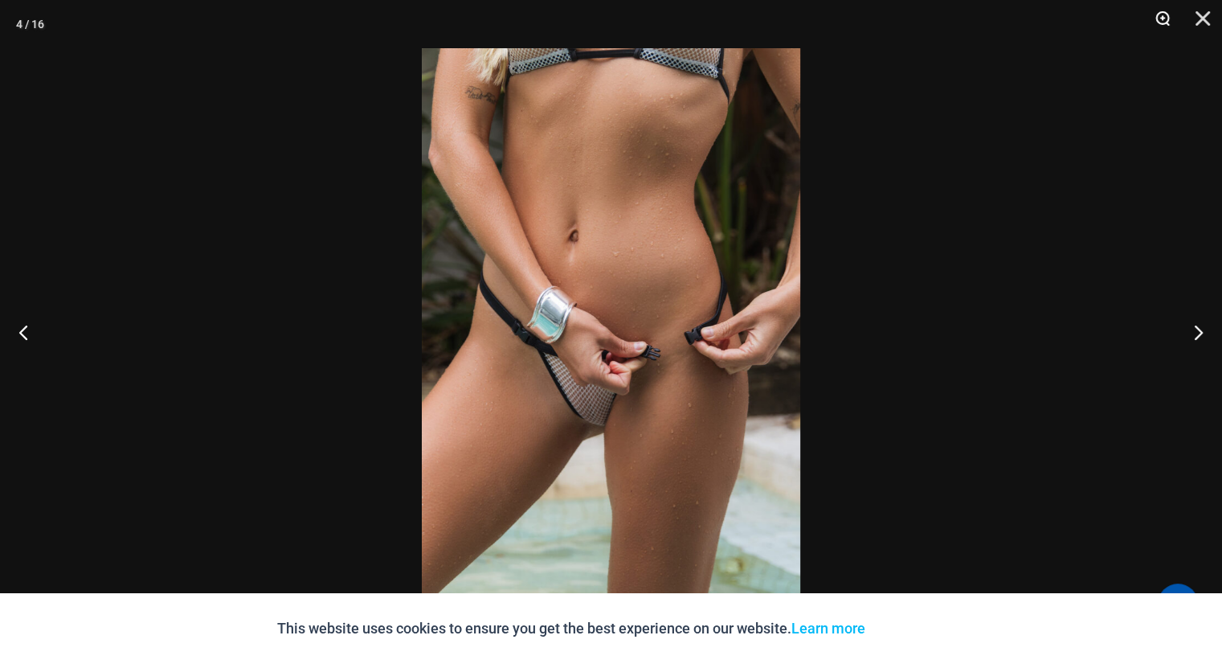
click at [1161, 25] on button "Zoom" at bounding box center [1157, 24] width 40 height 48
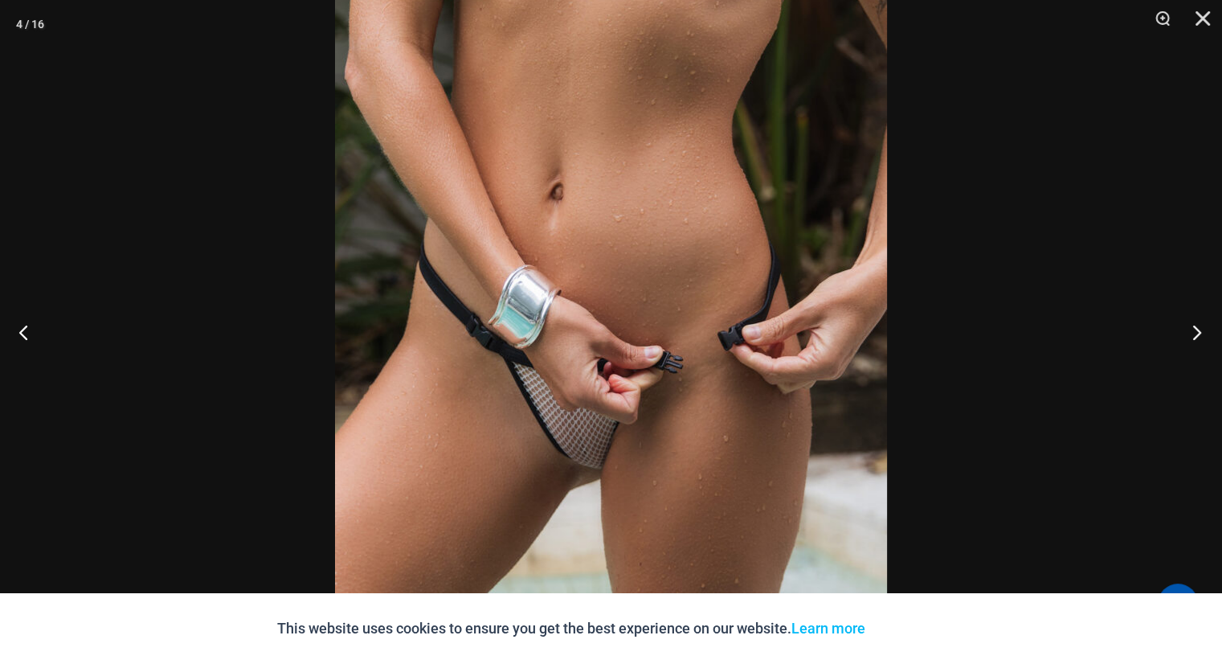
click at [1194, 330] on button "Next" at bounding box center [1192, 332] width 60 height 80
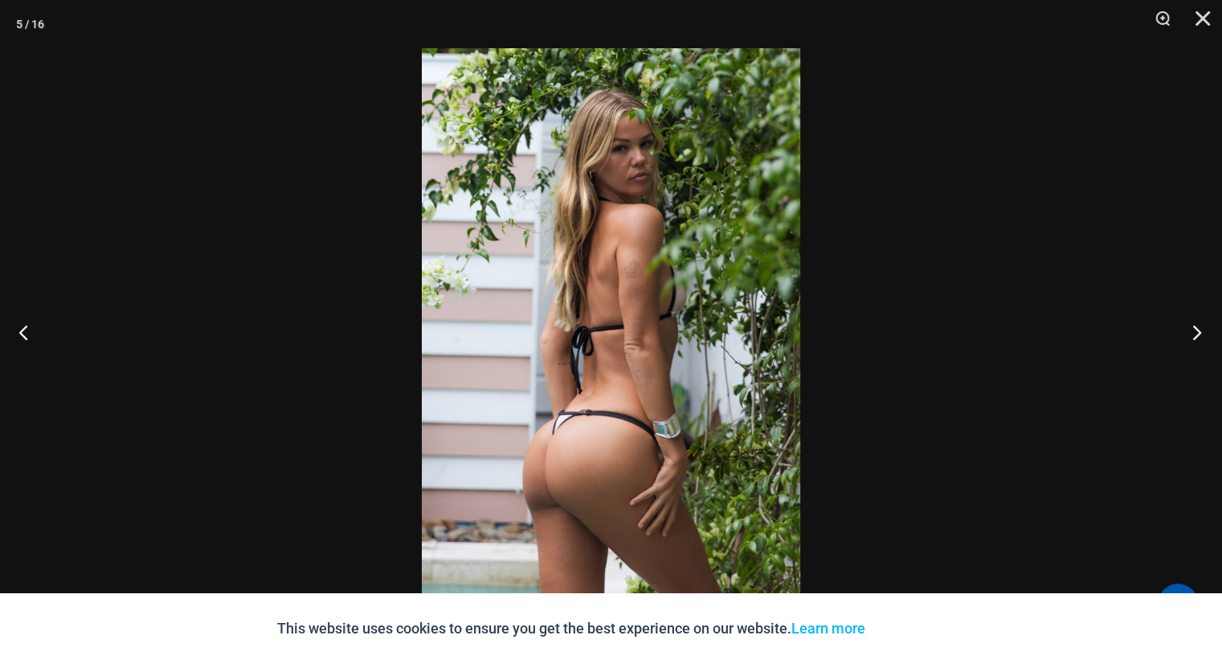
click at [1194, 330] on button "Next" at bounding box center [1192, 332] width 60 height 80
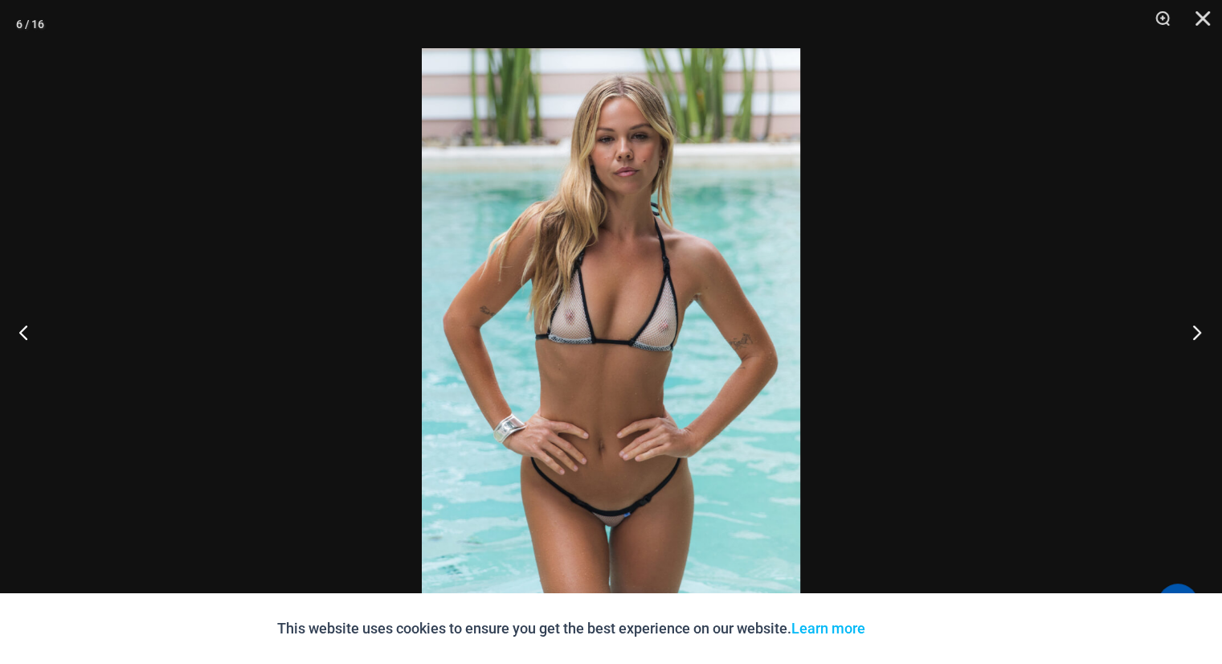
click at [1195, 329] on button "Next" at bounding box center [1192, 332] width 60 height 80
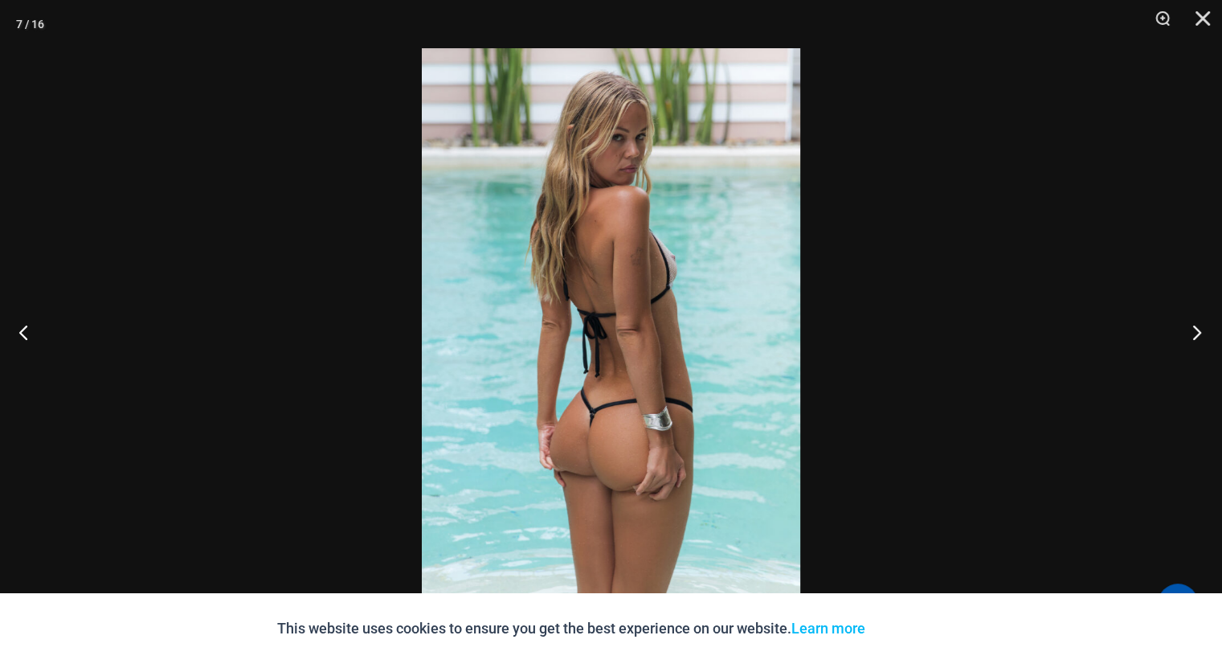
click at [1195, 329] on button "Next" at bounding box center [1192, 332] width 60 height 80
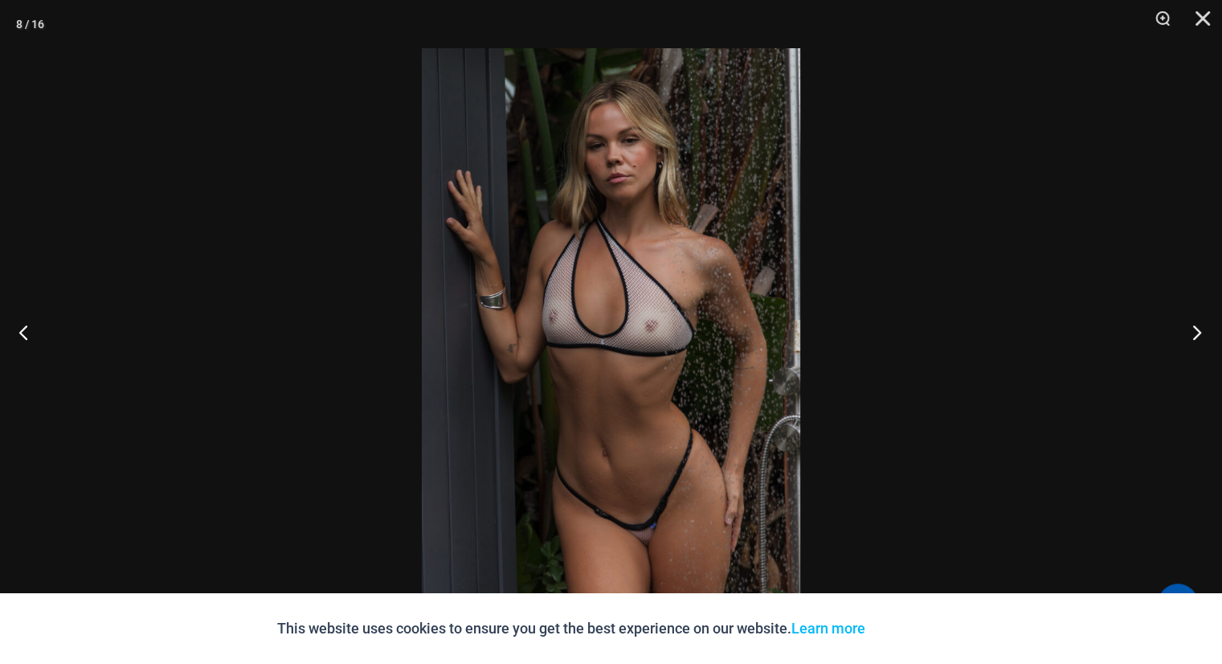
click at [1195, 329] on button "Next" at bounding box center [1192, 332] width 60 height 80
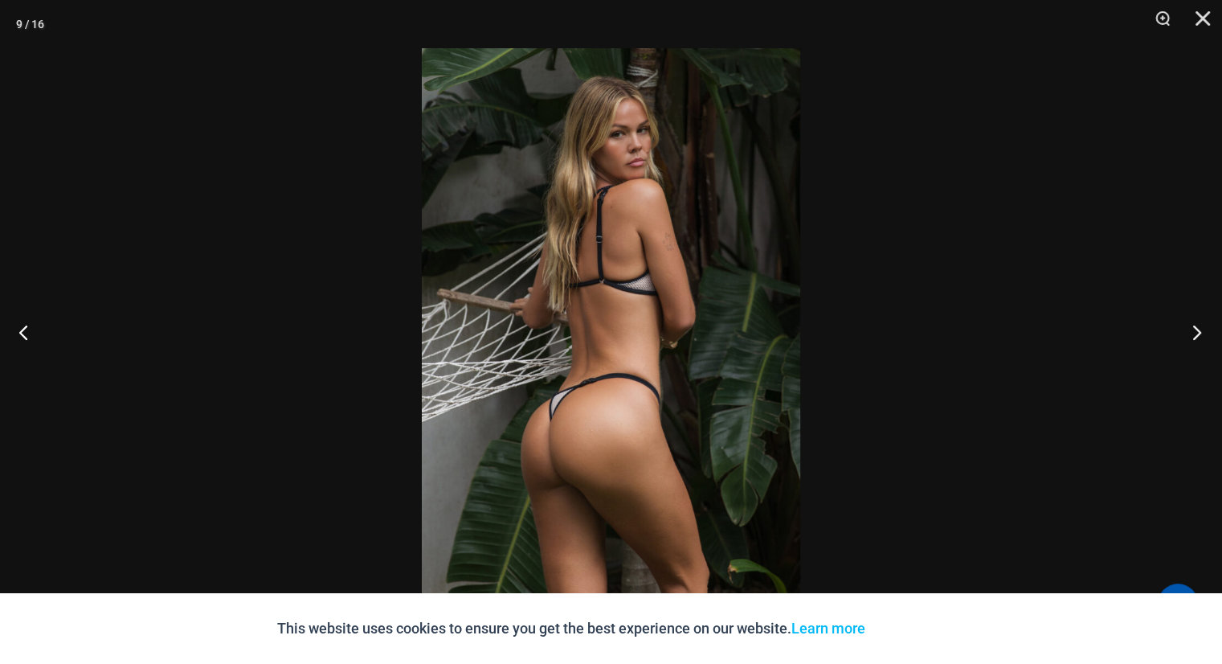
click at [1195, 329] on button "Next" at bounding box center [1192, 332] width 60 height 80
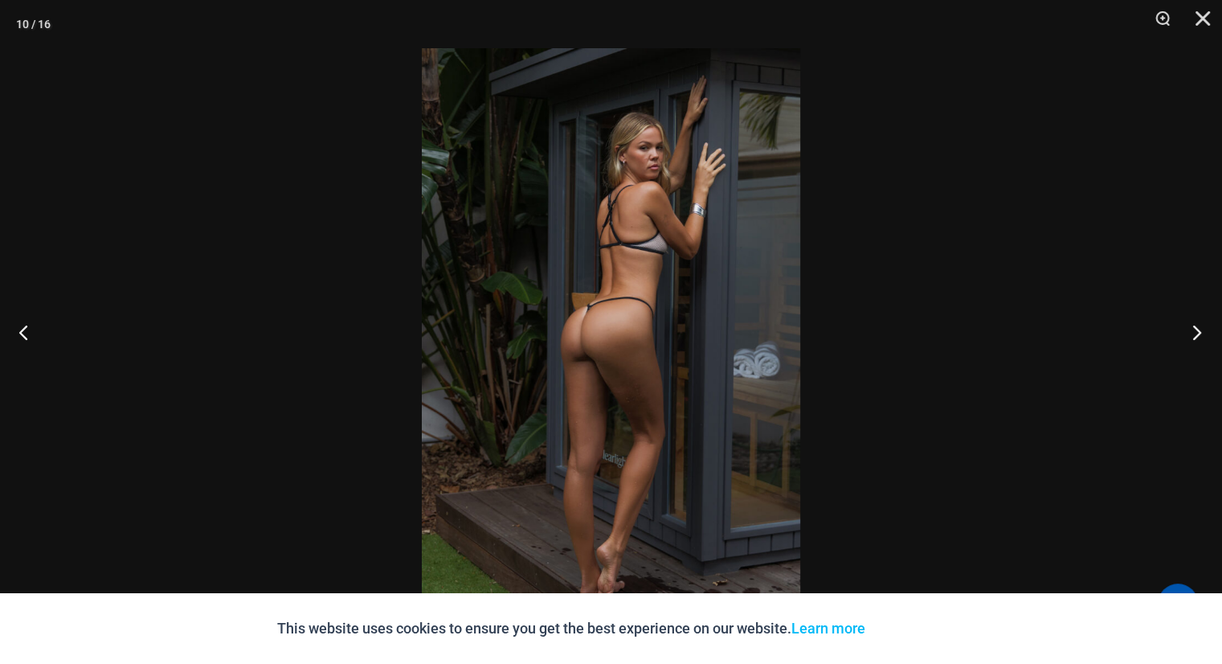
click at [1195, 329] on button "Next" at bounding box center [1192, 332] width 60 height 80
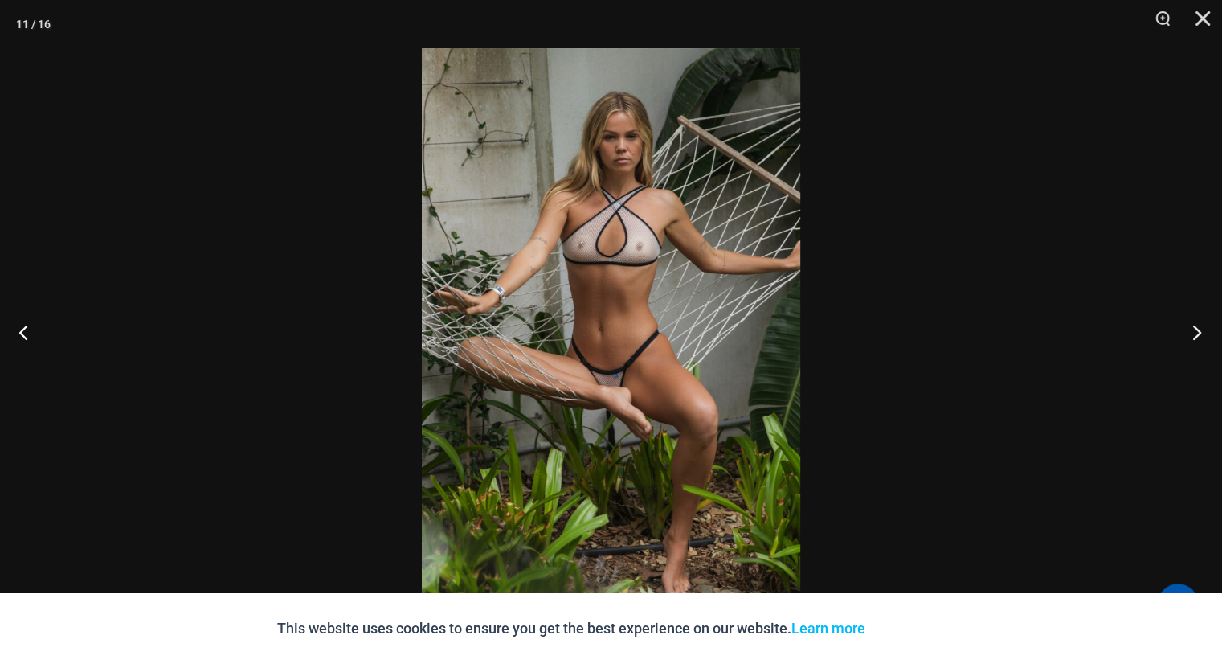
click at [1195, 329] on button "Next" at bounding box center [1192, 332] width 60 height 80
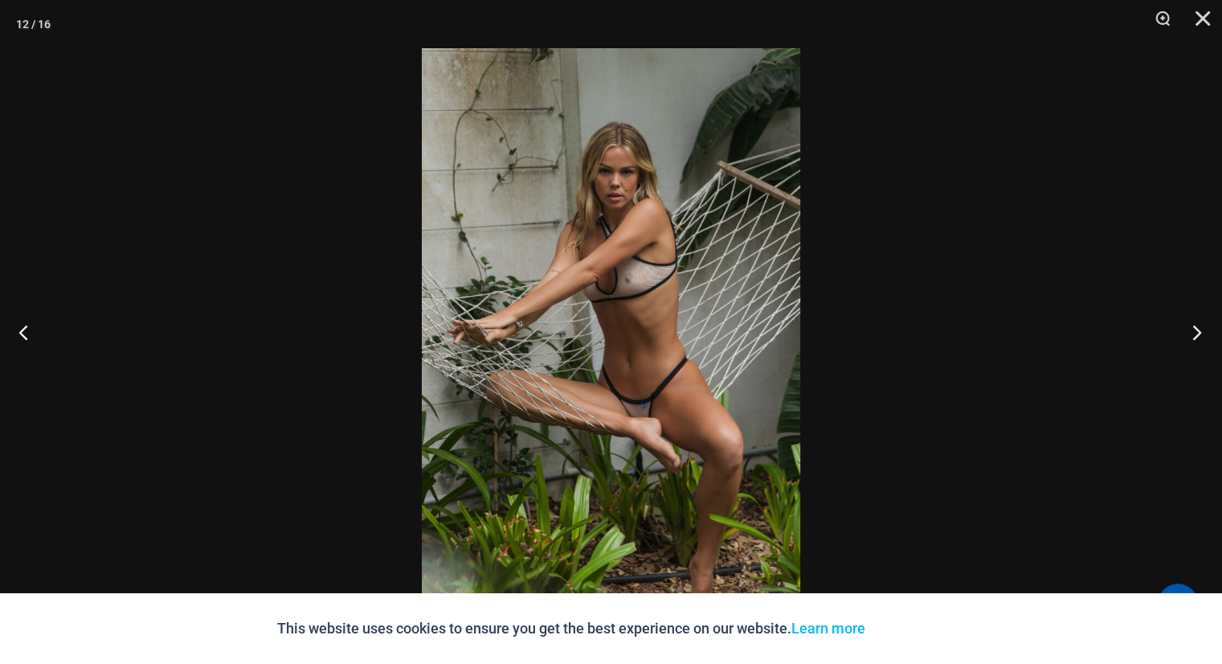
click at [1195, 329] on button "Next" at bounding box center [1192, 332] width 60 height 80
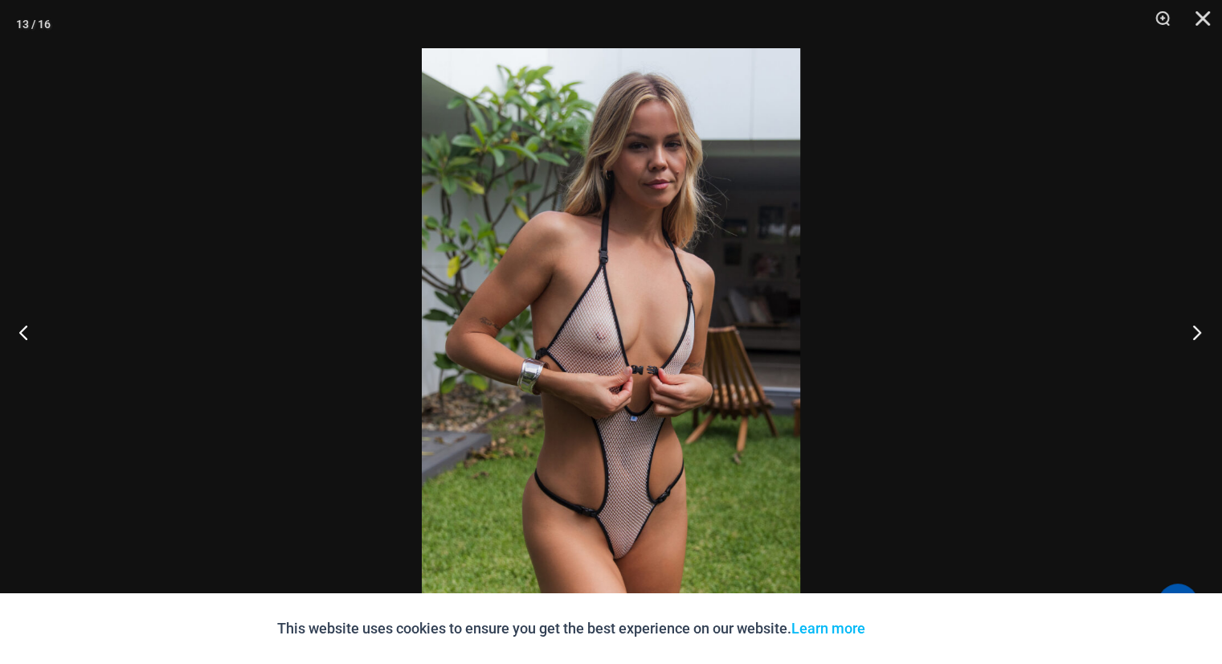
click at [1195, 328] on button "Next" at bounding box center [1192, 332] width 60 height 80
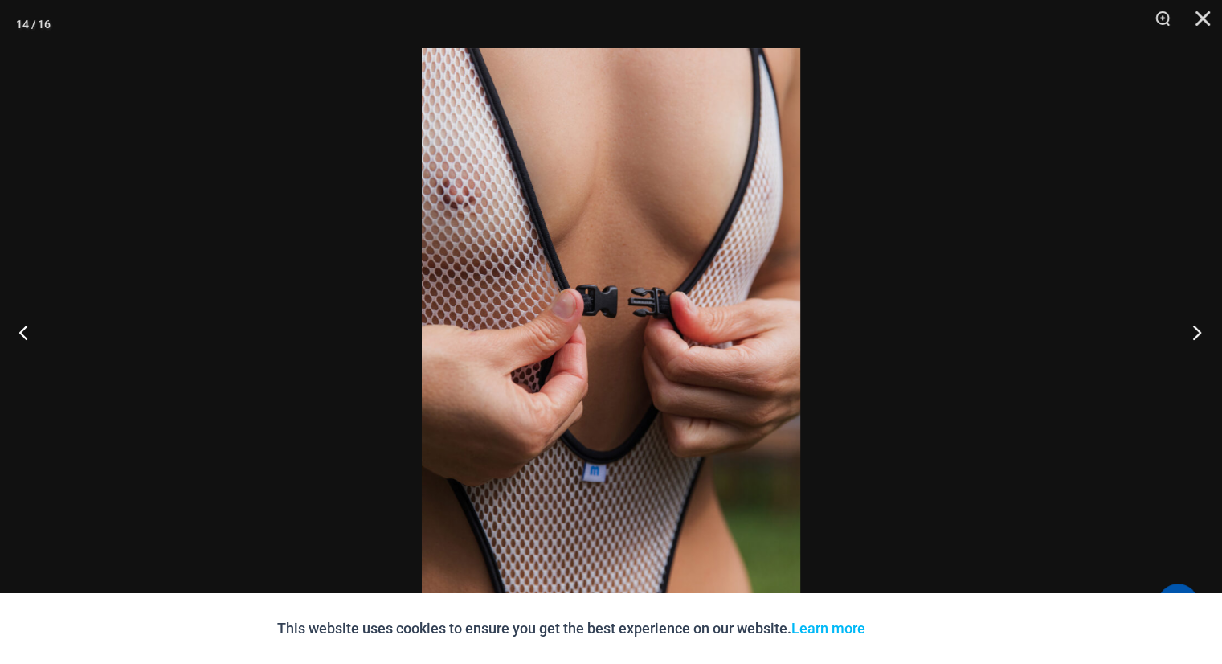
click at [1195, 328] on button "Next" at bounding box center [1192, 332] width 60 height 80
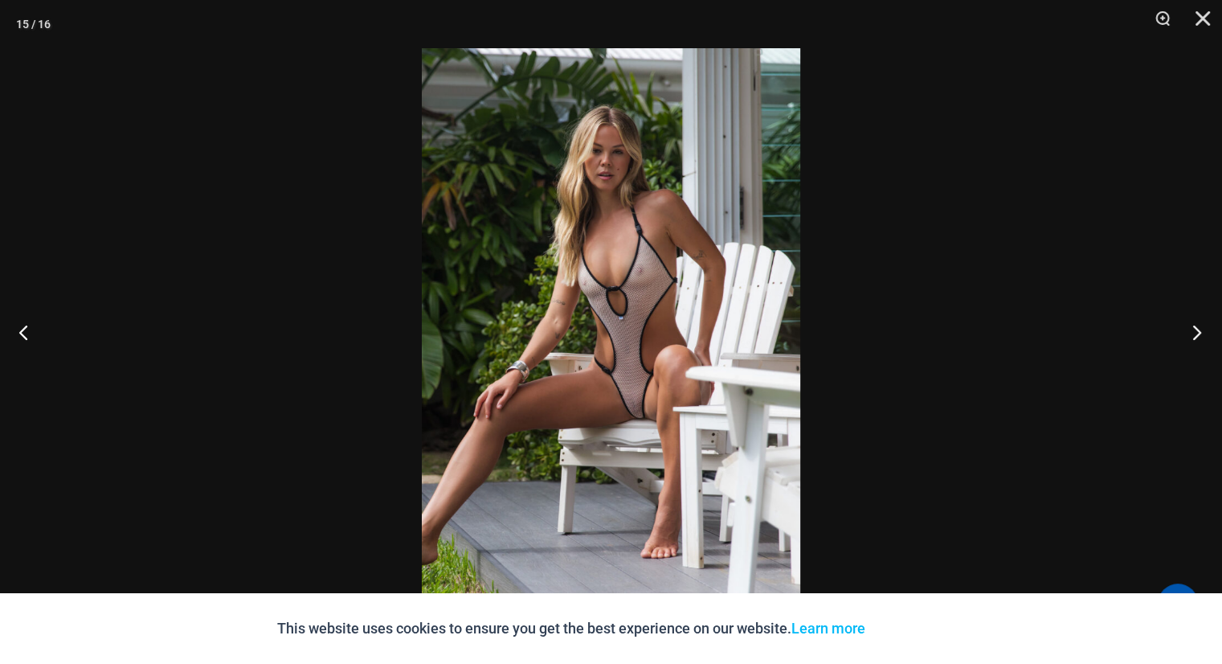
click at [1195, 328] on button "Next" at bounding box center [1192, 332] width 60 height 80
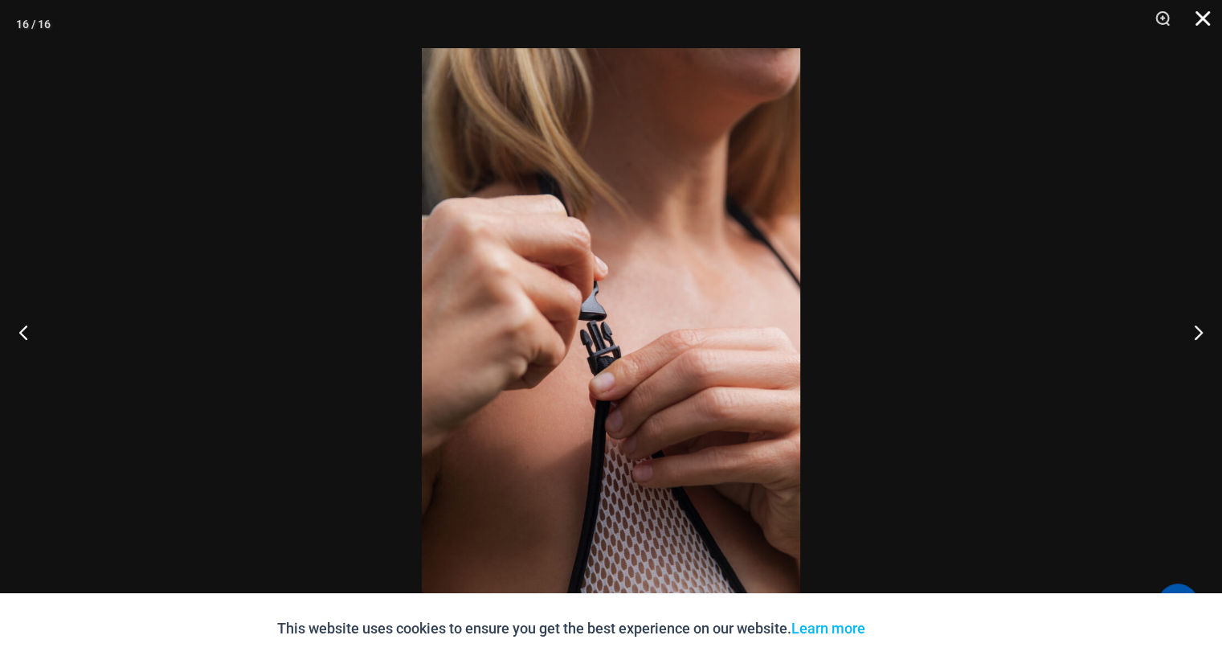
click at [1209, 18] on button "Close" at bounding box center [1197, 24] width 40 height 48
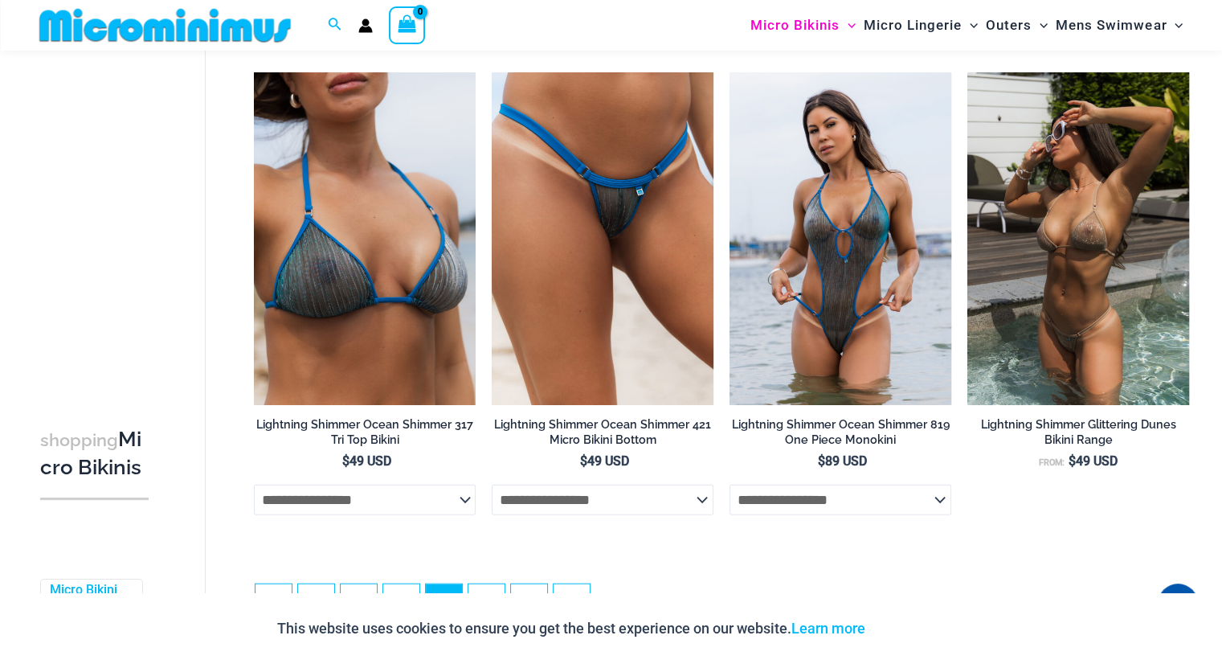
scroll to position [3758, 0]
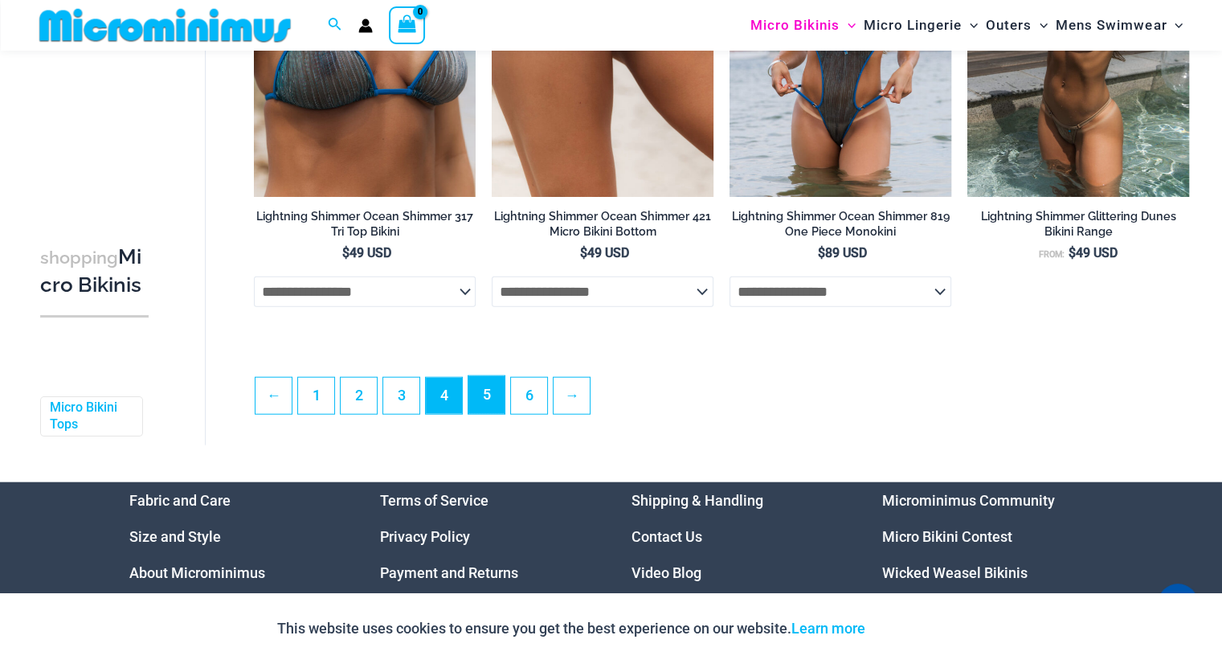
click at [487, 400] on link "5" at bounding box center [486, 395] width 36 height 38
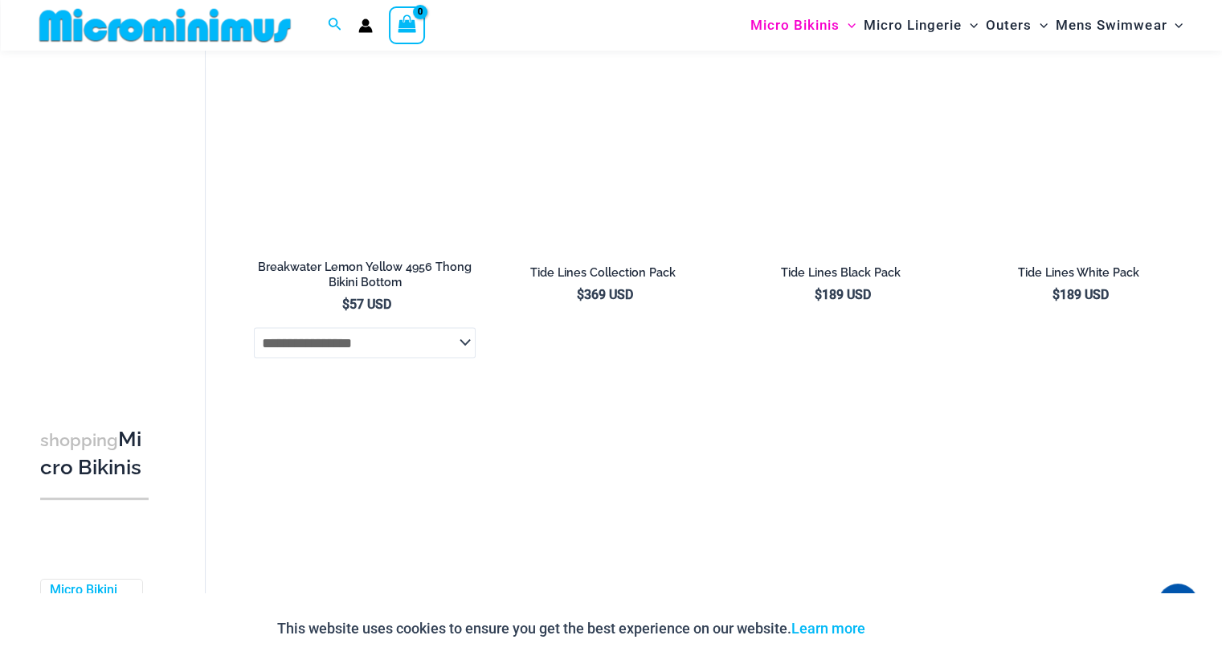
scroll to position [3433, 0]
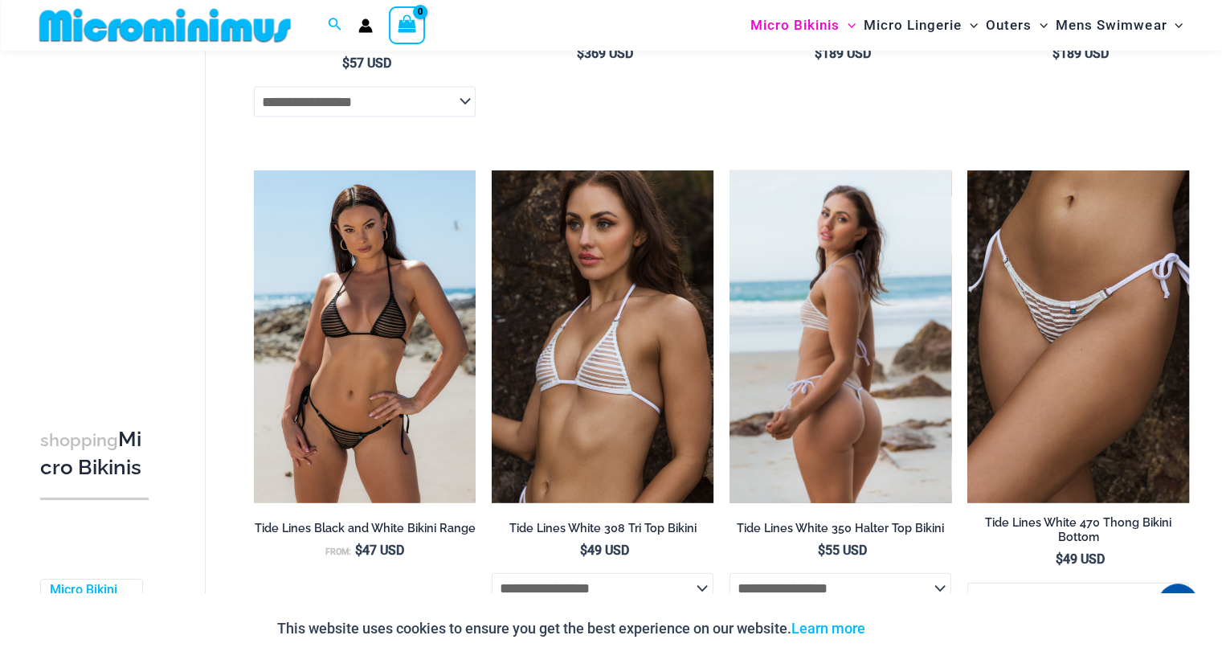
click at [873, 361] on img at bounding box center [841, 336] width 222 height 333
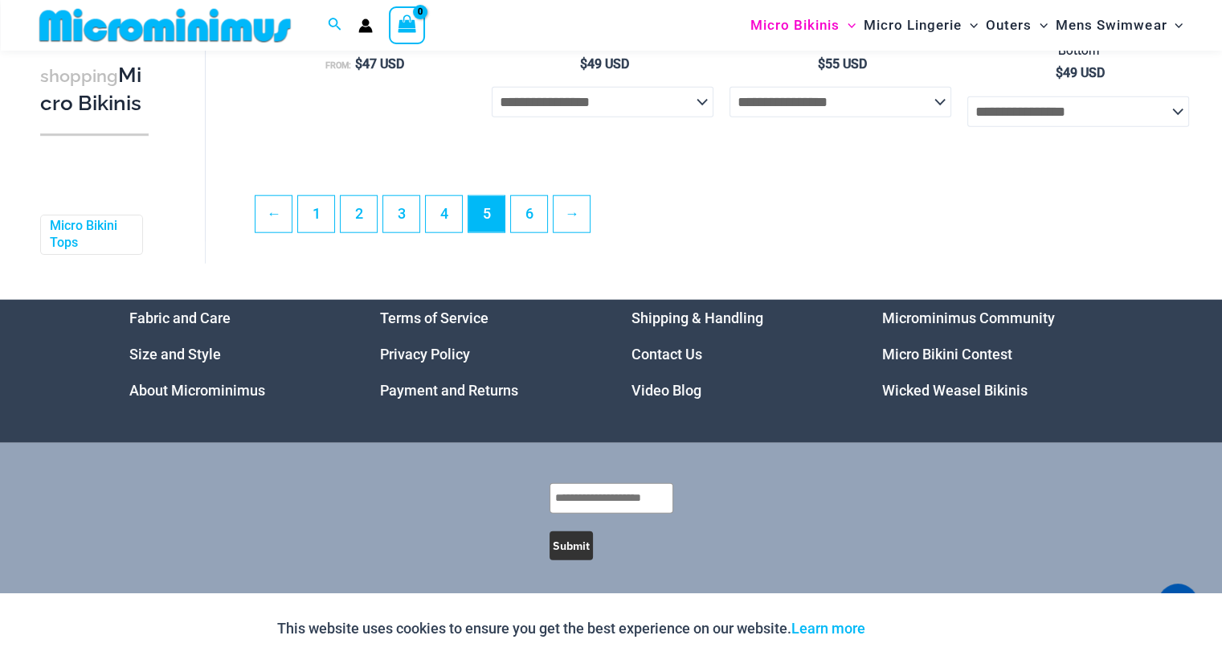
scroll to position [3925, 0]
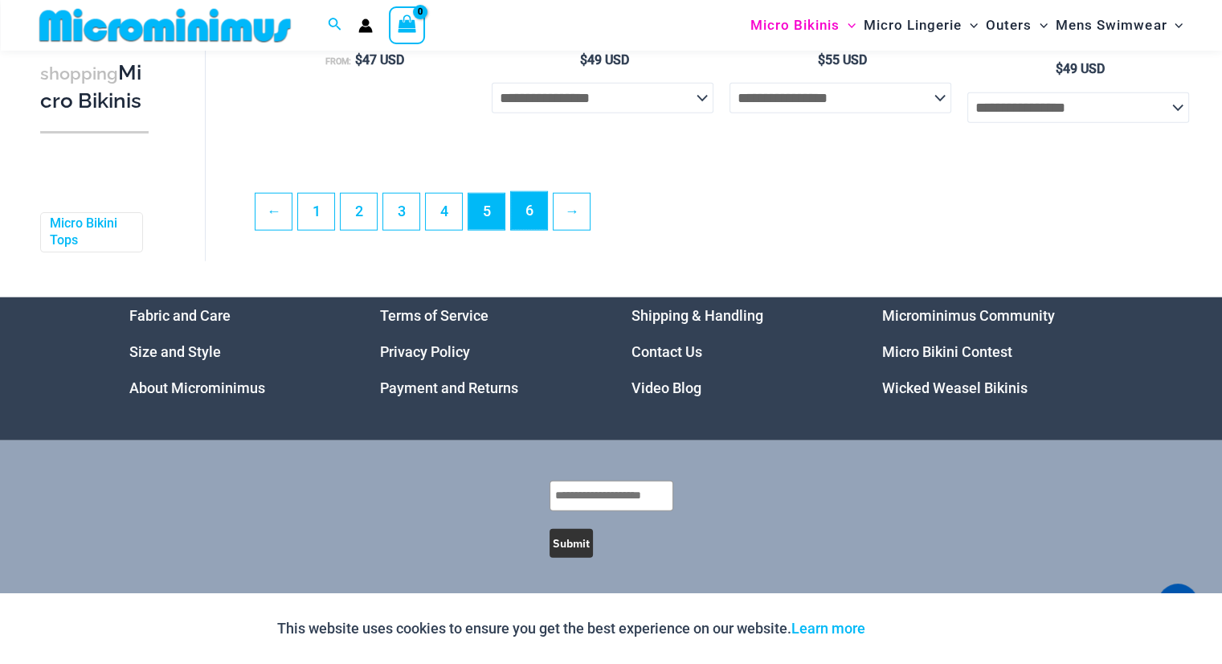
click at [521, 211] on link "6" at bounding box center [529, 211] width 36 height 38
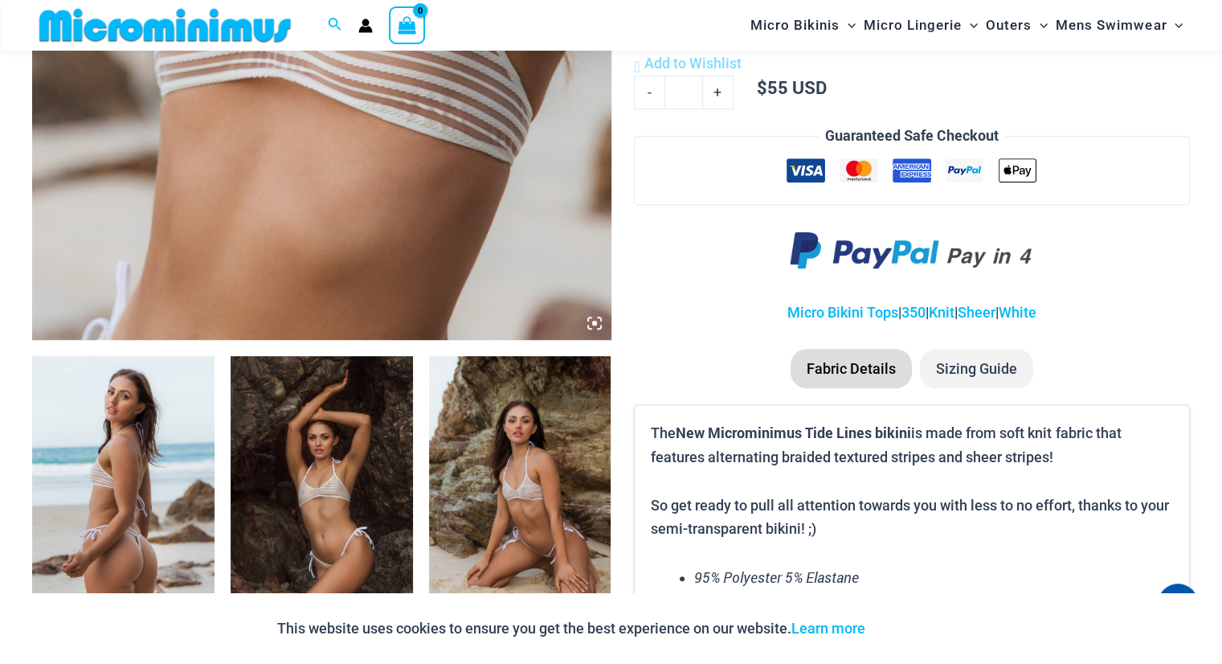
scroll to position [884, 0]
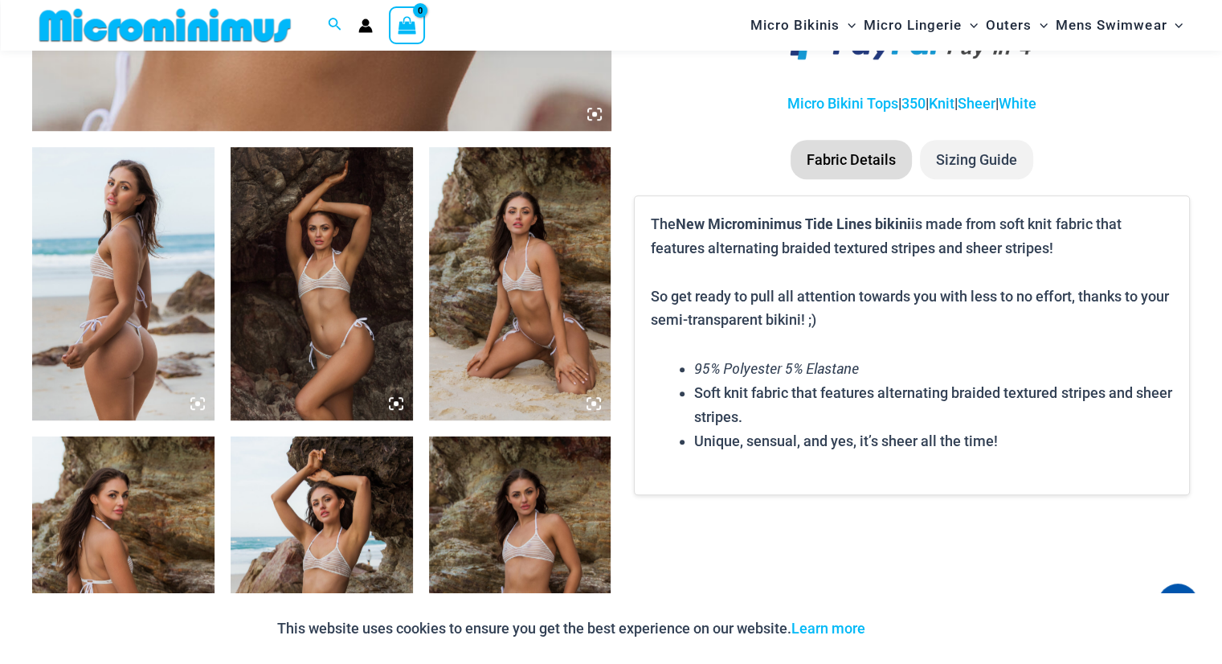
click at [140, 250] on img at bounding box center [123, 283] width 182 height 273
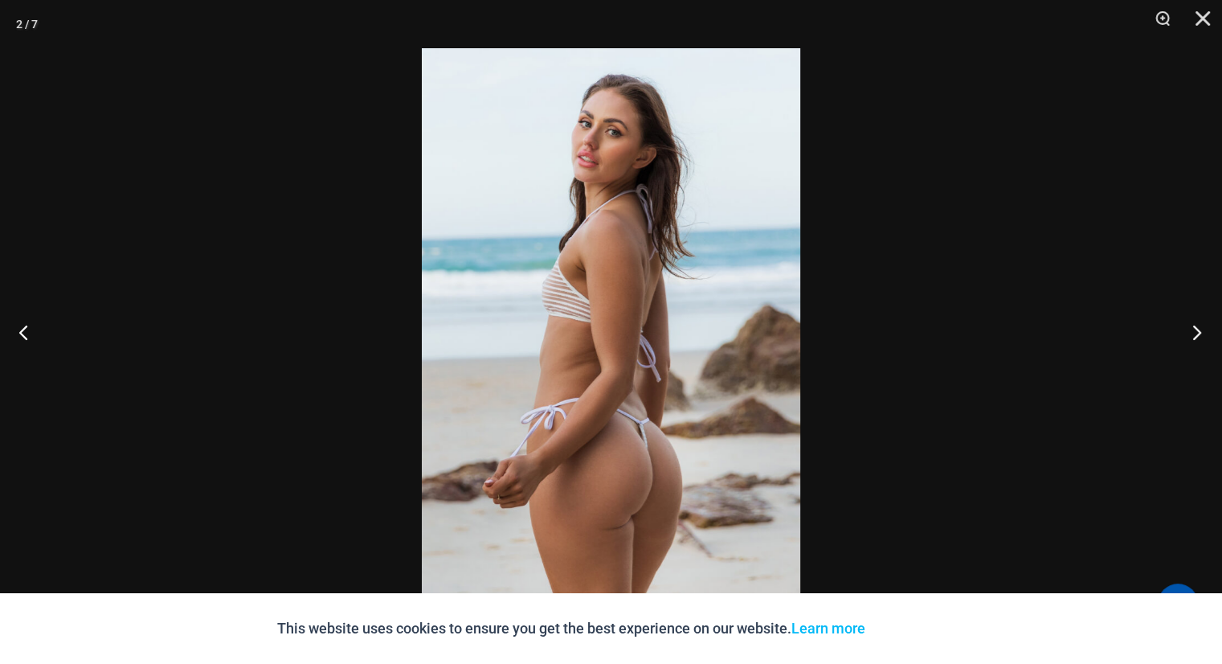
click at [1194, 322] on button "Next" at bounding box center [1192, 332] width 60 height 80
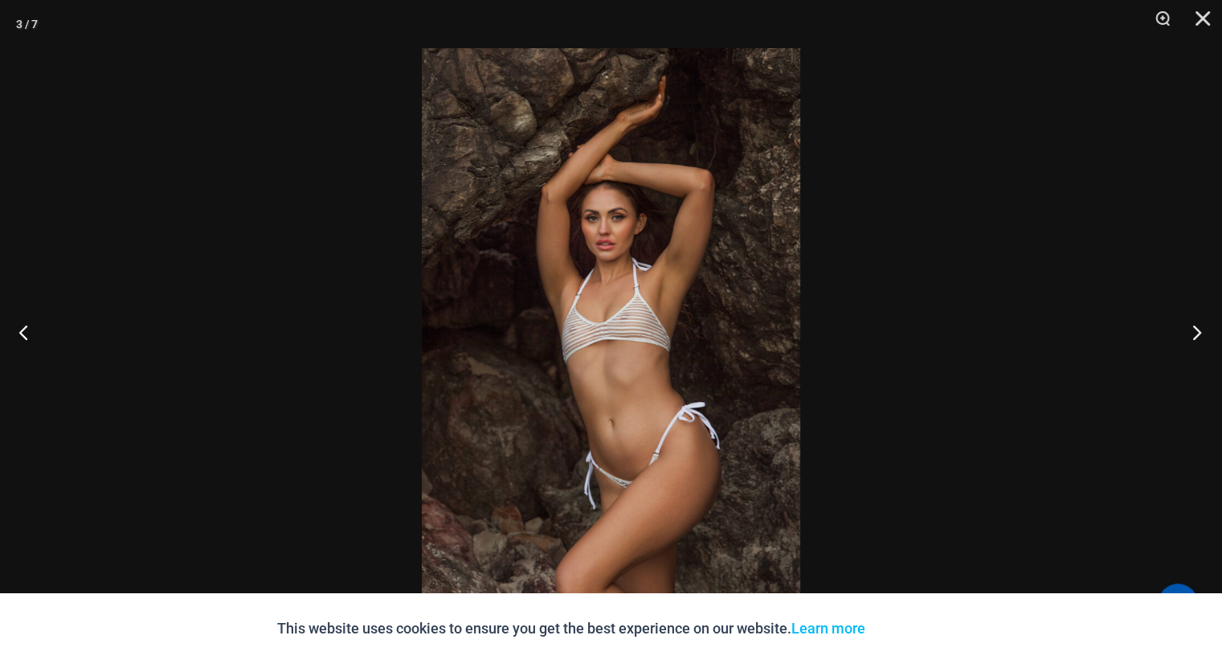
click at [1199, 326] on button "Next" at bounding box center [1192, 332] width 60 height 80
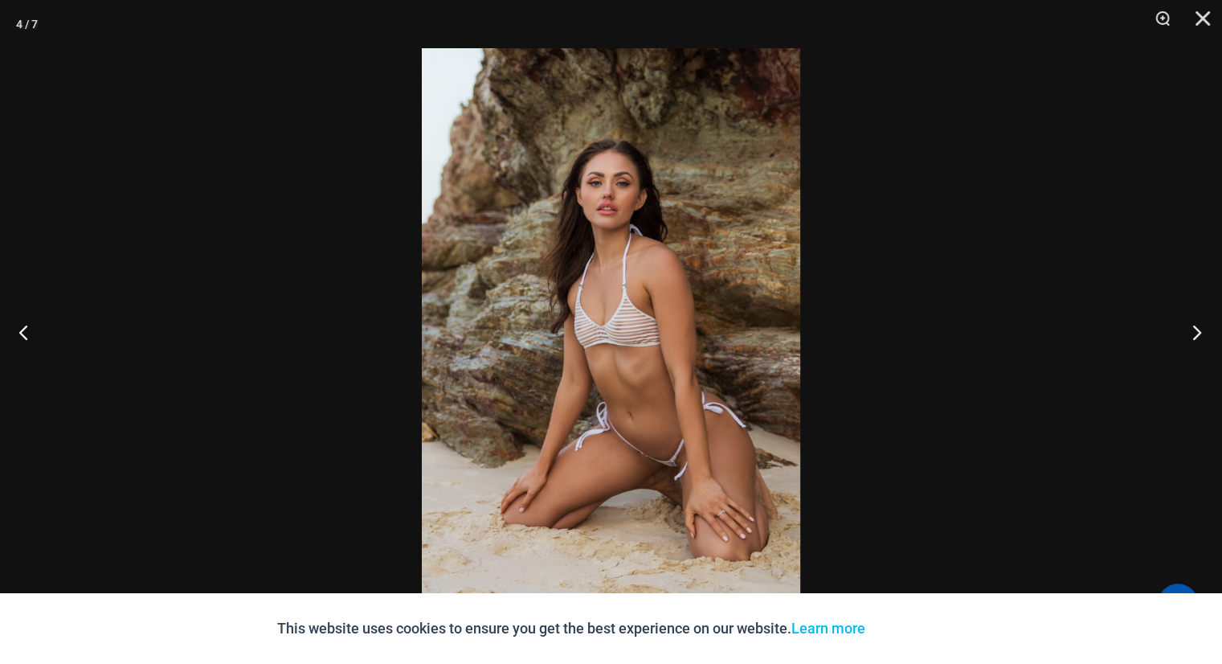
click at [1199, 326] on button "Next" at bounding box center [1192, 332] width 60 height 80
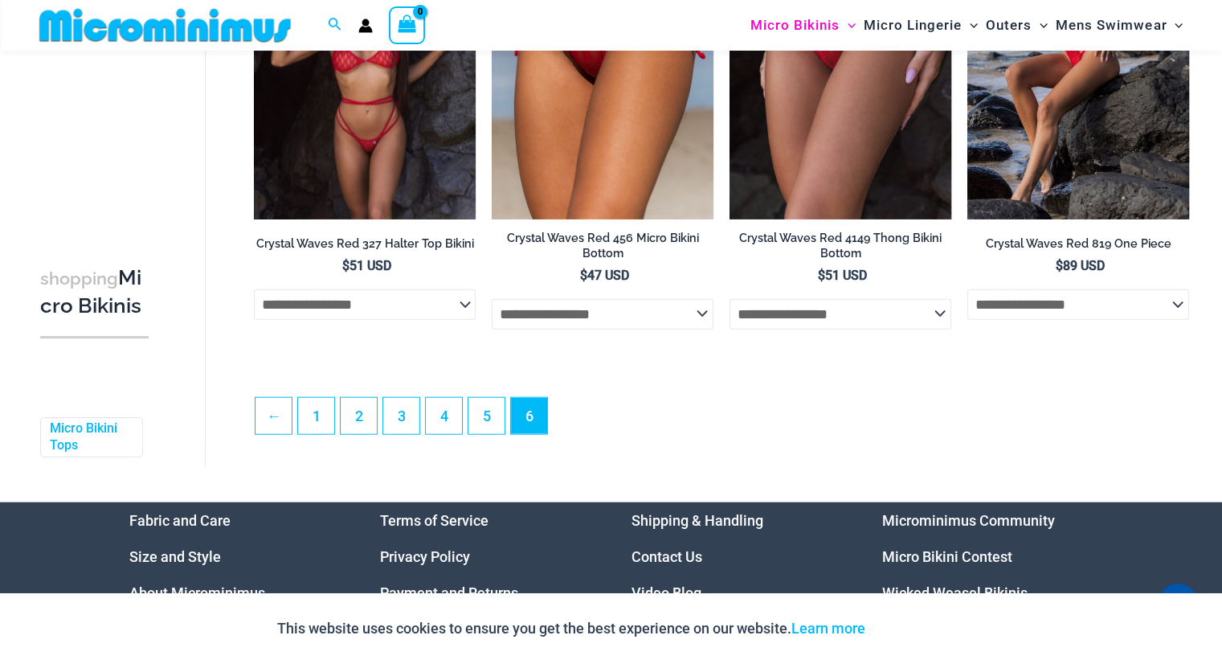
scroll to position [3572, 0]
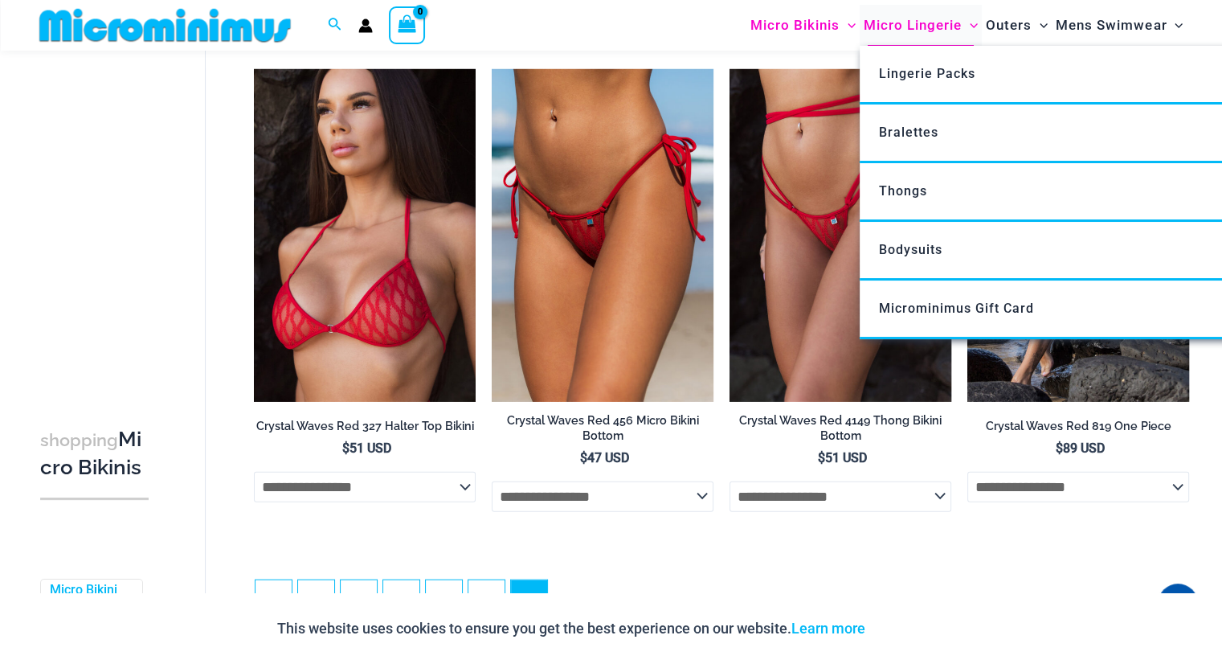
click at [906, 28] on span "Micro Lingerie" at bounding box center [913, 25] width 98 height 41
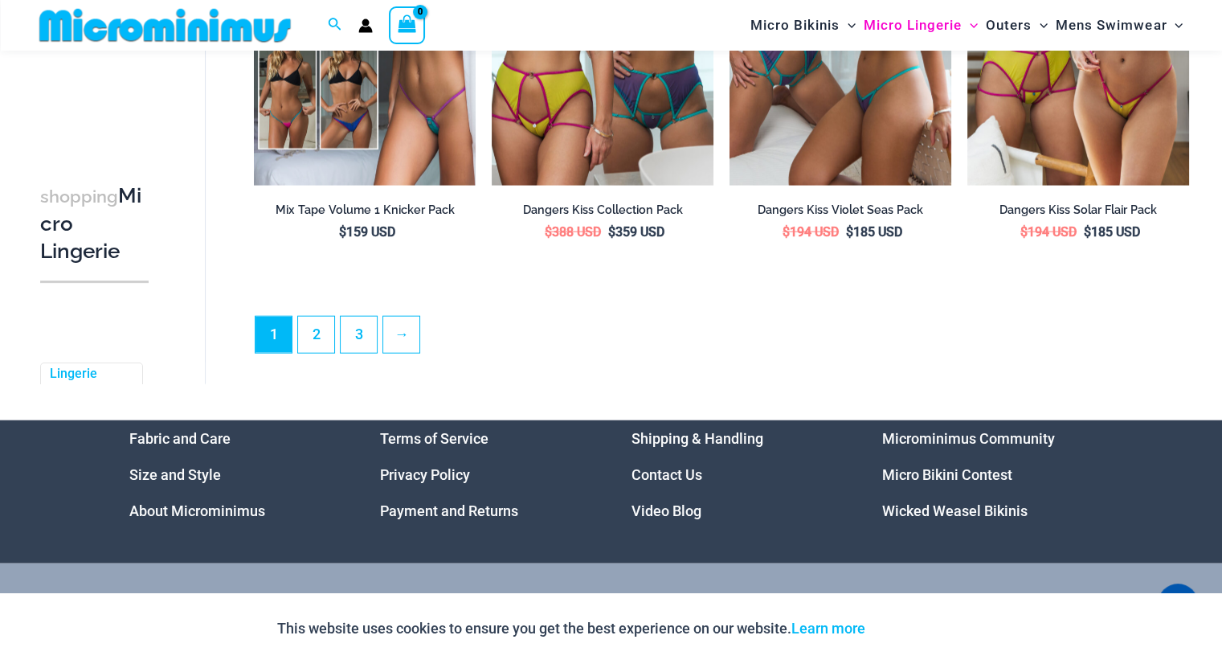
scroll to position [3974, 0]
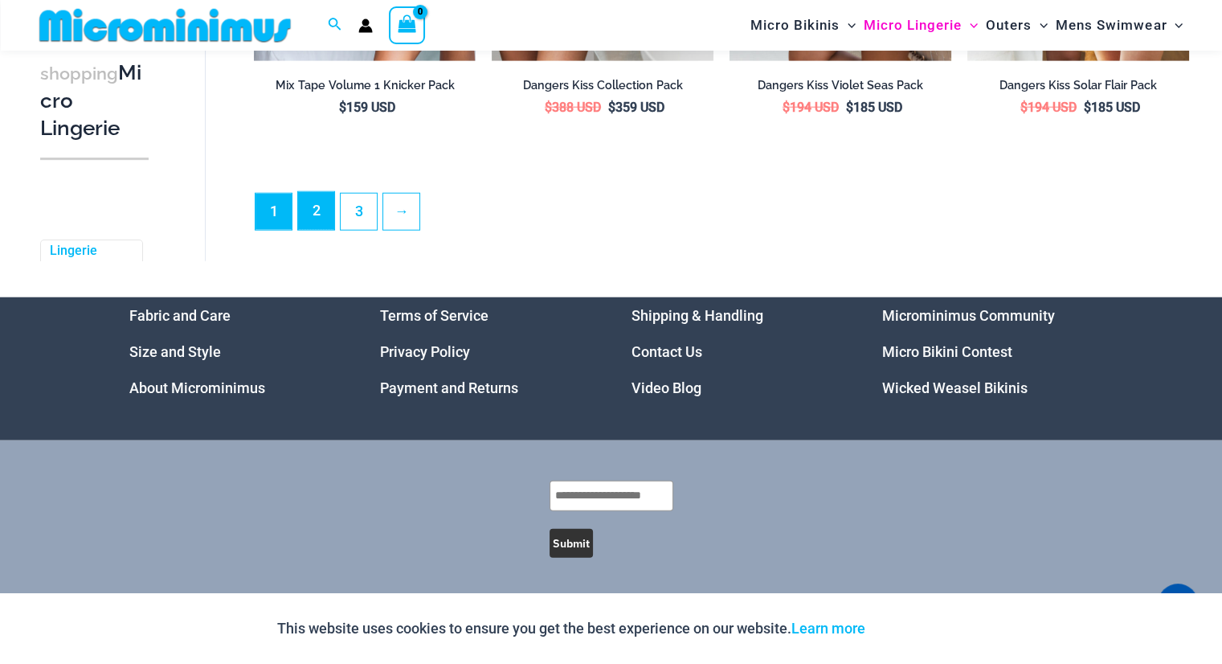
click at [305, 210] on link "2" at bounding box center [316, 211] width 36 height 38
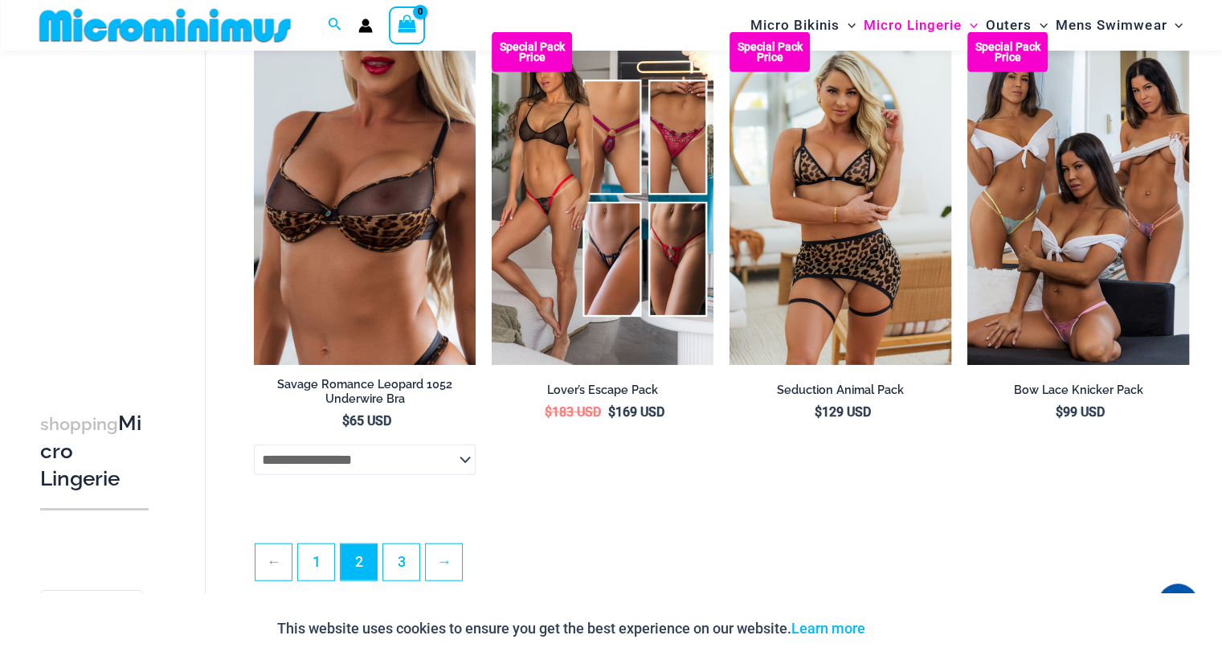
scroll to position [3682, 0]
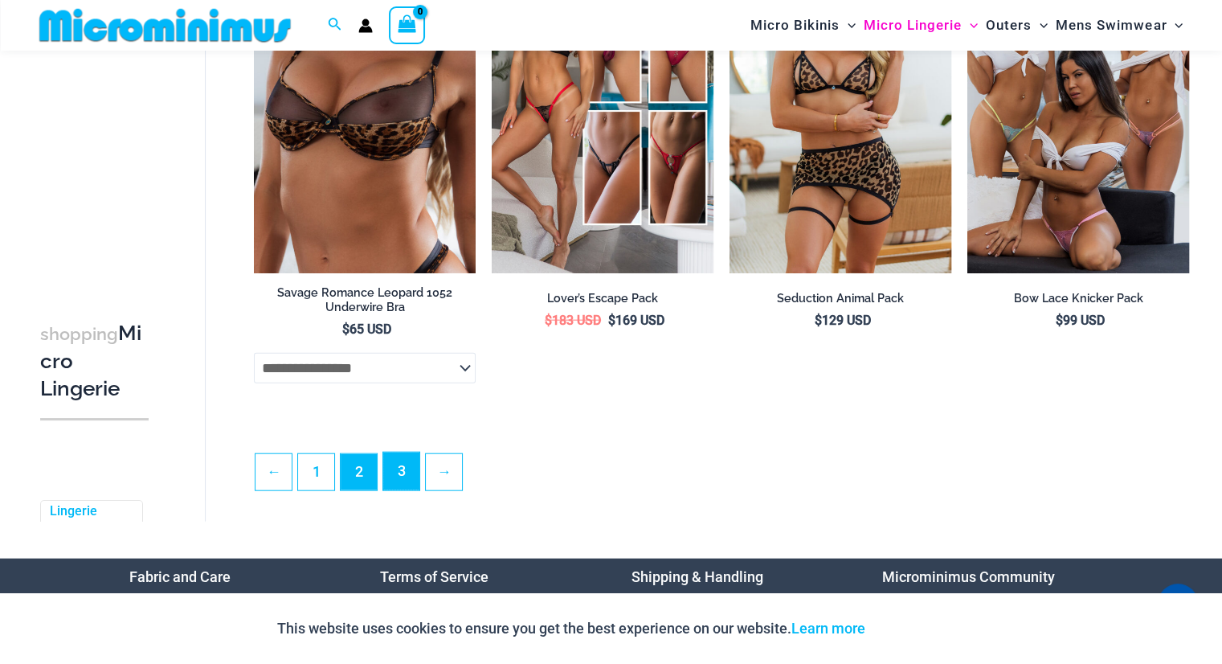
click at [407, 468] on link "3" at bounding box center [401, 471] width 36 height 38
